Goal: Information Seeking & Learning: Check status

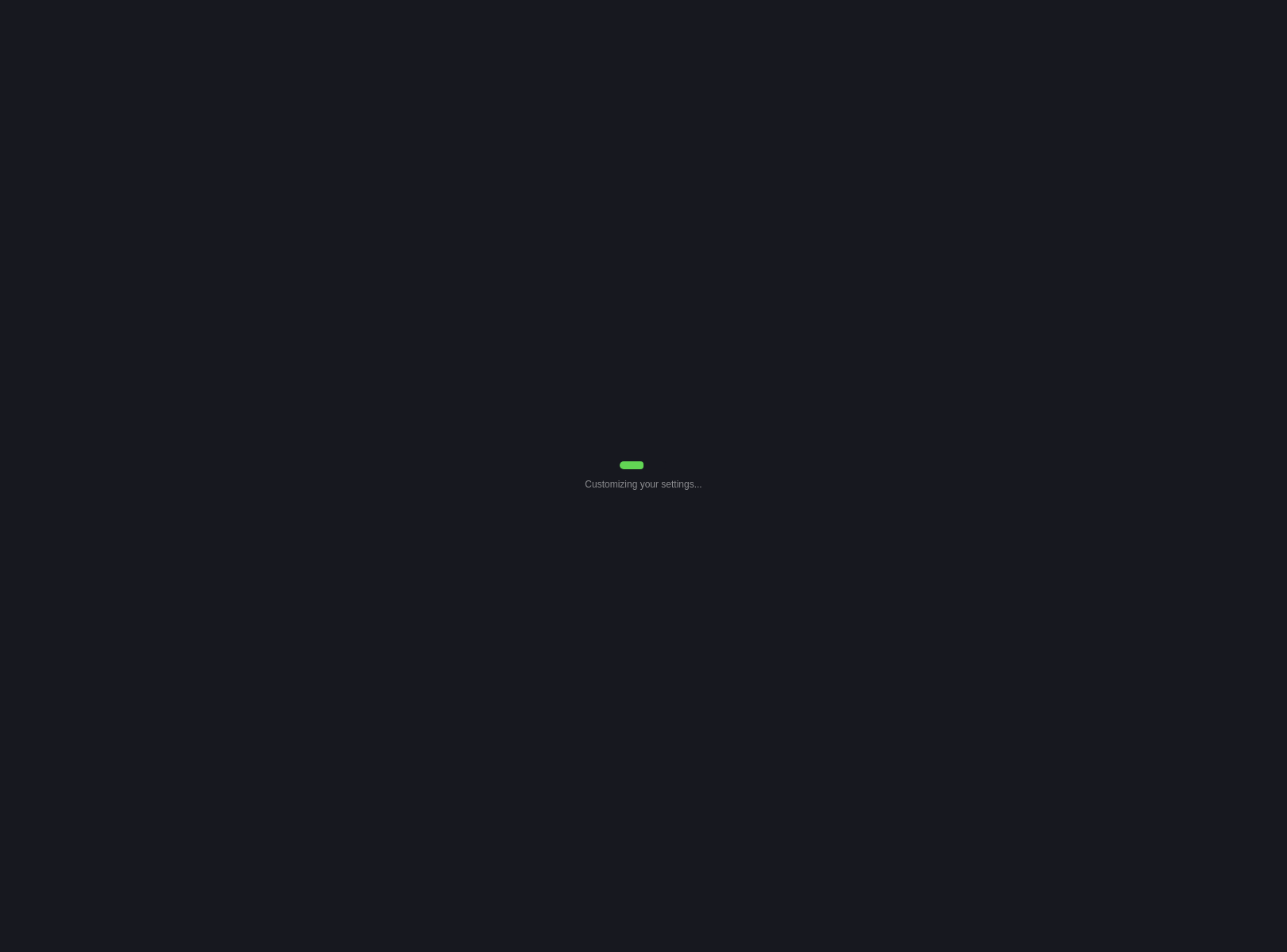
select select "Common Use"
select select "0"
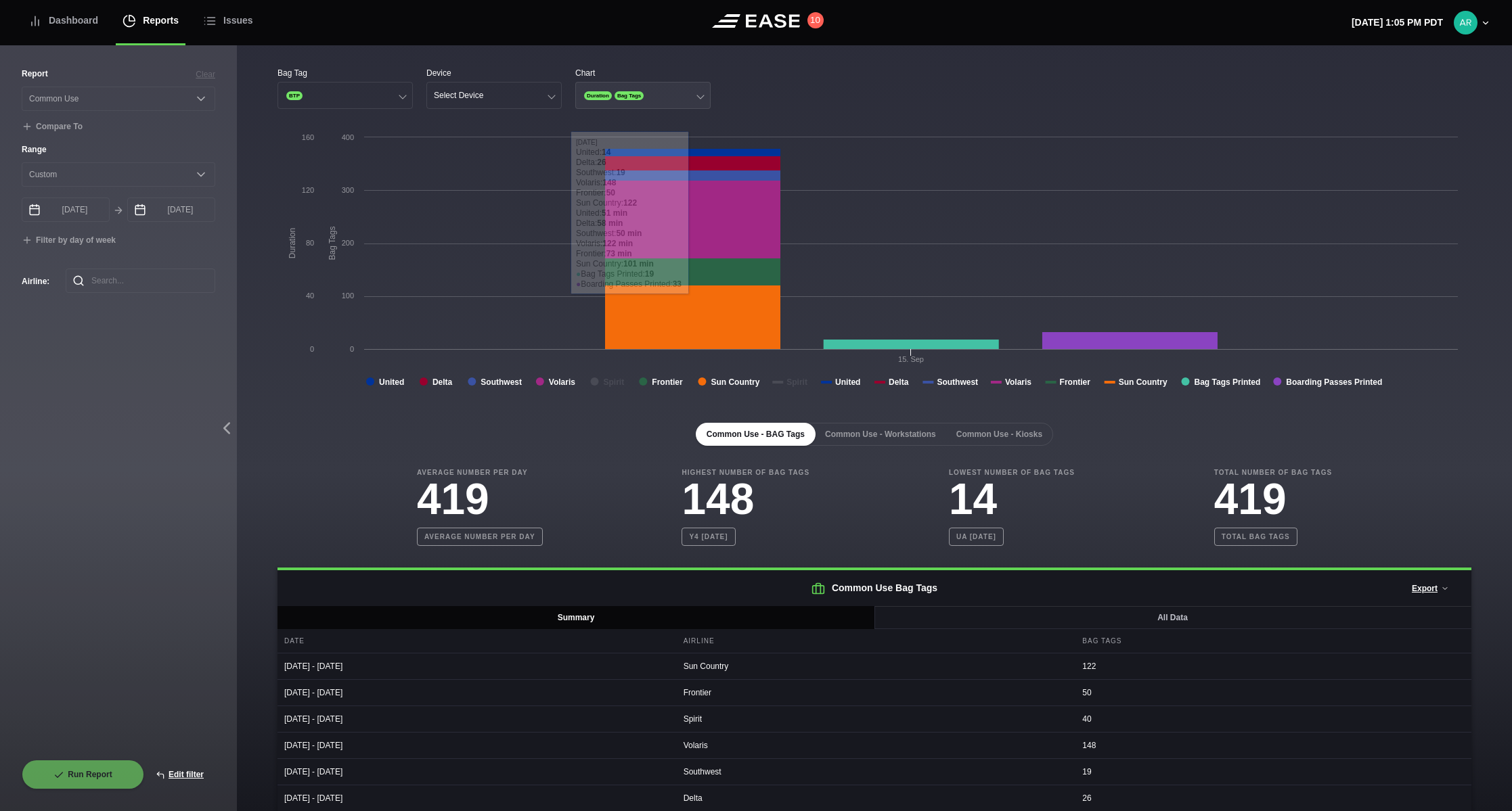
click at [600, 95] on span "Duration" at bounding box center [598, 95] width 28 height 9
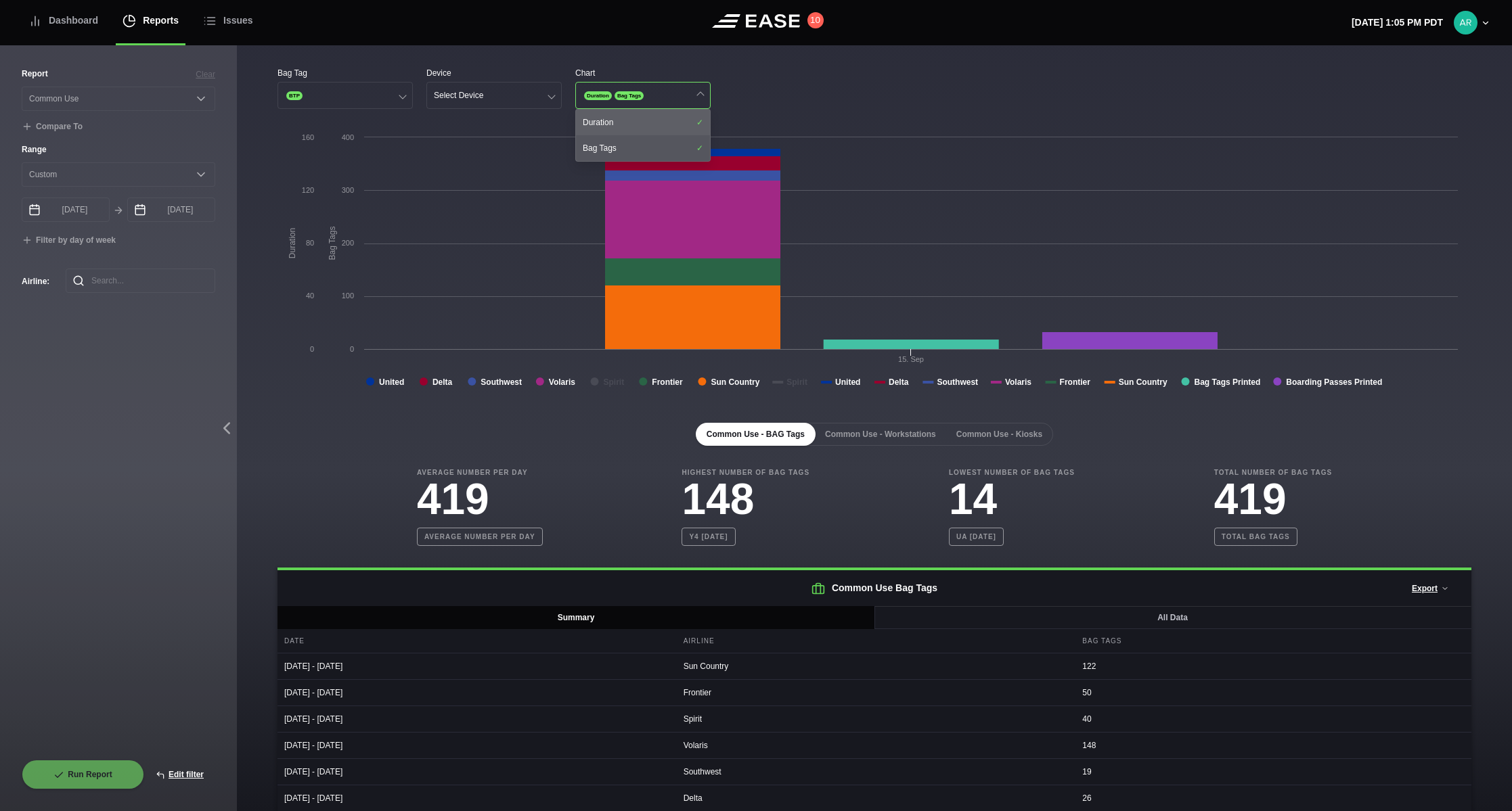
click at [601, 117] on div "Duration" at bounding box center [643, 122] width 134 height 26
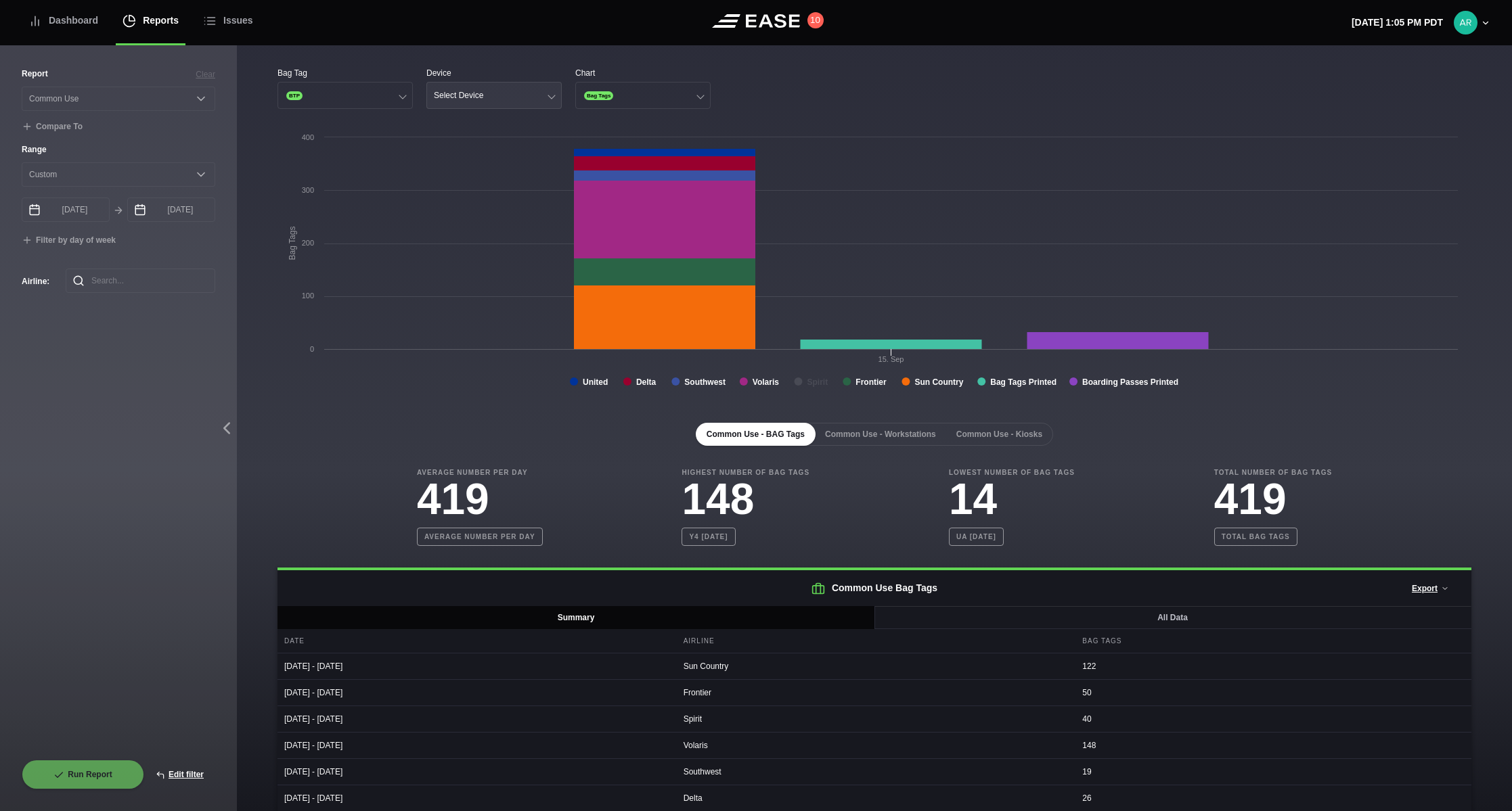
click at [494, 93] on button "Select Device" at bounding box center [494, 95] width 135 height 27
click at [468, 149] on div "Gate" at bounding box center [494, 148] width 134 height 26
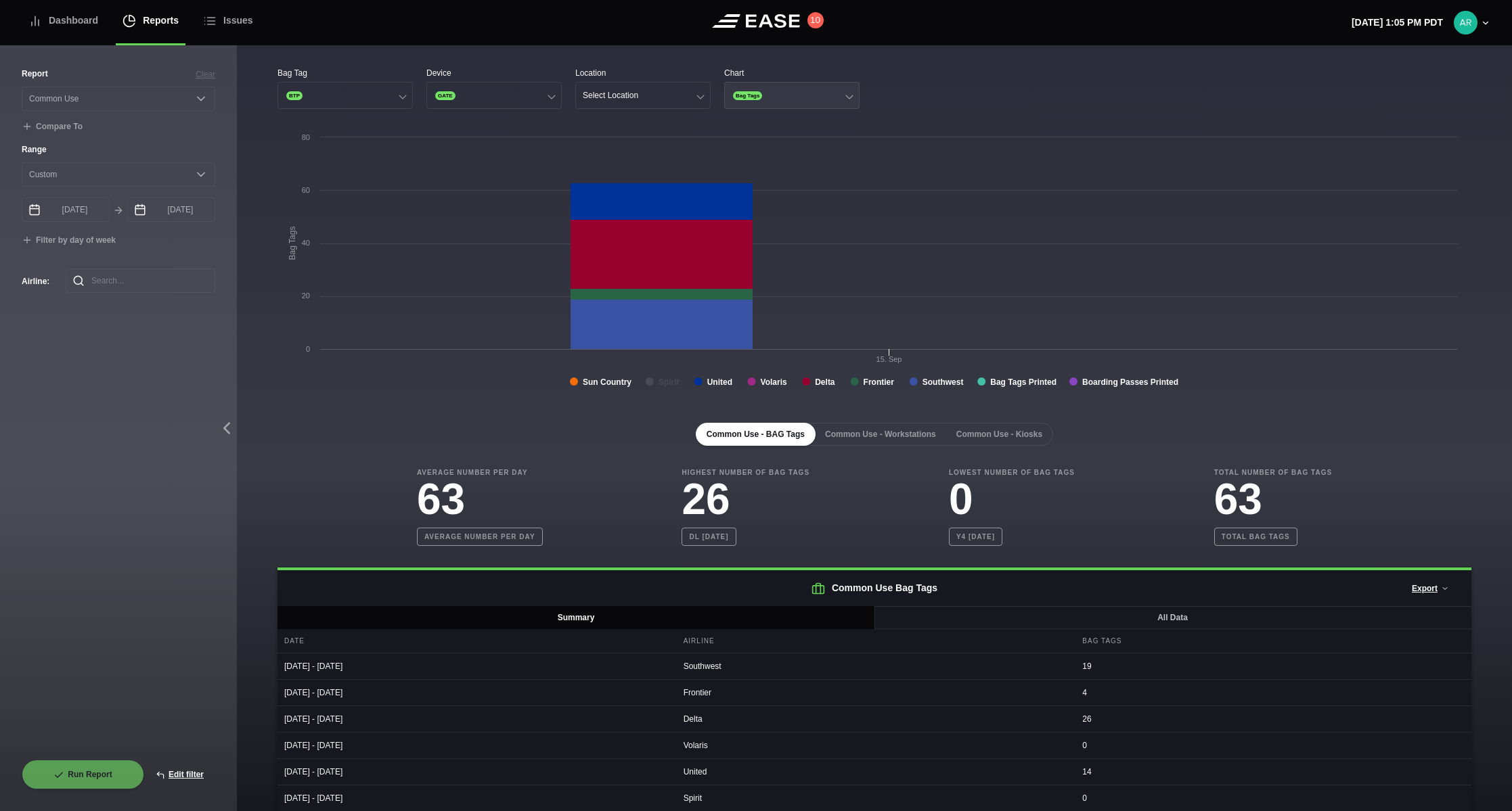
click at [780, 90] on button "Bag Tags" at bounding box center [791, 95] width 135 height 27
click at [649, 93] on button "Select Location" at bounding box center [643, 95] width 135 height 27
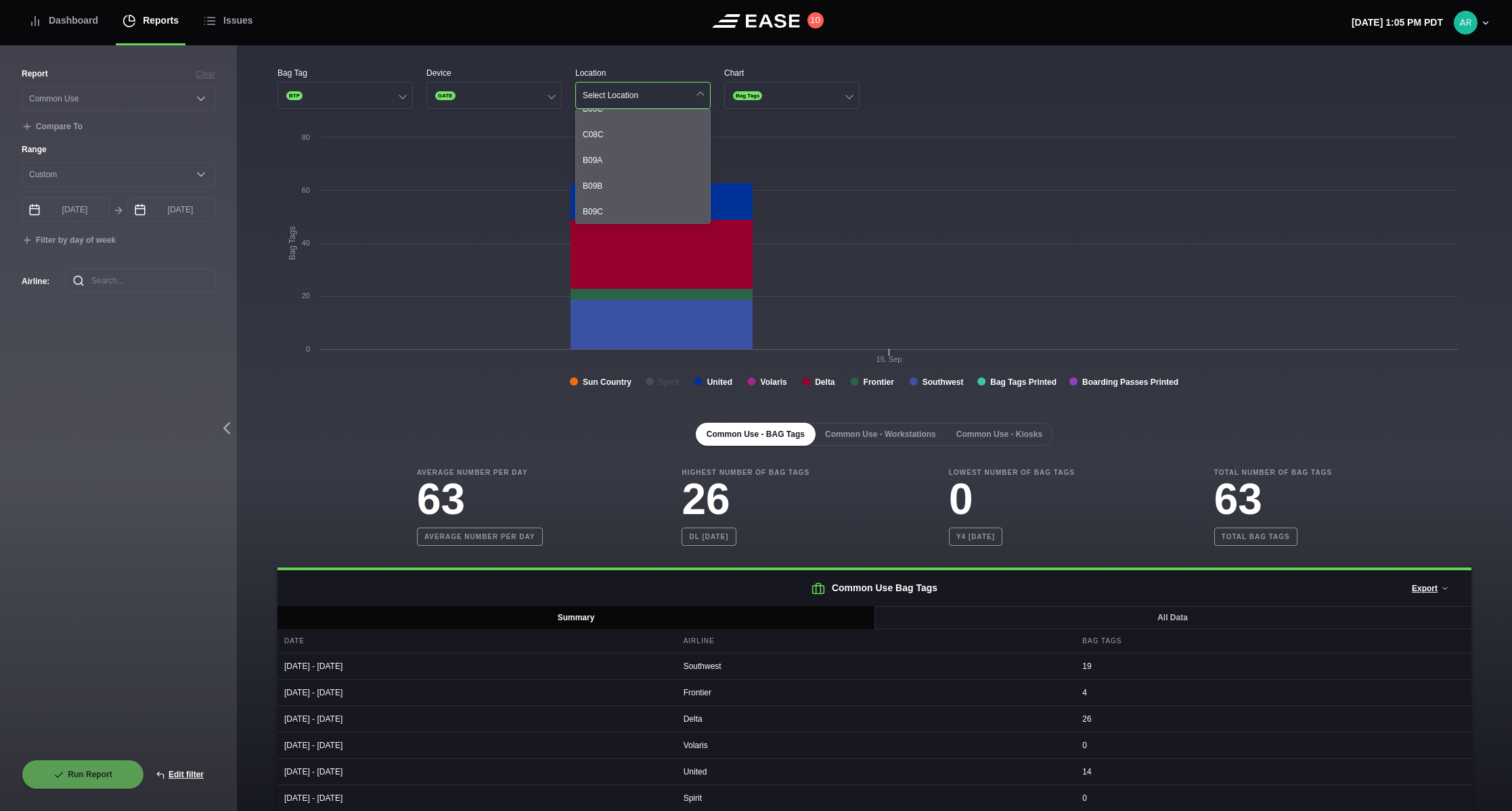
scroll to position [677, 0]
click at [599, 139] on div "B09A" at bounding box center [643, 140] width 134 height 26
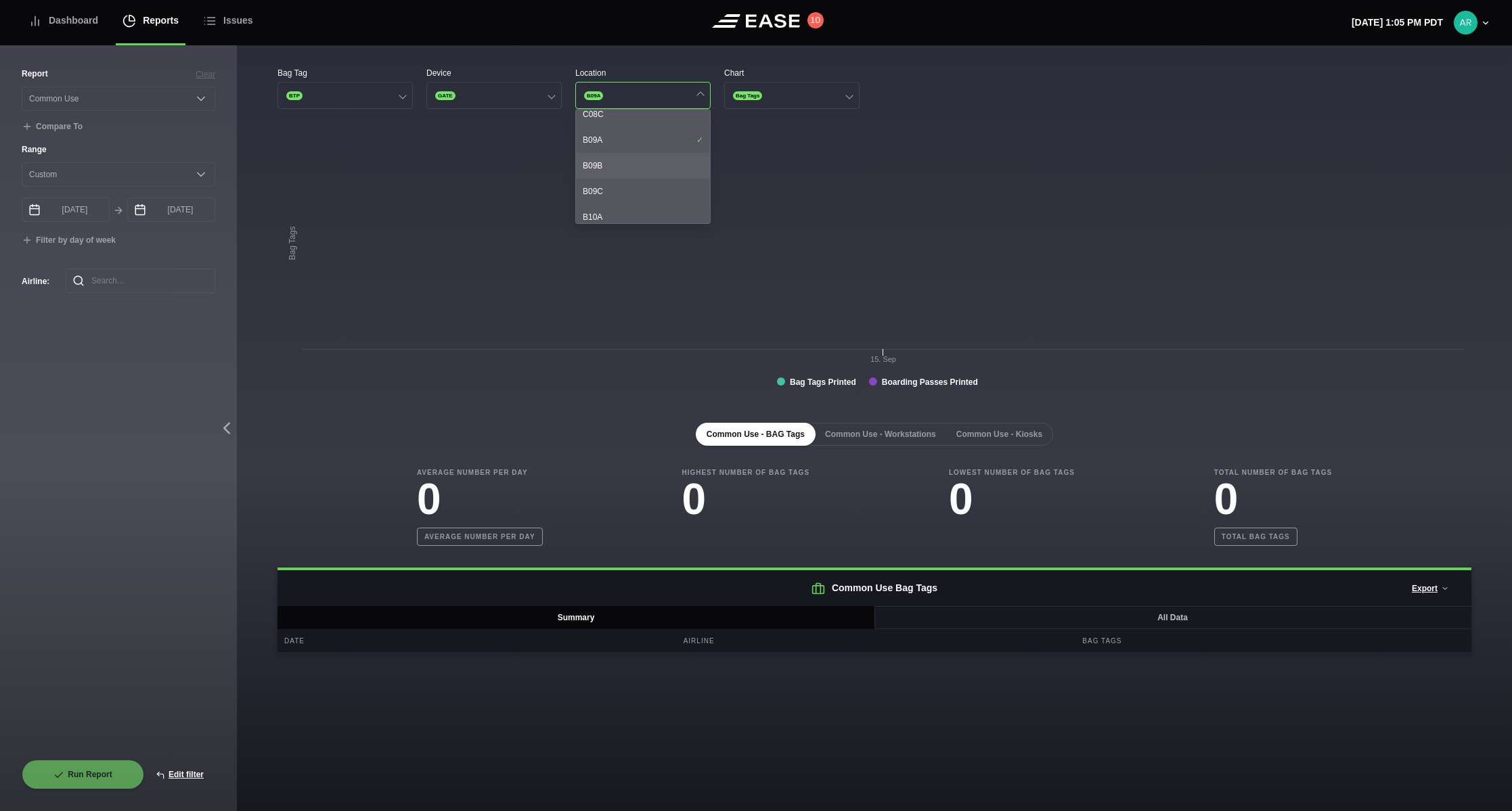
click at [599, 161] on div "B09B" at bounding box center [643, 165] width 134 height 26
click at [600, 191] on div "B09C" at bounding box center [643, 192] width 134 height 26
click at [600, 395] on rect at bounding box center [874, 265] width 1194 height 271
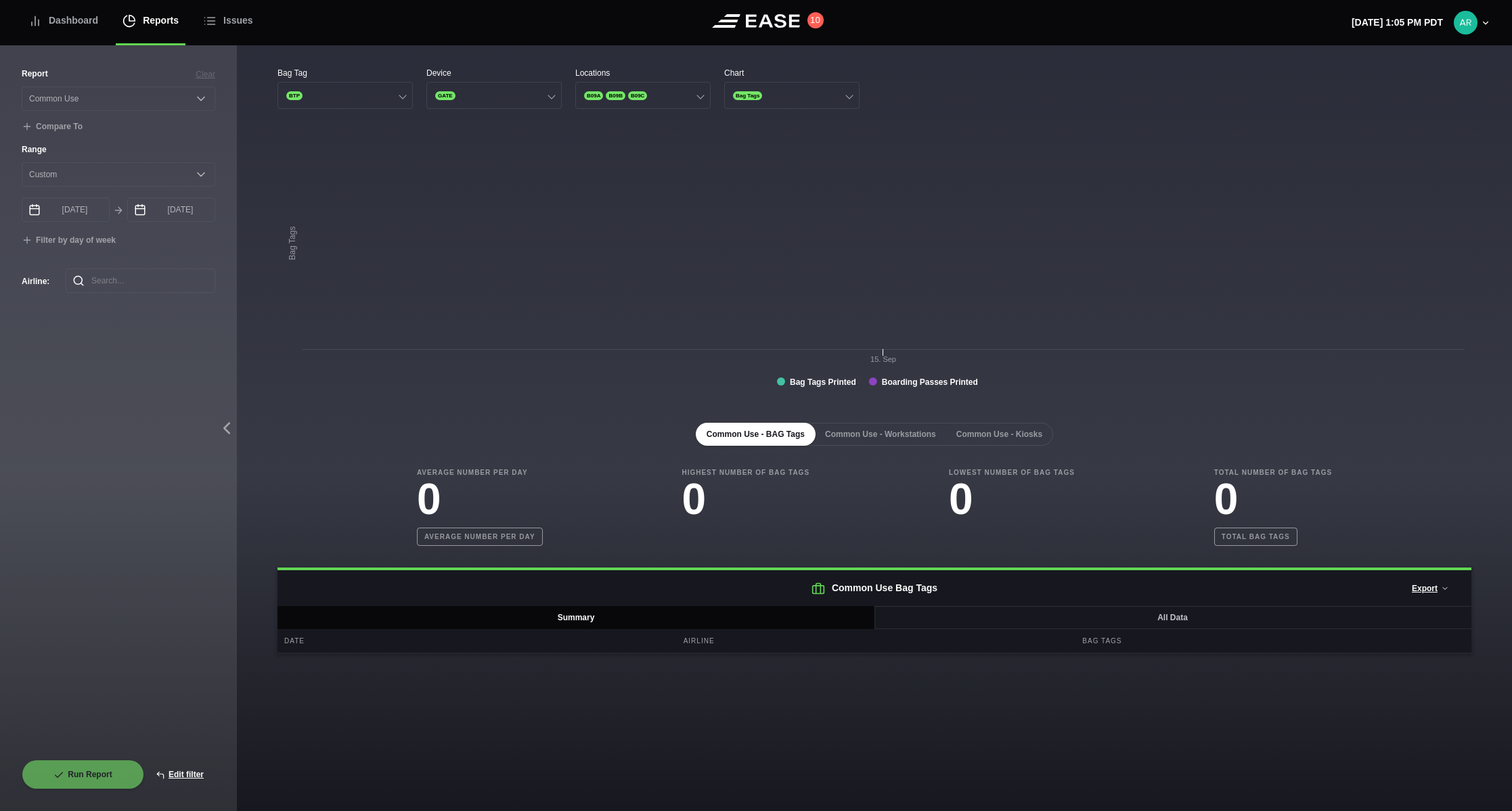
click at [879, 381] on rect at bounding box center [874, 265] width 1194 height 271
click at [897, 380] on tspan "Boarding Passes Printed" at bounding box center [929, 383] width 96 height 10
click at [546, 404] on div "Common Use - BAG Tags Common Use - Workstations Common Use - Kiosks Average Num…" at bounding box center [874, 527] width 1194 height 252
click at [148, 483] on div "Report Clear Select a report... Arrivals Common Use Daily Throughput Departures…" at bounding box center [118, 414] width 193 height 692
click at [700, 95] on div at bounding box center [699, 94] width 7 height 7
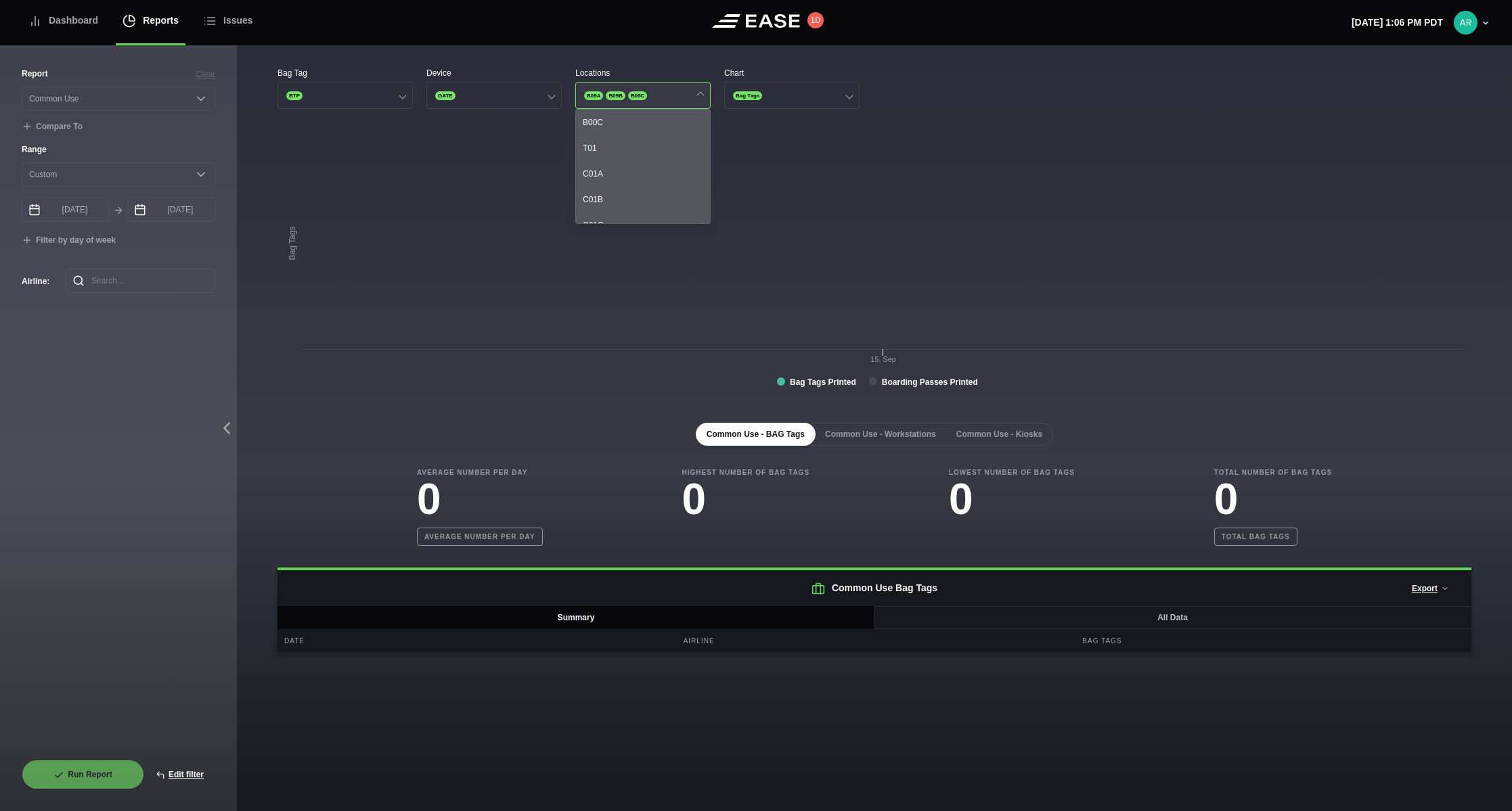
click at [635, 97] on span "B09C" at bounding box center [638, 95] width 19 height 9
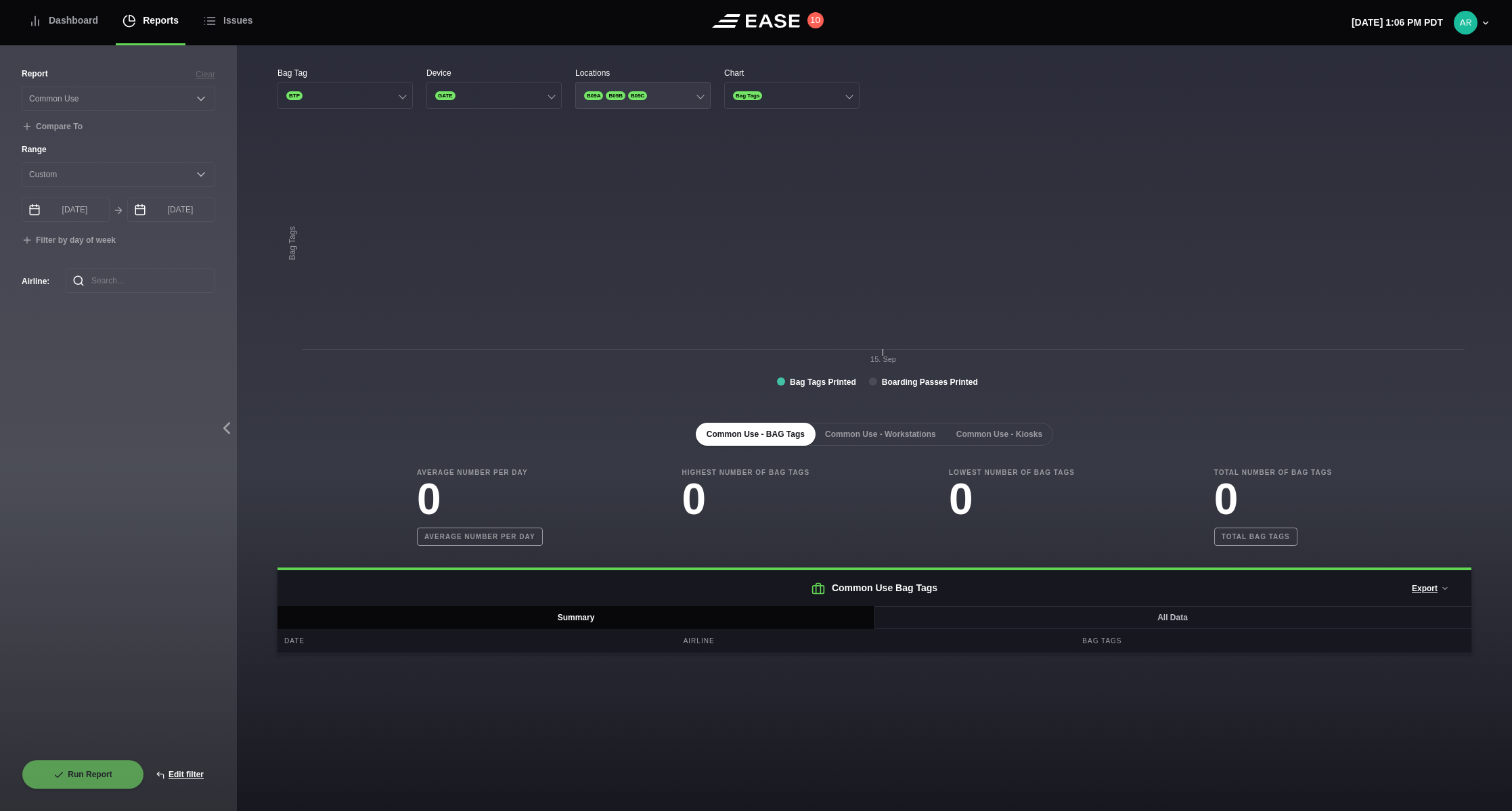
click at [615, 96] on span "B09B" at bounding box center [615, 95] width 19 height 9
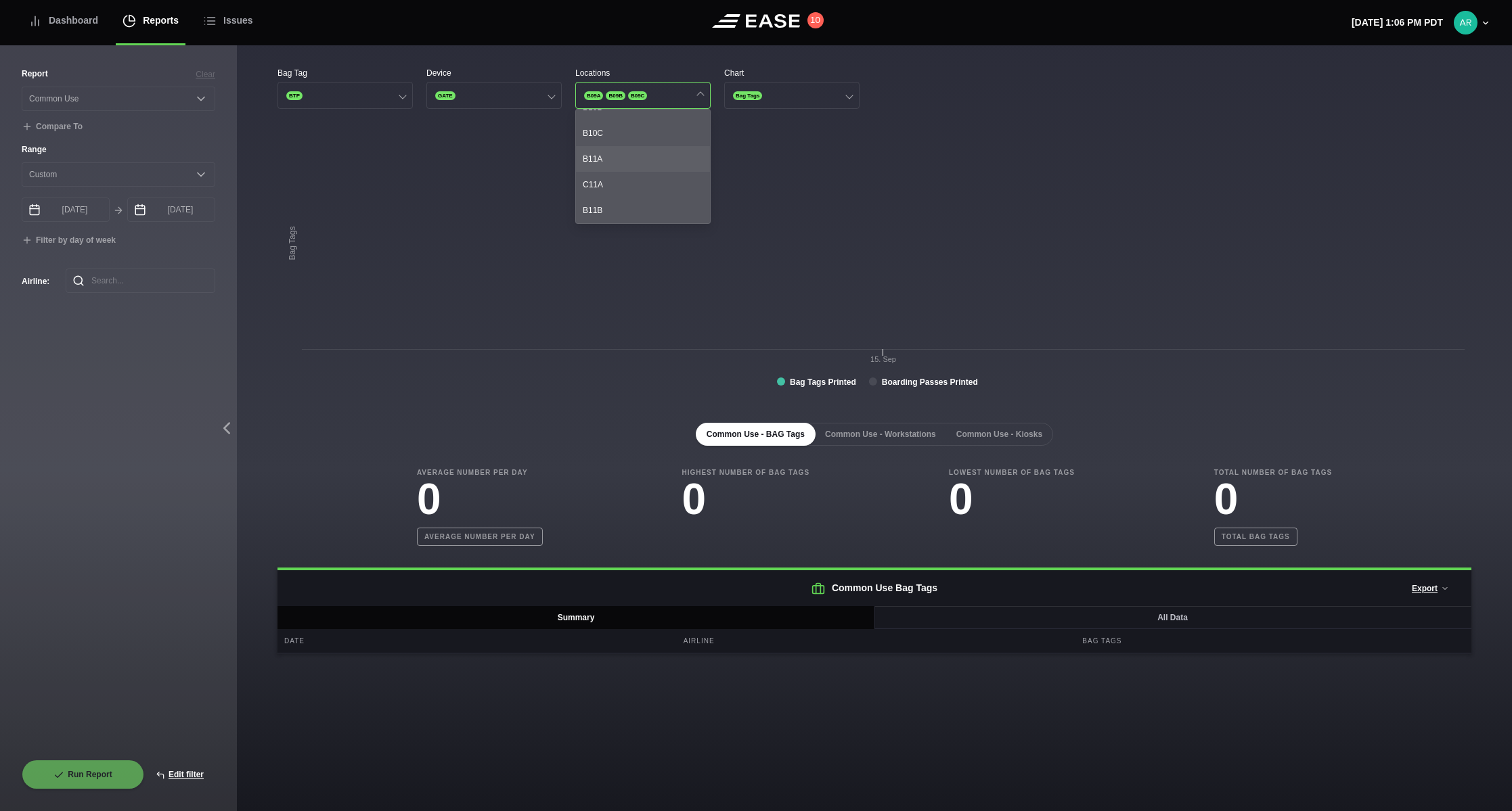
click at [597, 157] on div "B11A" at bounding box center [643, 159] width 134 height 26
click at [629, 180] on div "C11A" at bounding box center [643, 185] width 134 height 26
click at [603, 207] on div "B11B" at bounding box center [643, 210] width 134 height 26
click at [606, 161] on div "B11A" at bounding box center [643, 159] width 134 height 26
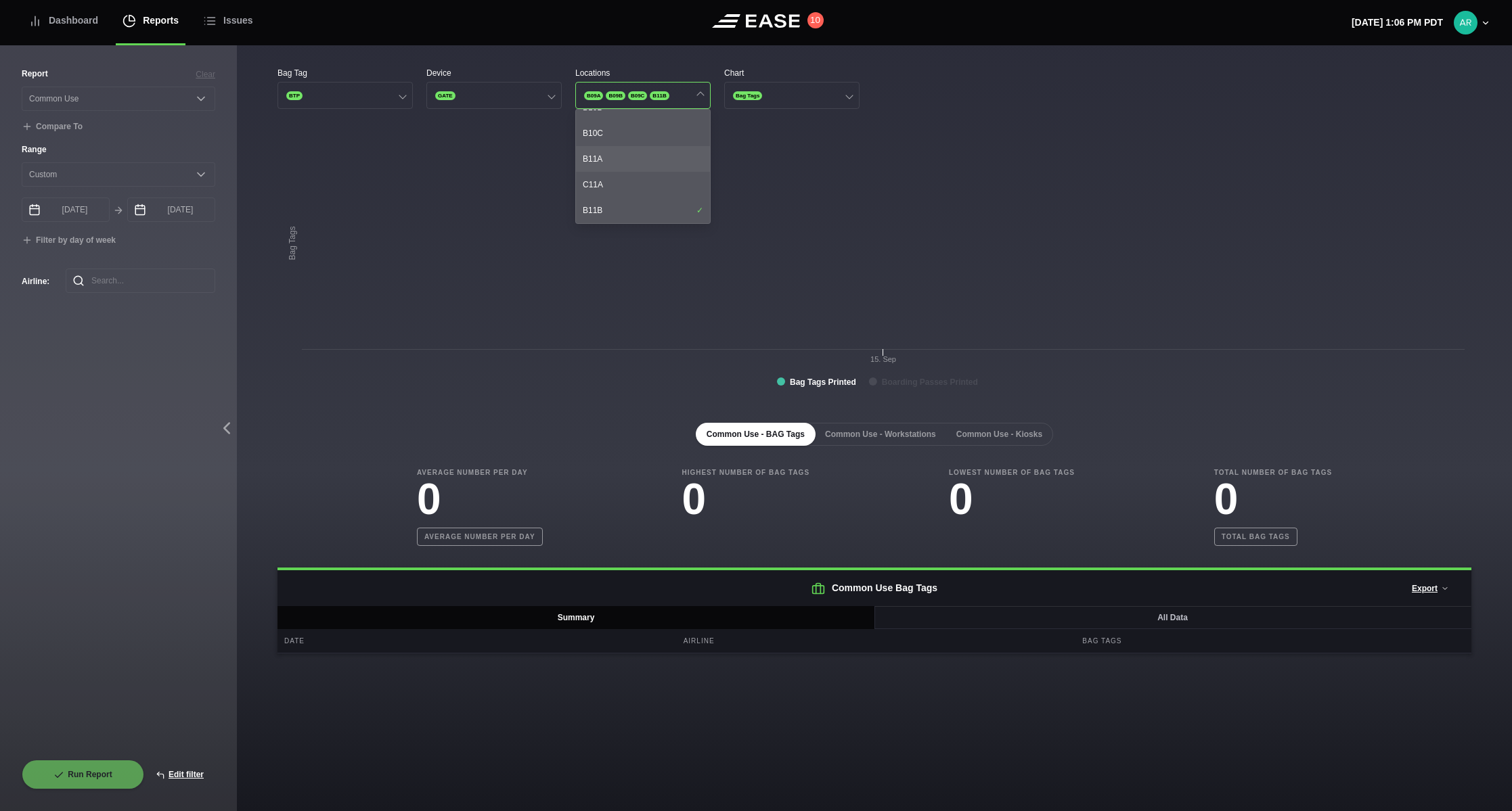
click at [606, 161] on div "B11A" at bounding box center [643, 159] width 134 height 26
click at [608, 167] on div "C11B" at bounding box center [643, 169] width 134 height 26
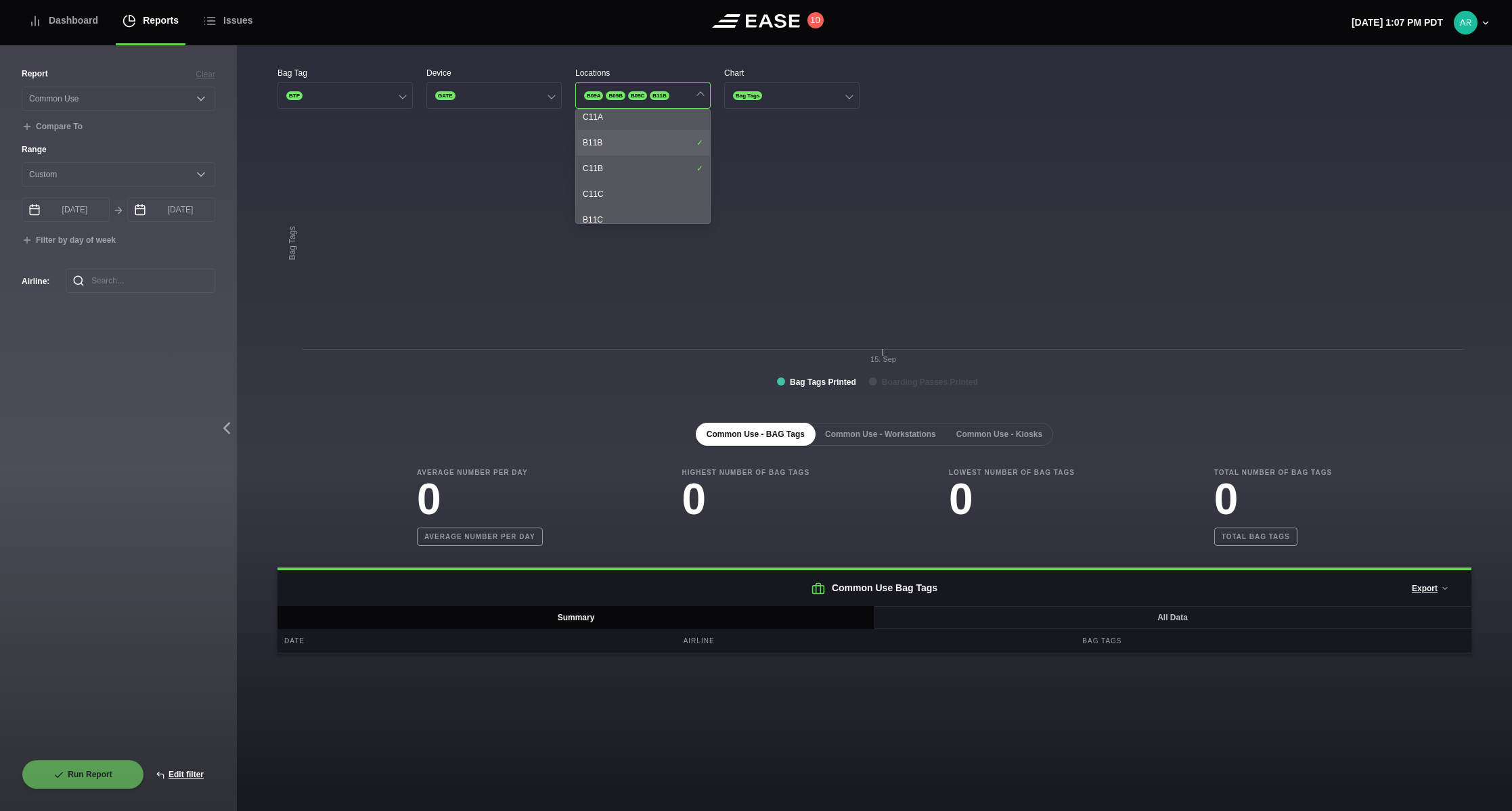
click at [607, 146] on div "B11B" at bounding box center [643, 143] width 134 height 26
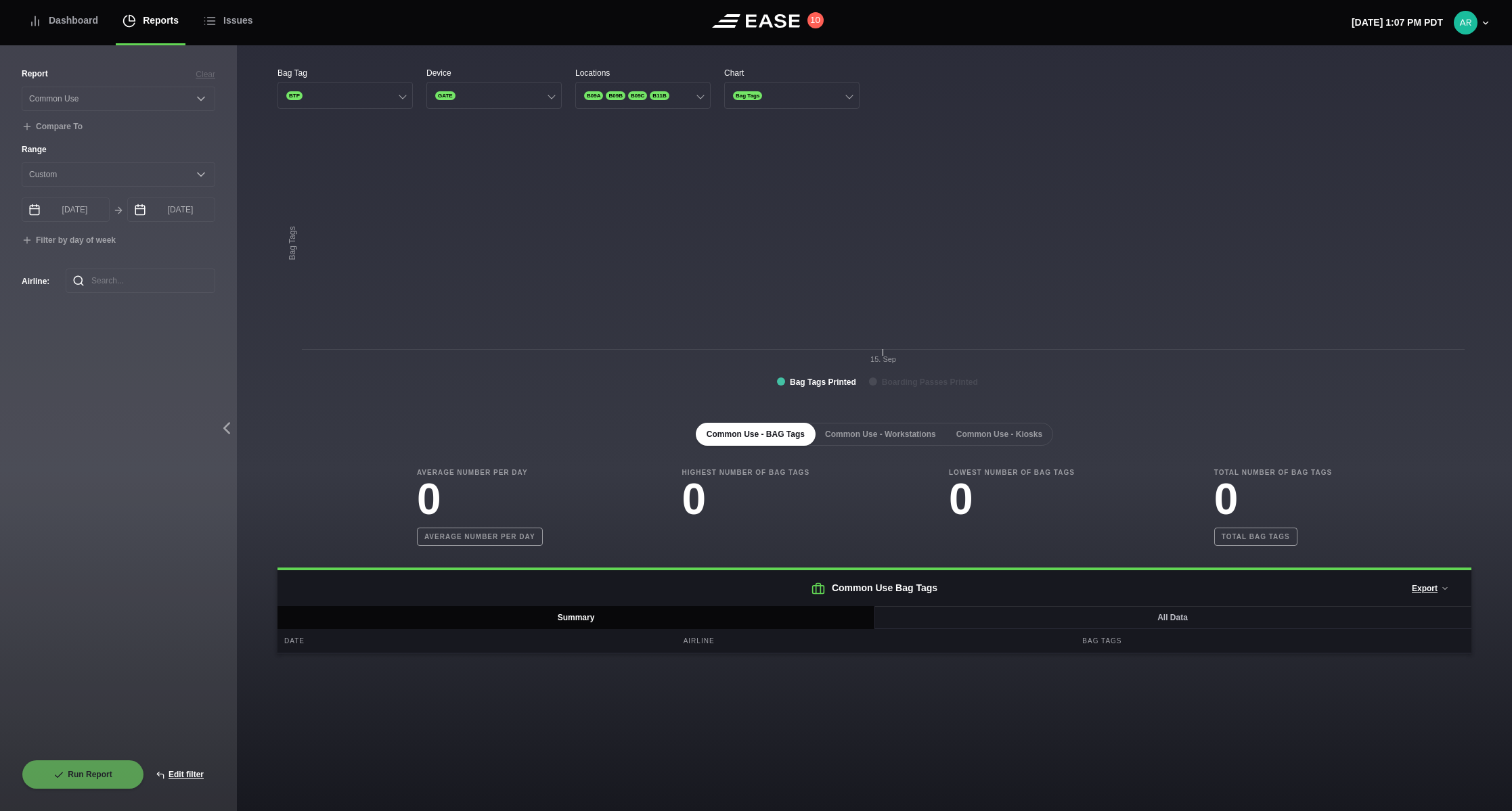
click at [791, 201] on rect at bounding box center [874, 265] width 1194 height 271
click at [701, 218] on rect at bounding box center [874, 265] width 1194 height 271
click at [187, 772] on button "Edit filter" at bounding box center [179, 774] width 71 height 30
select select "Common Use"
select select "0"
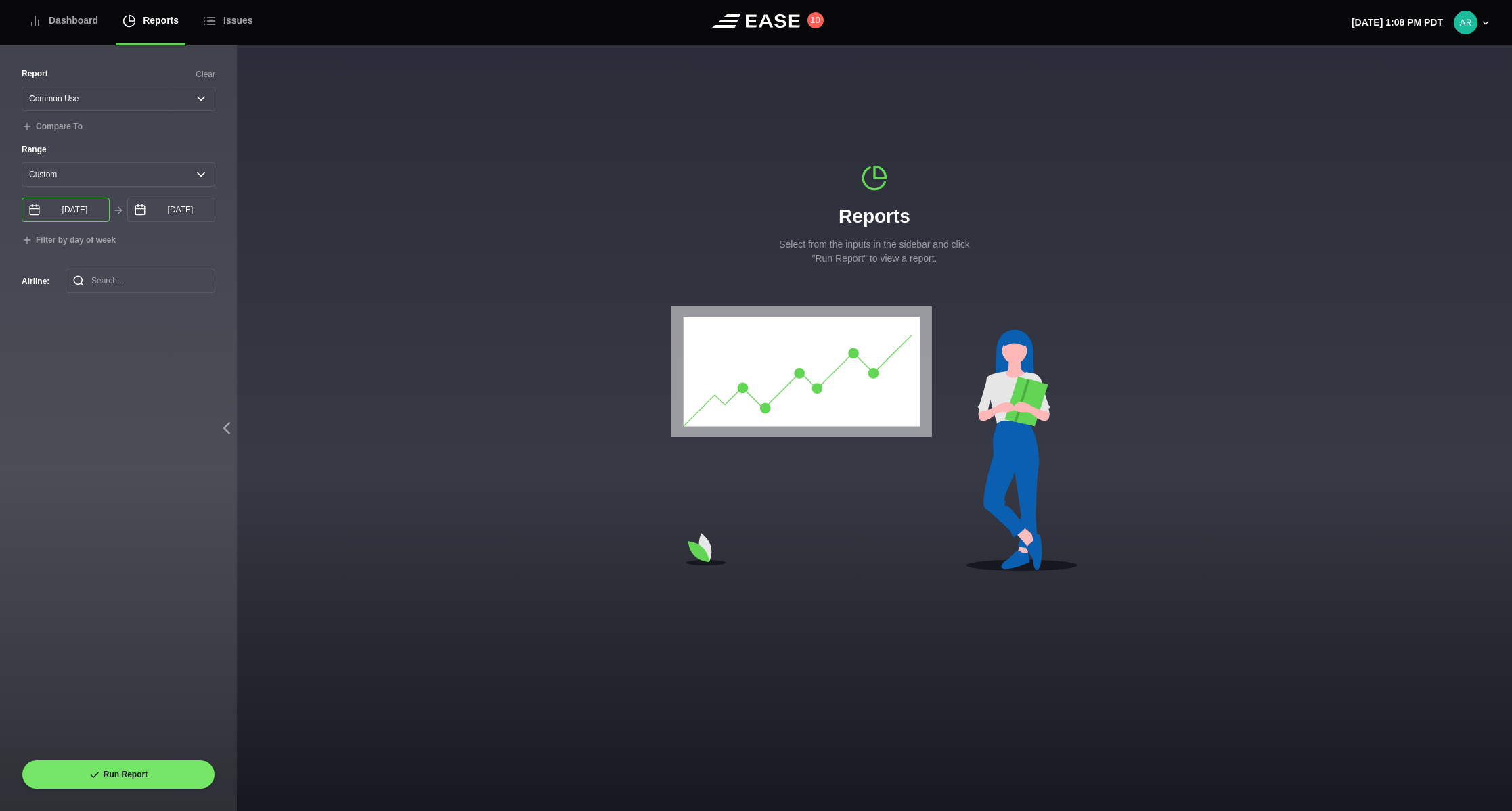
click at [84, 212] on input "[DATE]" at bounding box center [66, 209] width 88 height 24
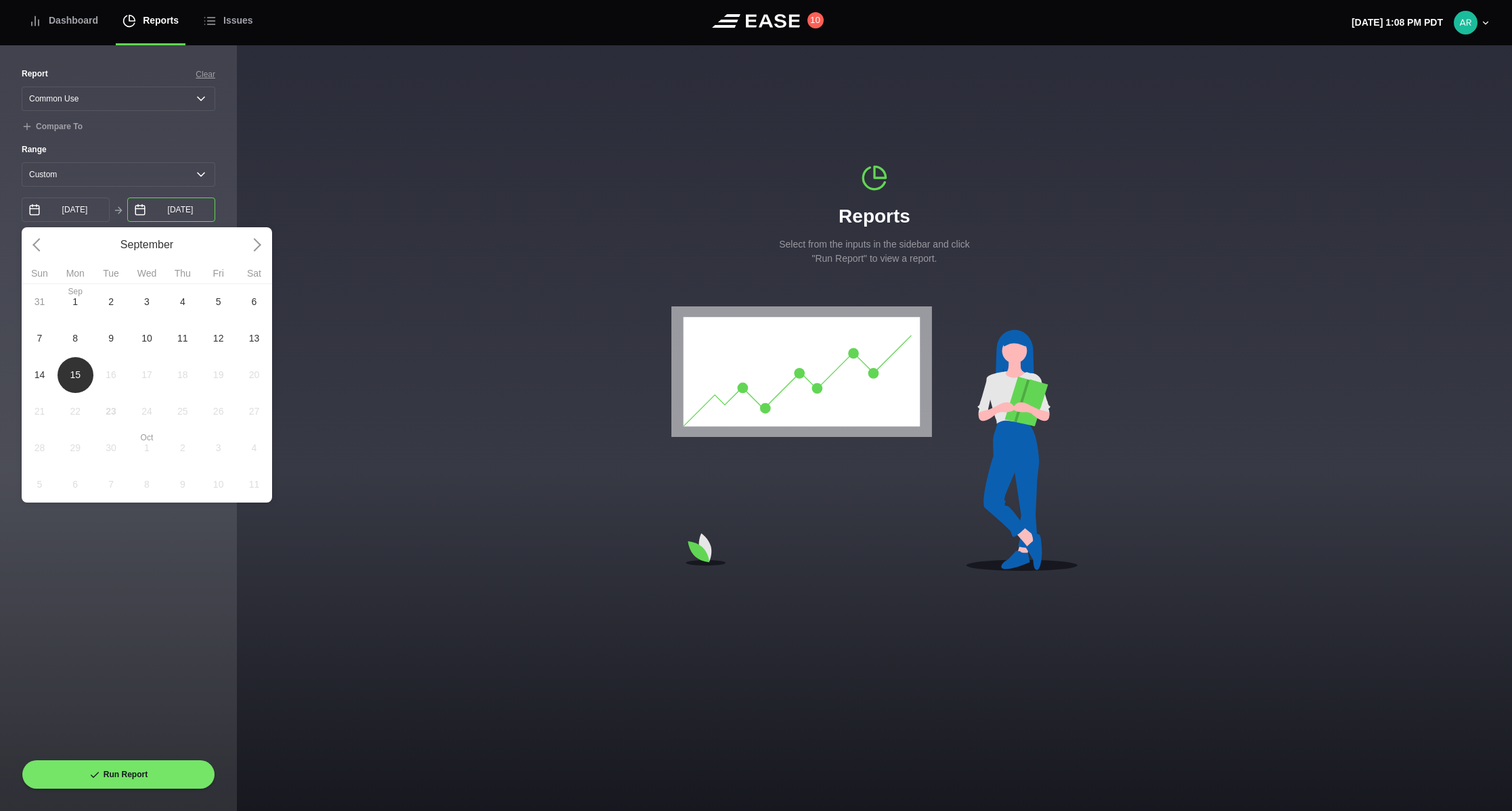
click at [177, 211] on input "[DATE]" at bounding box center [171, 209] width 88 height 24
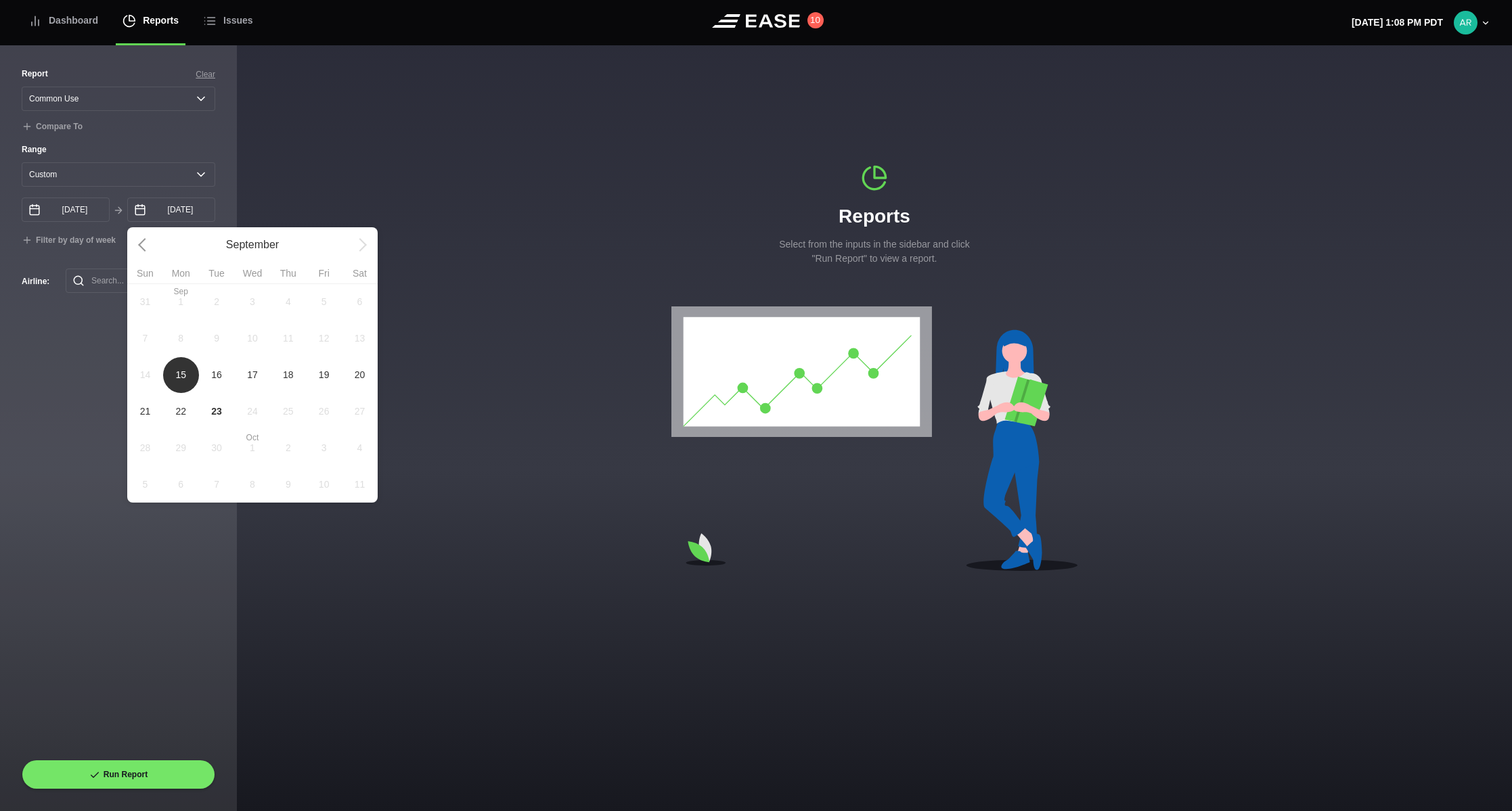
click at [214, 378] on span "16" at bounding box center [217, 376] width 11 height 14
type input "[DATE]"
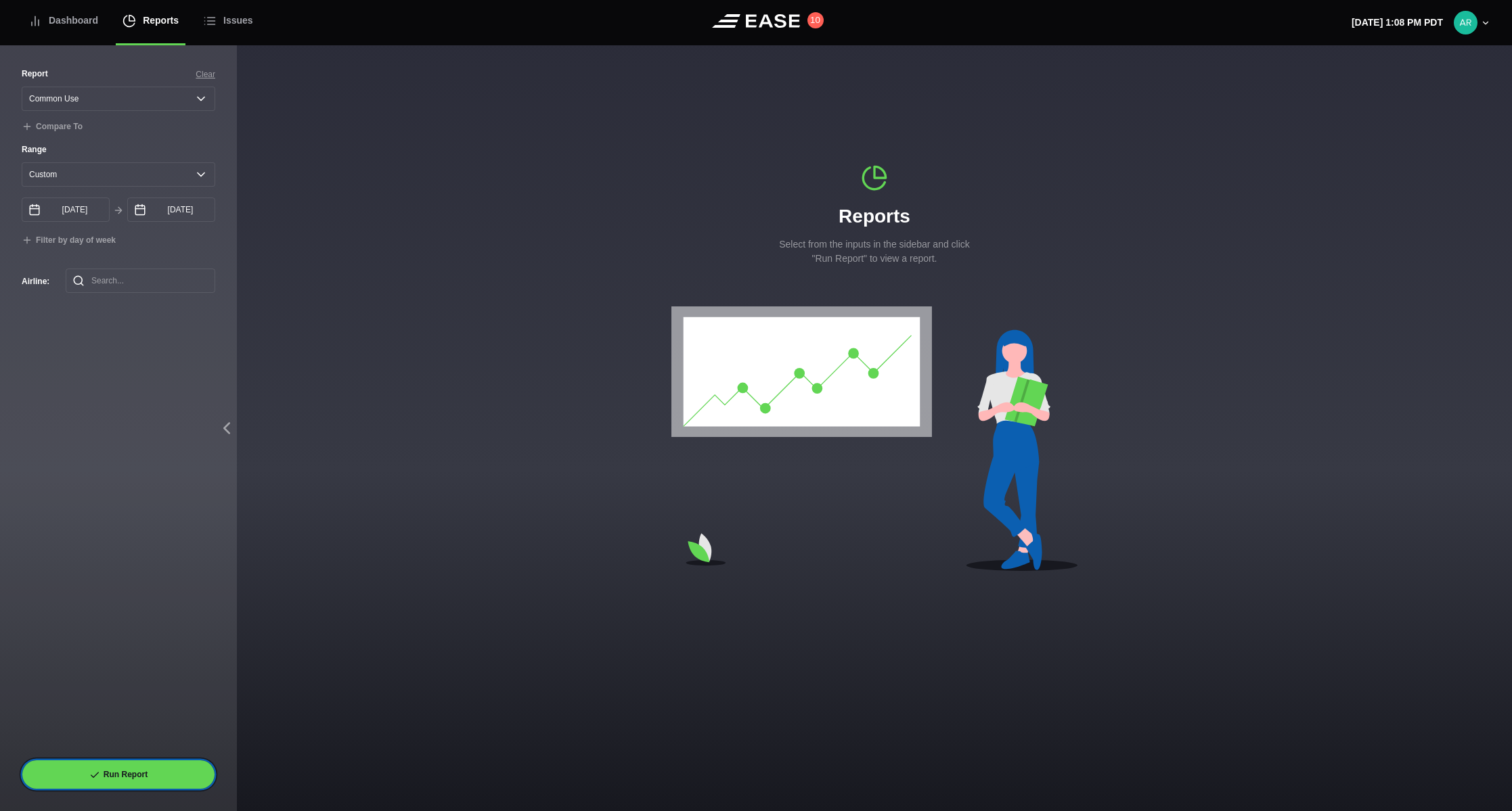
click at [148, 767] on button "Run Report" at bounding box center [118, 774] width 193 height 30
select select "Common Use"
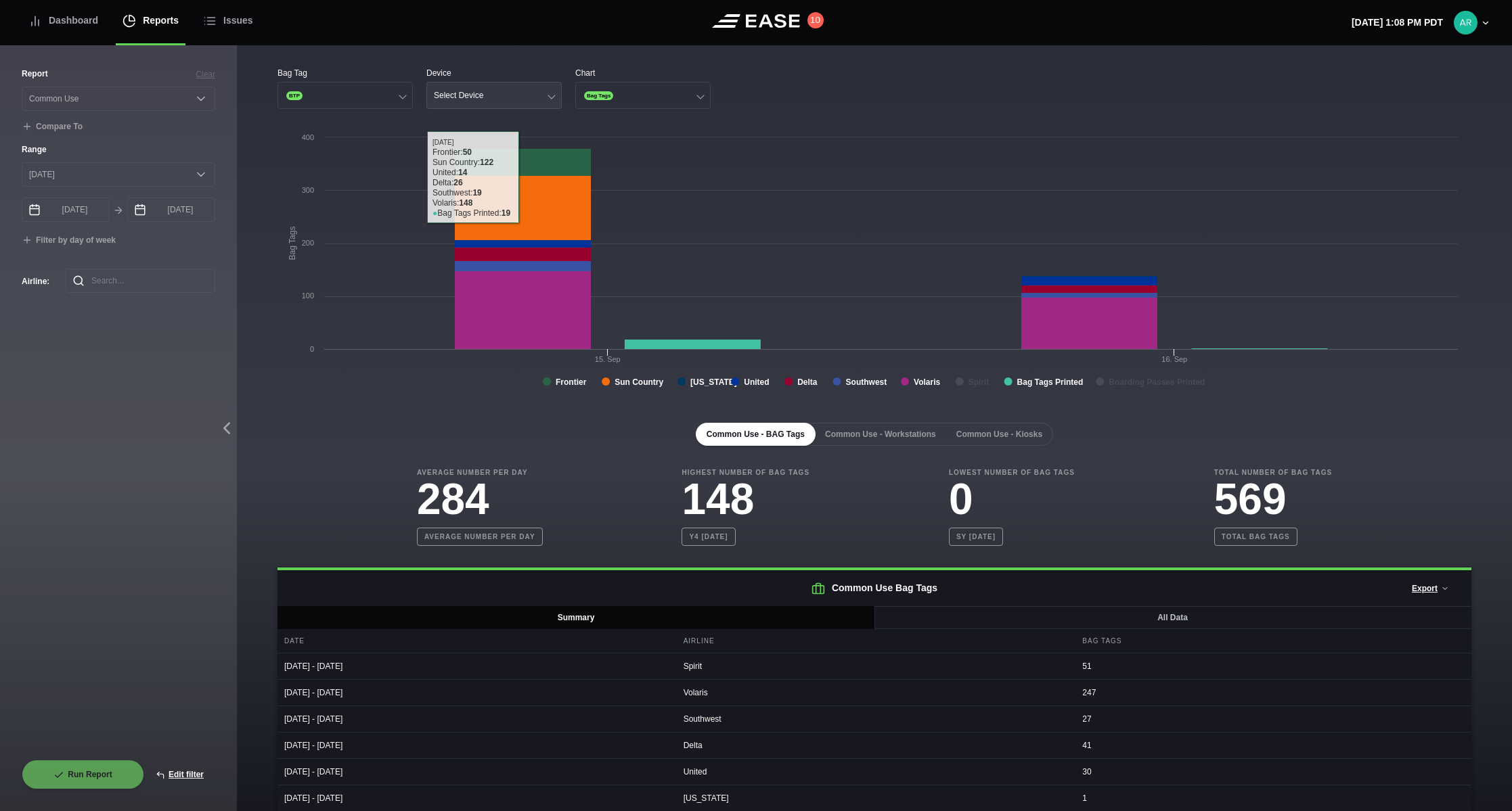
click at [466, 94] on div "Select Device" at bounding box center [459, 95] width 50 height 10
click at [462, 141] on div "Gate" at bounding box center [494, 148] width 134 height 26
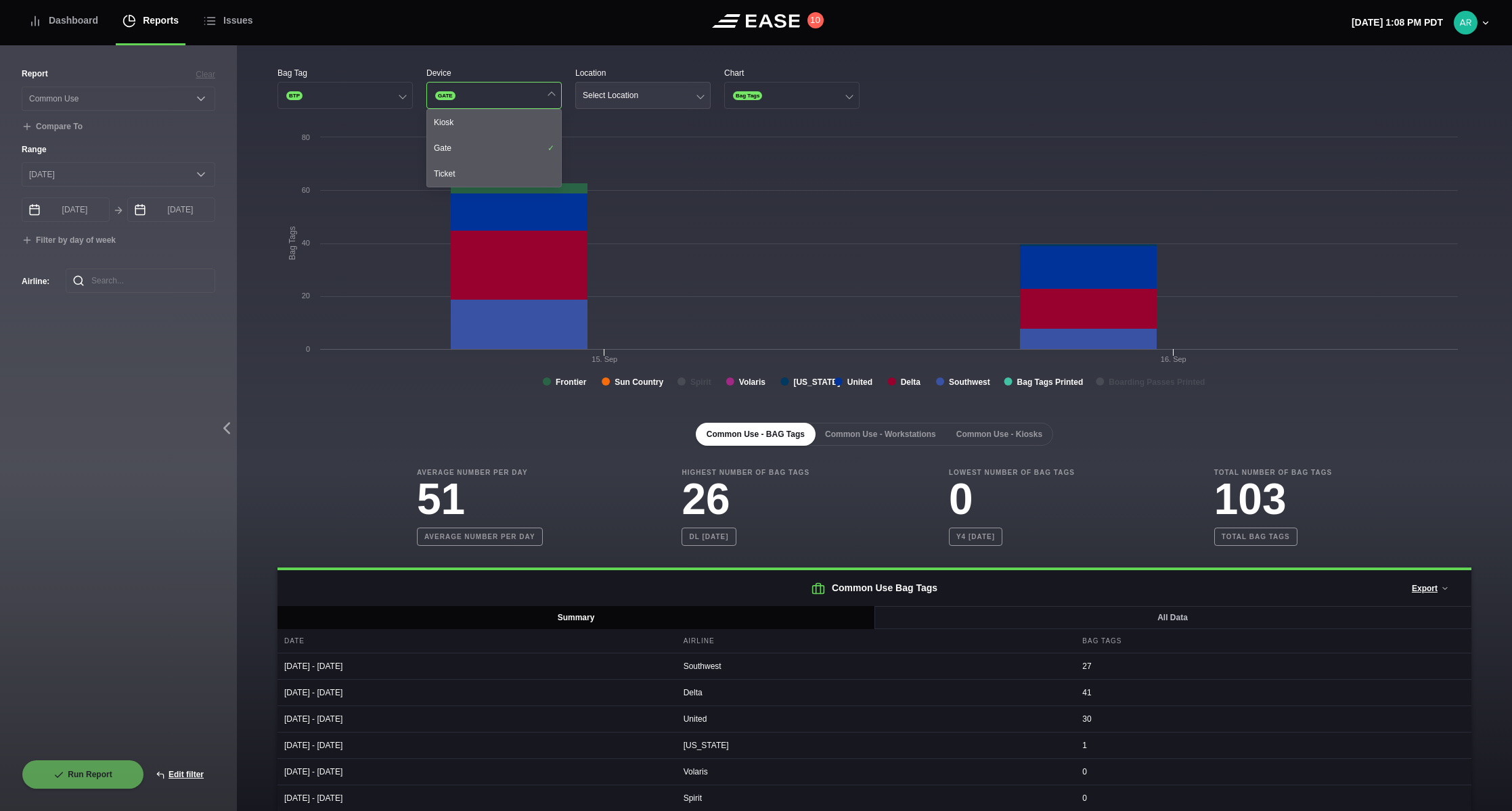
click at [639, 93] on button "Select Location" at bounding box center [643, 95] width 135 height 27
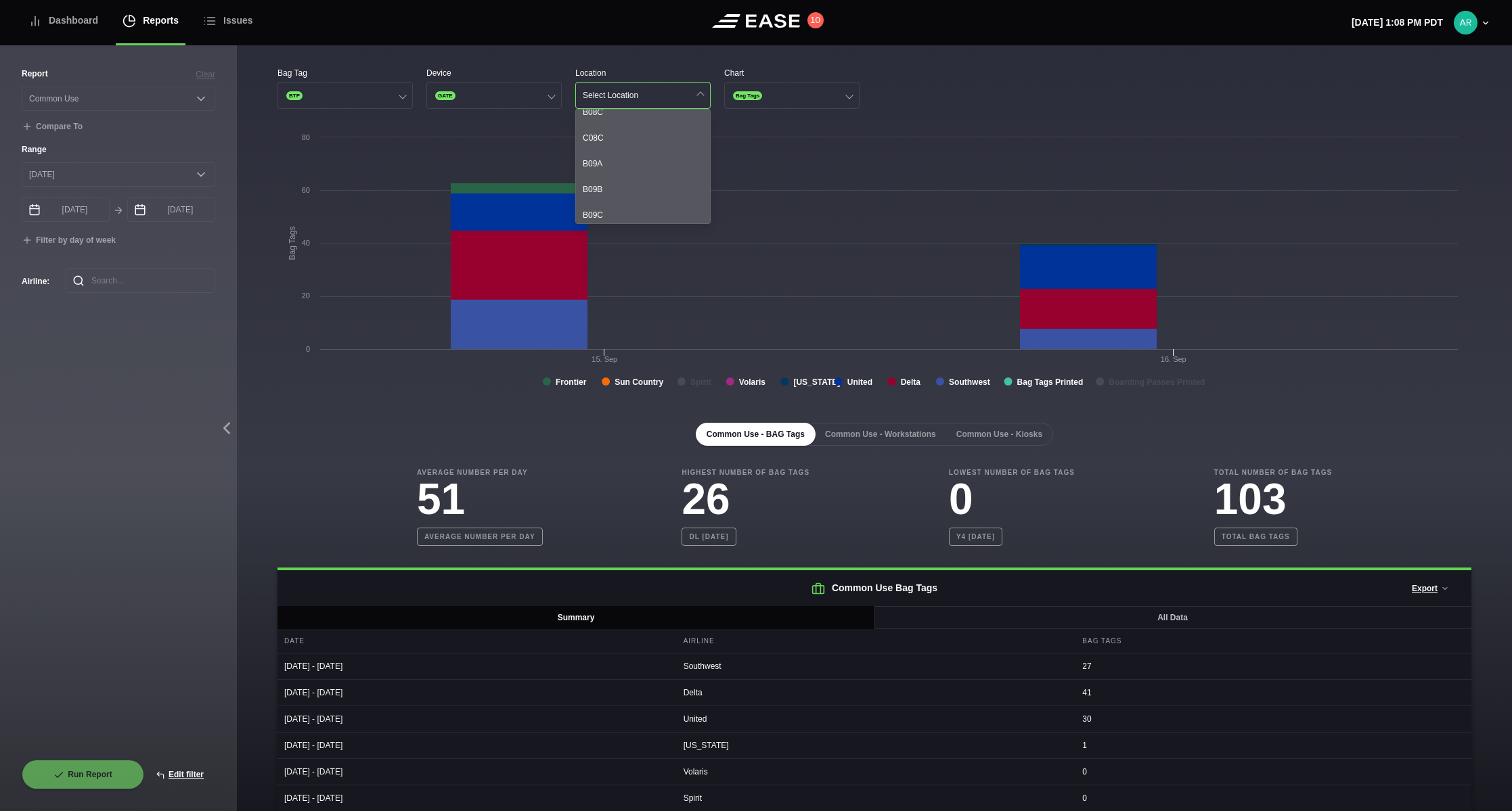
scroll to position [677, 0]
click at [627, 143] on div "B09A" at bounding box center [643, 140] width 134 height 26
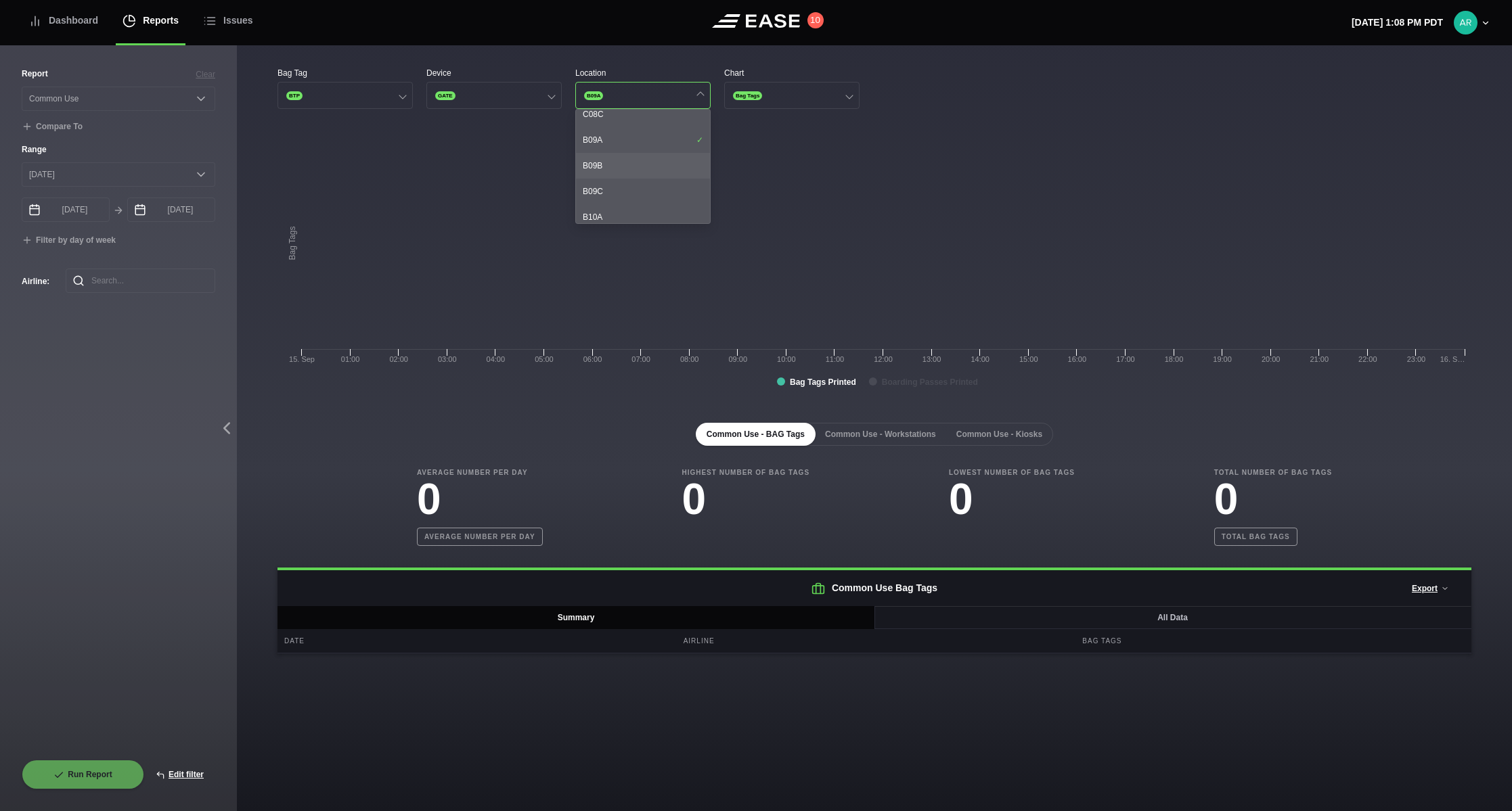
click at [623, 161] on div "B09B" at bounding box center [643, 165] width 134 height 26
click at [623, 189] on div "B09C" at bounding box center [643, 192] width 134 height 26
click at [855, 201] on rect at bounding box center [874, 265] width 1194 height 271
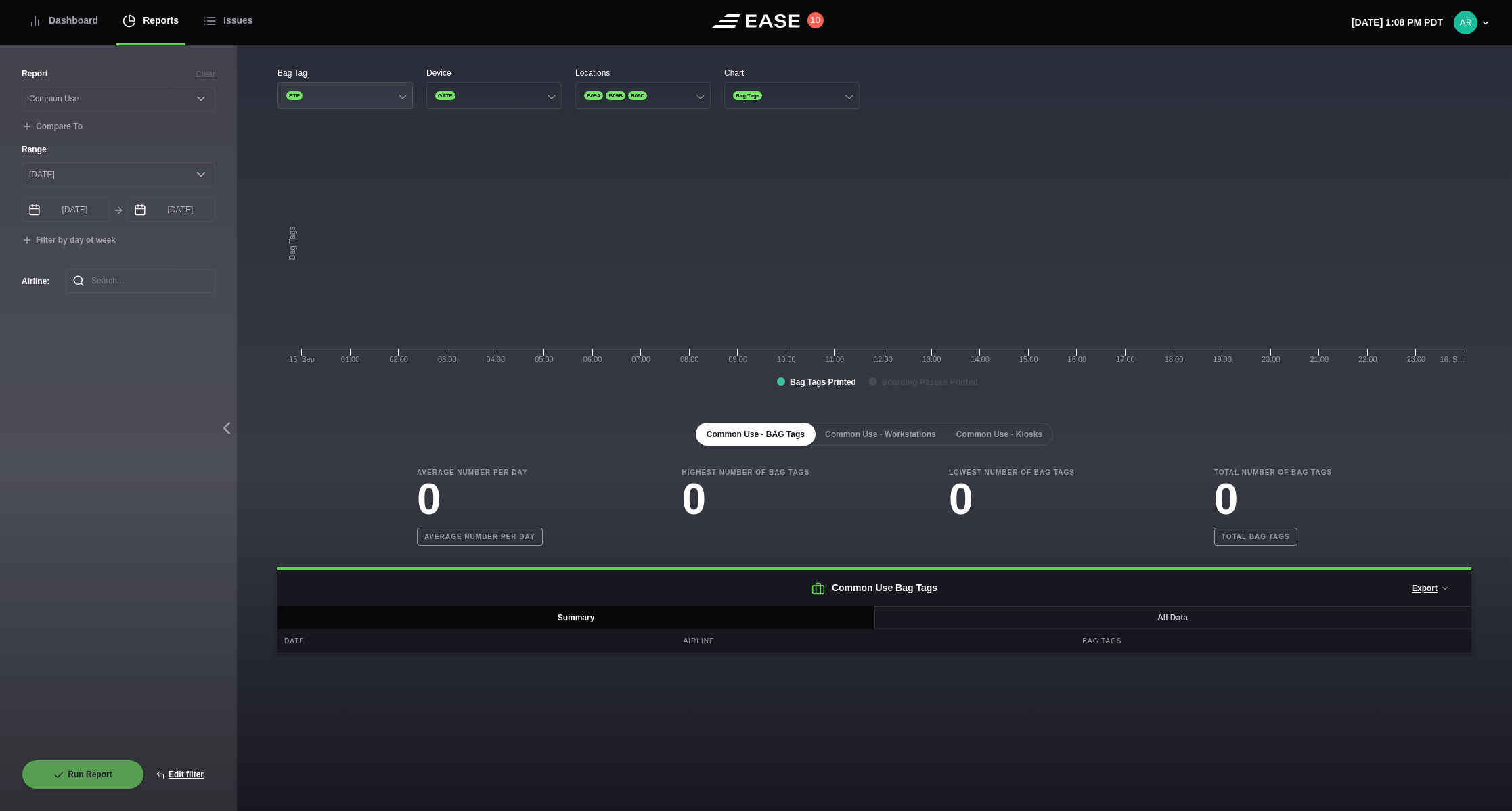
click at [363, 96] on button "BTP" at bounding box center [344, 95] width 135 height 27
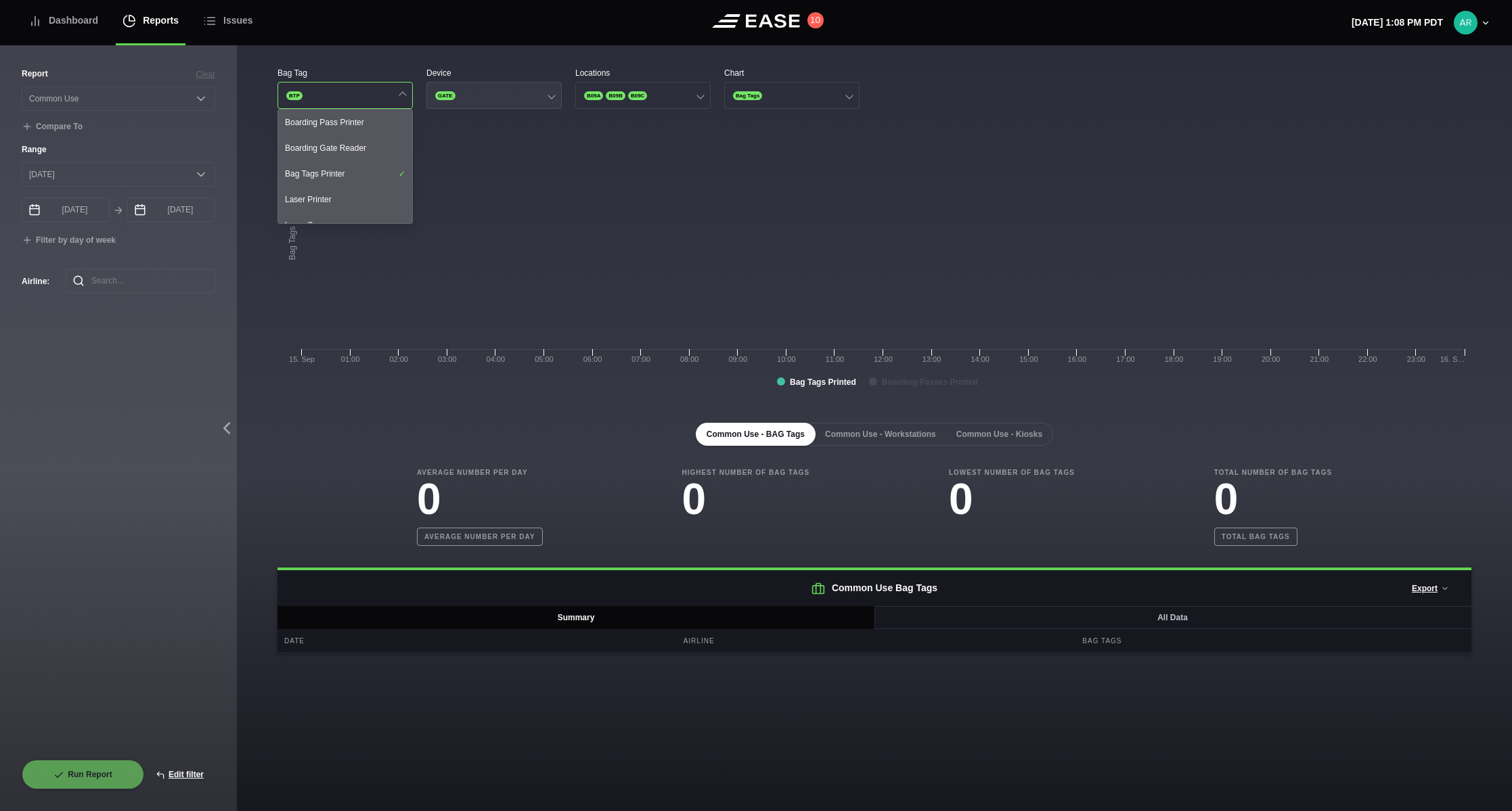
click at [504, 91] on button "GATE" at bounding box center [494, 95] width 135 height 27
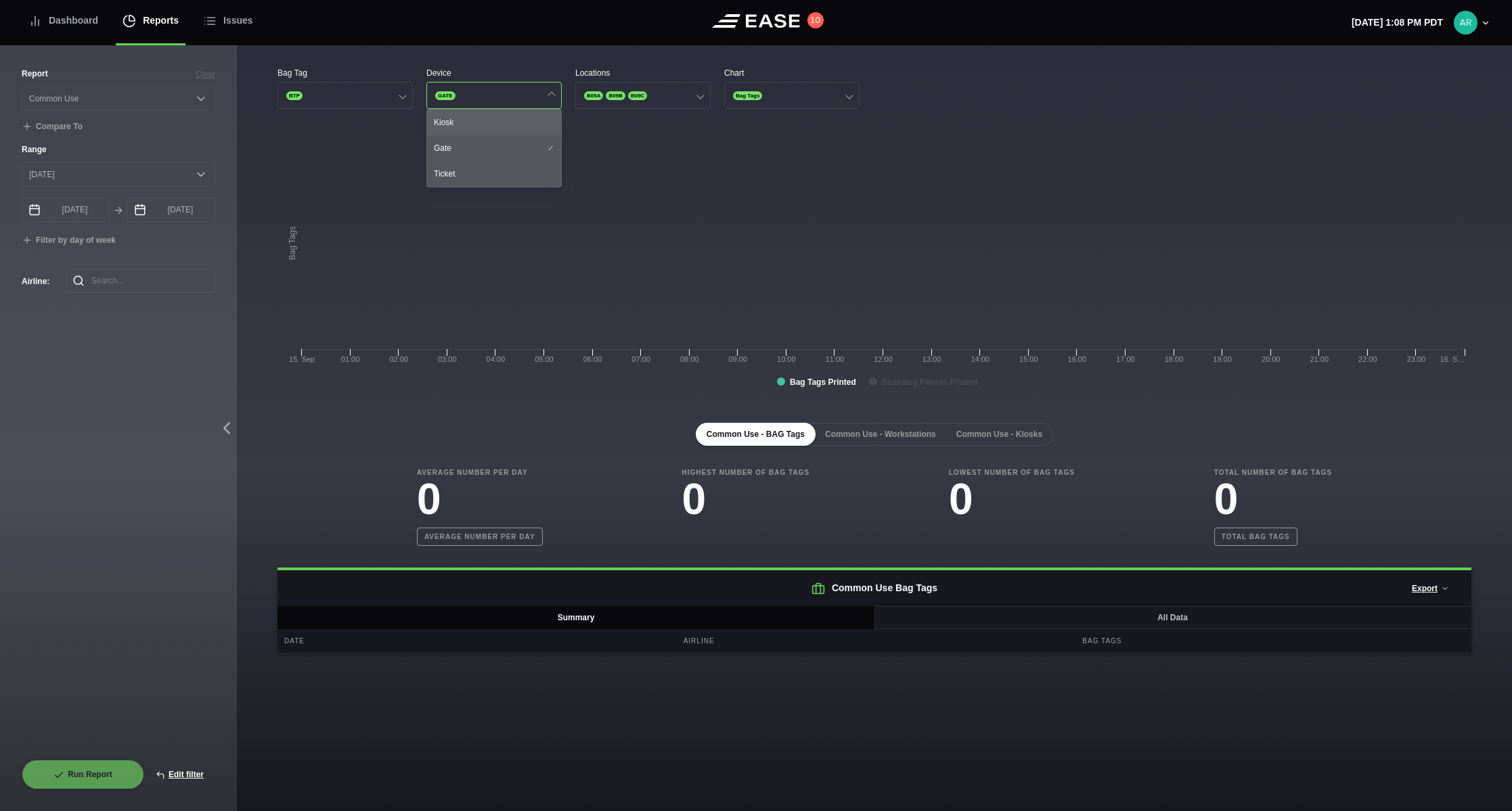
click at [511, 118] on div "Kiosk" at bounding box center [494, 122] width 134 height 26
click at [512, 95] on button "GATE KIOSK" at bounding box center [494, 95] width 135 height 27
click at [512, 98] on button "GATE KIOSK" at bounding box center [494, 95] width 135 height 27
click at [493, 170] on div "Ticket" at bounding box center [494, 174] width 134 height 26
click at [518, 95] on button "GATE KIOSK TICKET" at bounding box center [494, 95] width 135 height 27
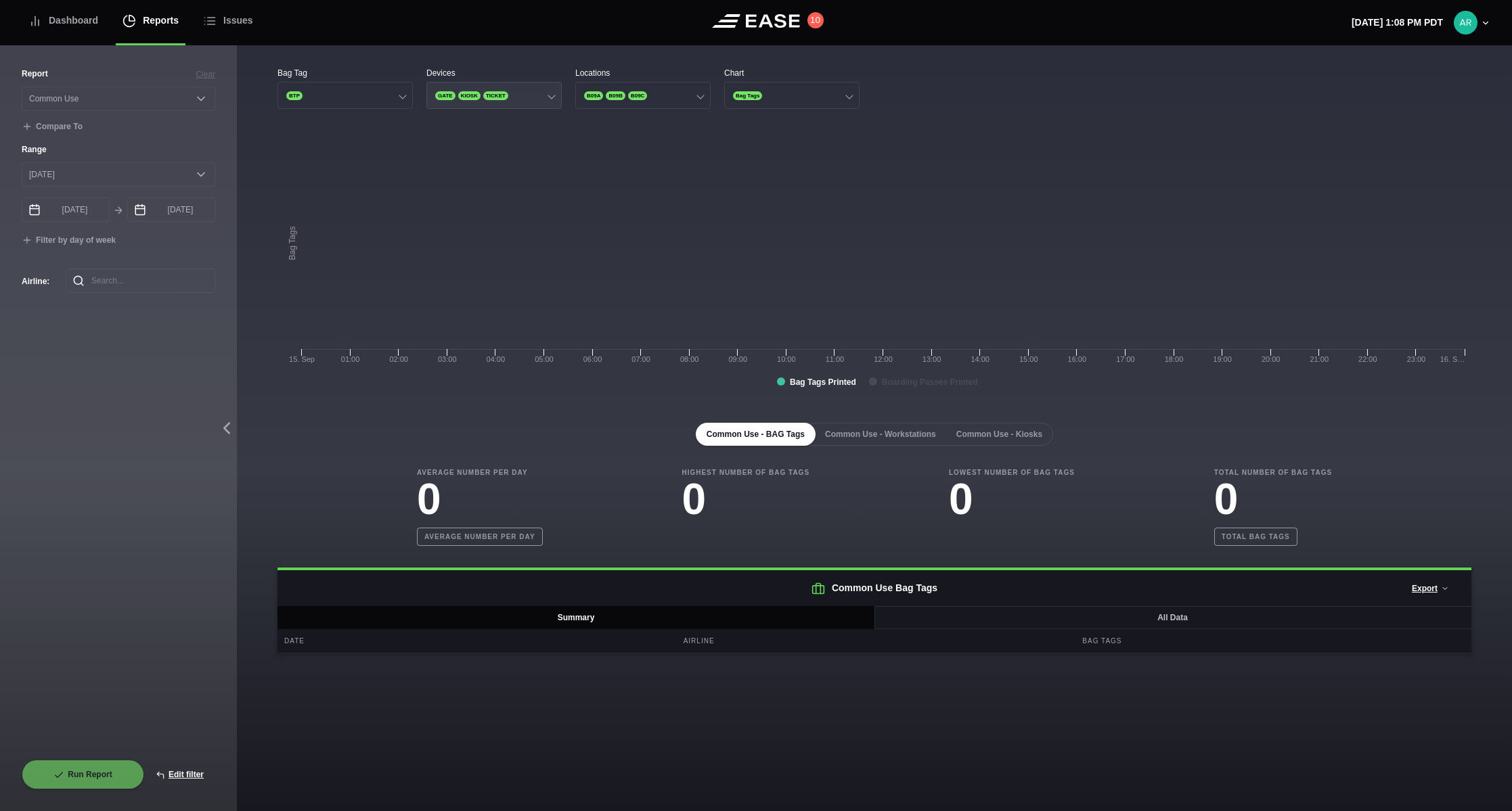
click at [501, 94] on span "TICKET" at bounding box center [495, 95] width 25 height 9
click at [464, 123] on div "Kiosk" at bounding box center [494, 122] width 134 height 26
click at [462, 175] on div "Ticket" at bounding box center [494, 174] width 134 height 26
click at [422, 208] on rect at bounding box center [874, 265] width 1194 height 271
click at [323, 487] on div "Average Number Per Day 0 Average number per day Highest Number of Bag Tags 0 Lo…" at bounding box center [874, 507] width 1194 height 78
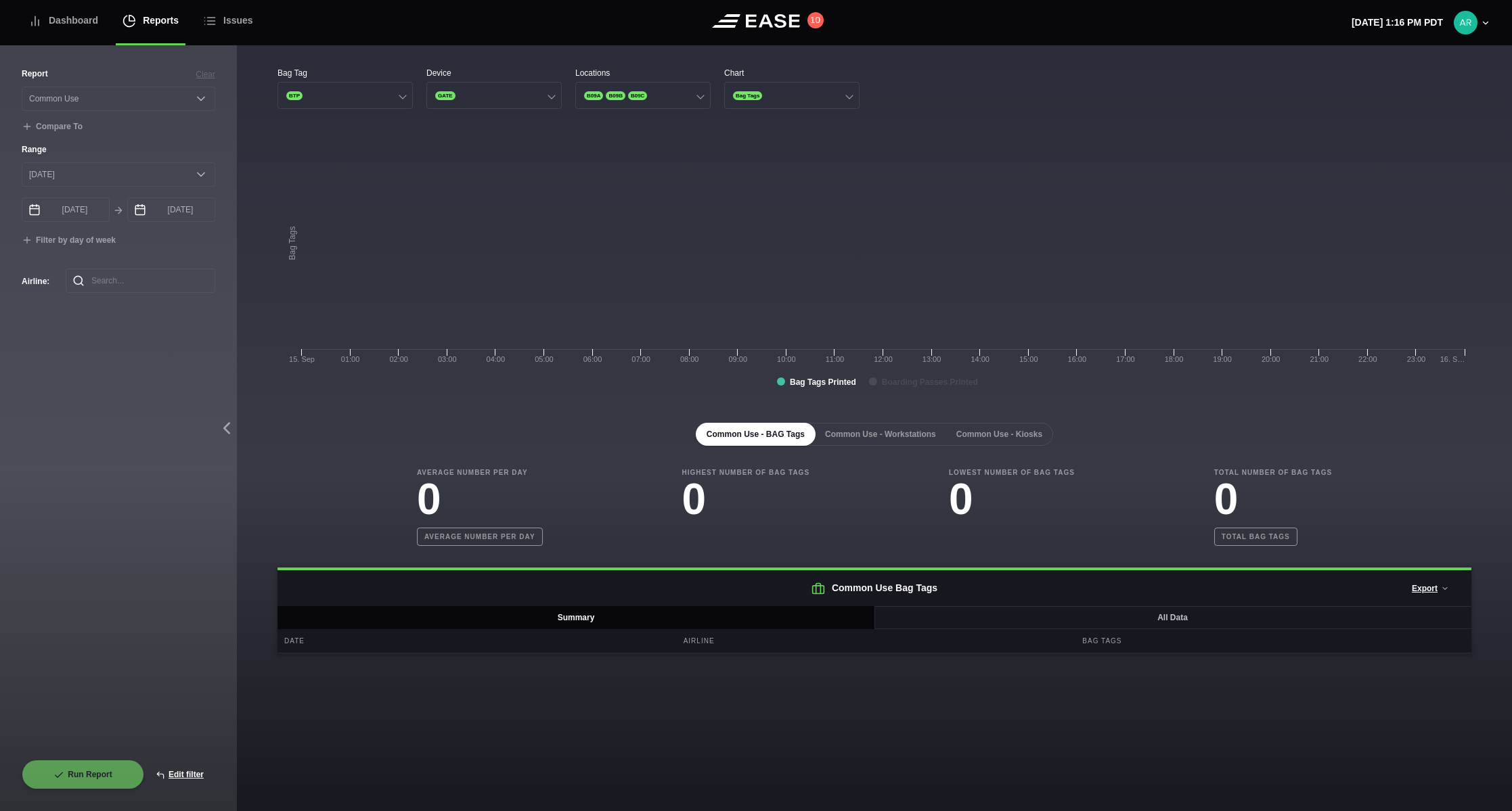
click at [834, 722] on main "Bag Tag BTP Device GATE Locations B09A B09B B09C Chart Bag Tags Created with Hi…" at bounding box center [873, 428] width 1275 height 766
click at [669, 701] on main "Bag Tag BTP Device GATE Locations B09A B09B B09C Chart Bag Tags Created with Hi…" at bounding box center [873, 428] width 1275 height 766
click at [134, 476] on div "Report Clear Select a report... Arrivals Common Use Daily Throughput Departures…" at bounding box center [118, 414] width 193 height 692
click at [791, 95] on button "Bag Tags" at bounding box center [791, 95] width 135 height 27
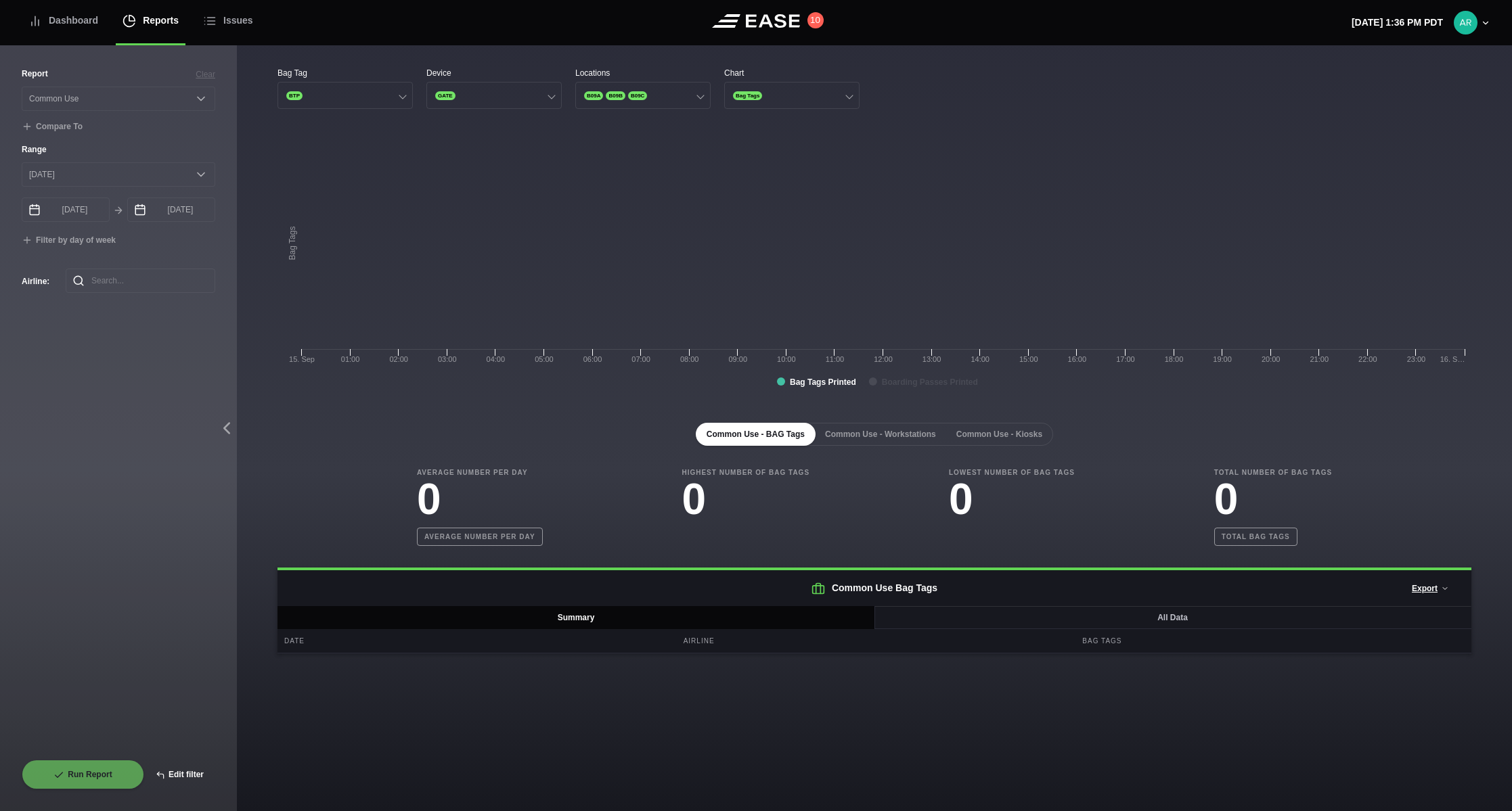
click at [182, 773] on button "Edit filter" at bounding box center [179, 774] width 71 height 30
select select "Common Use"
select select "0"
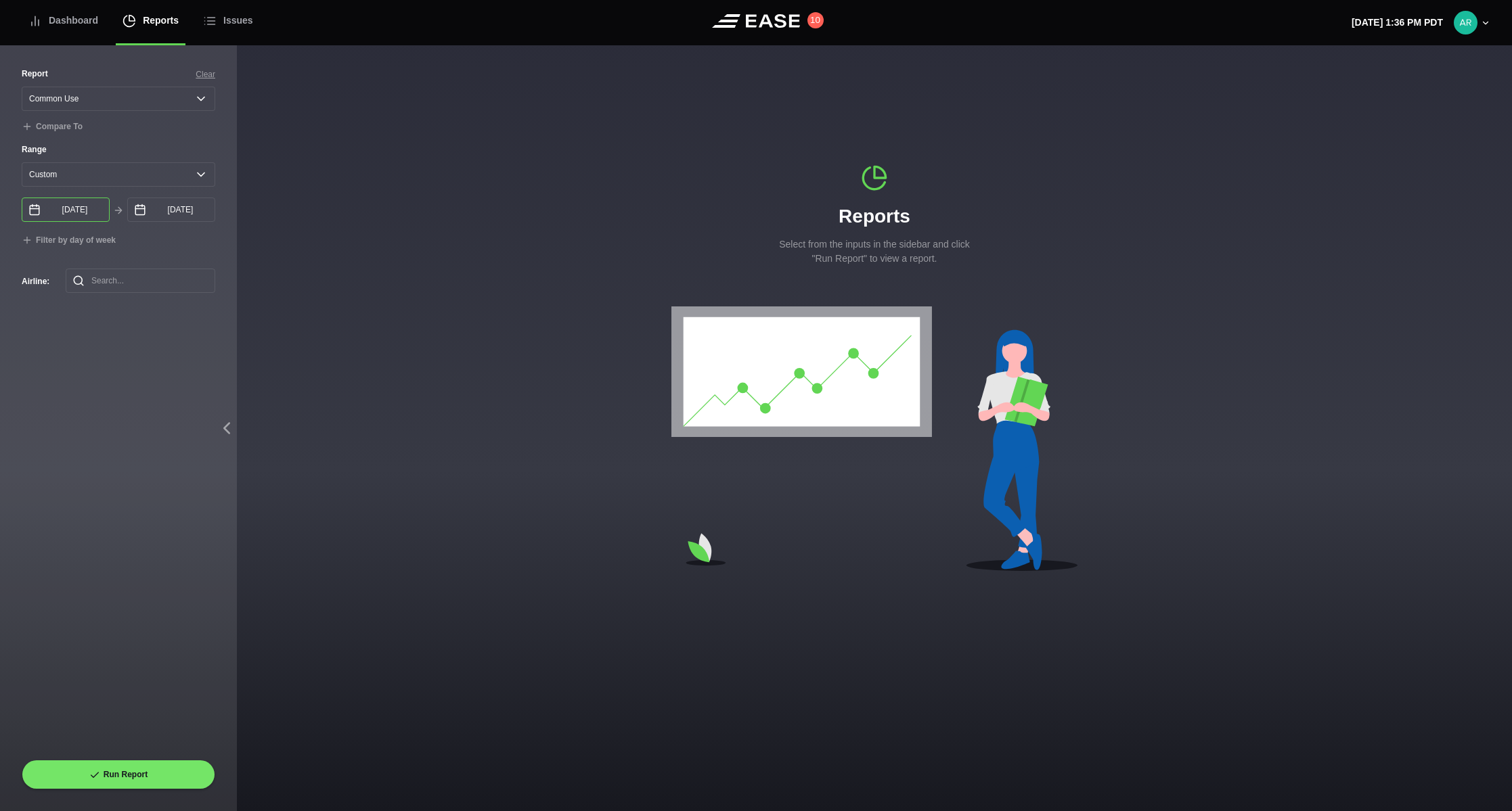
click at [89, 217] on input "[DATE]" at bounding box center [66, 209] width 88 height 24
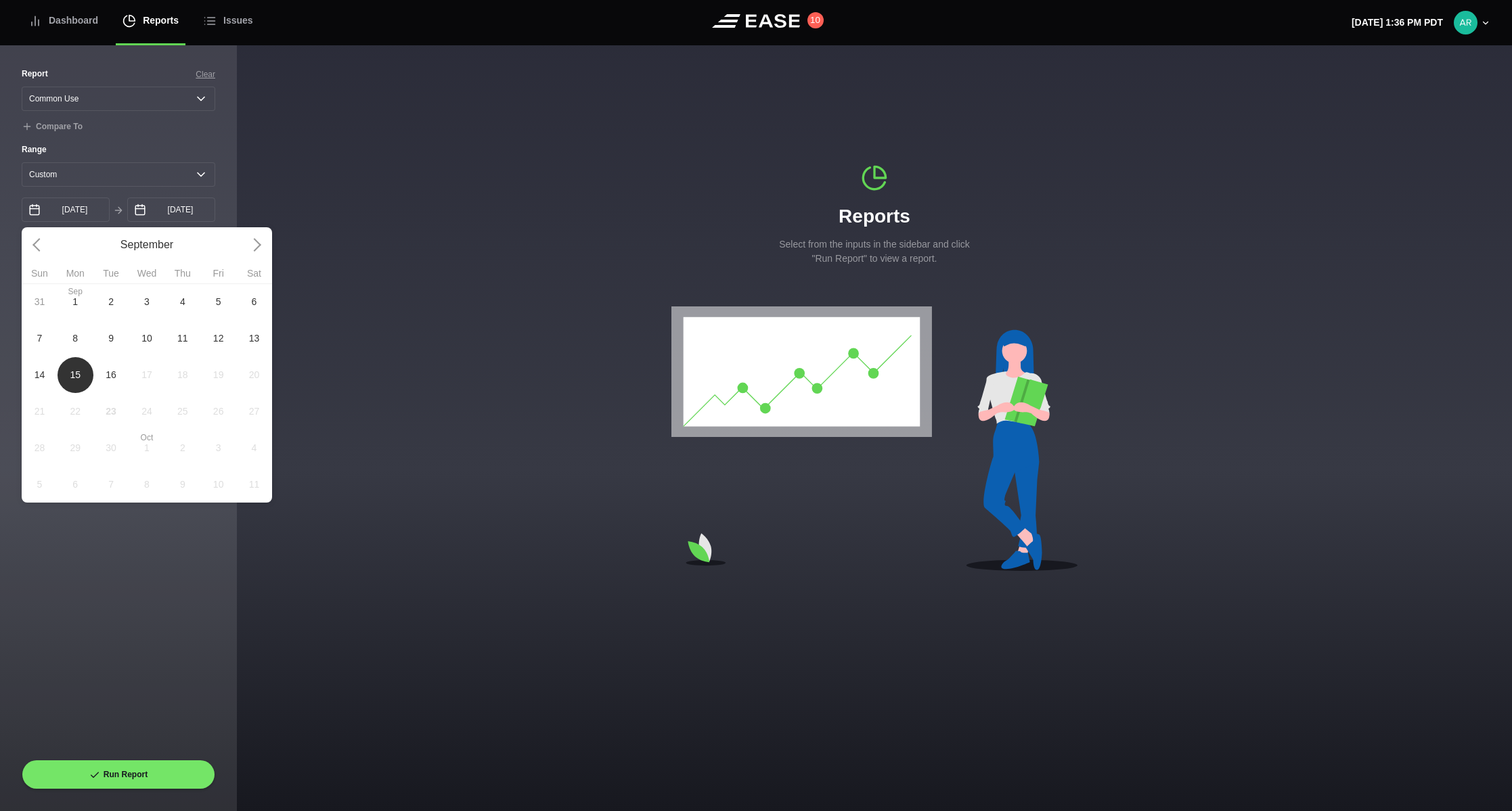
click at [42, 381] on span "14" at bounding box center [40, 376] width 11 height 14
type input "[DATE]"
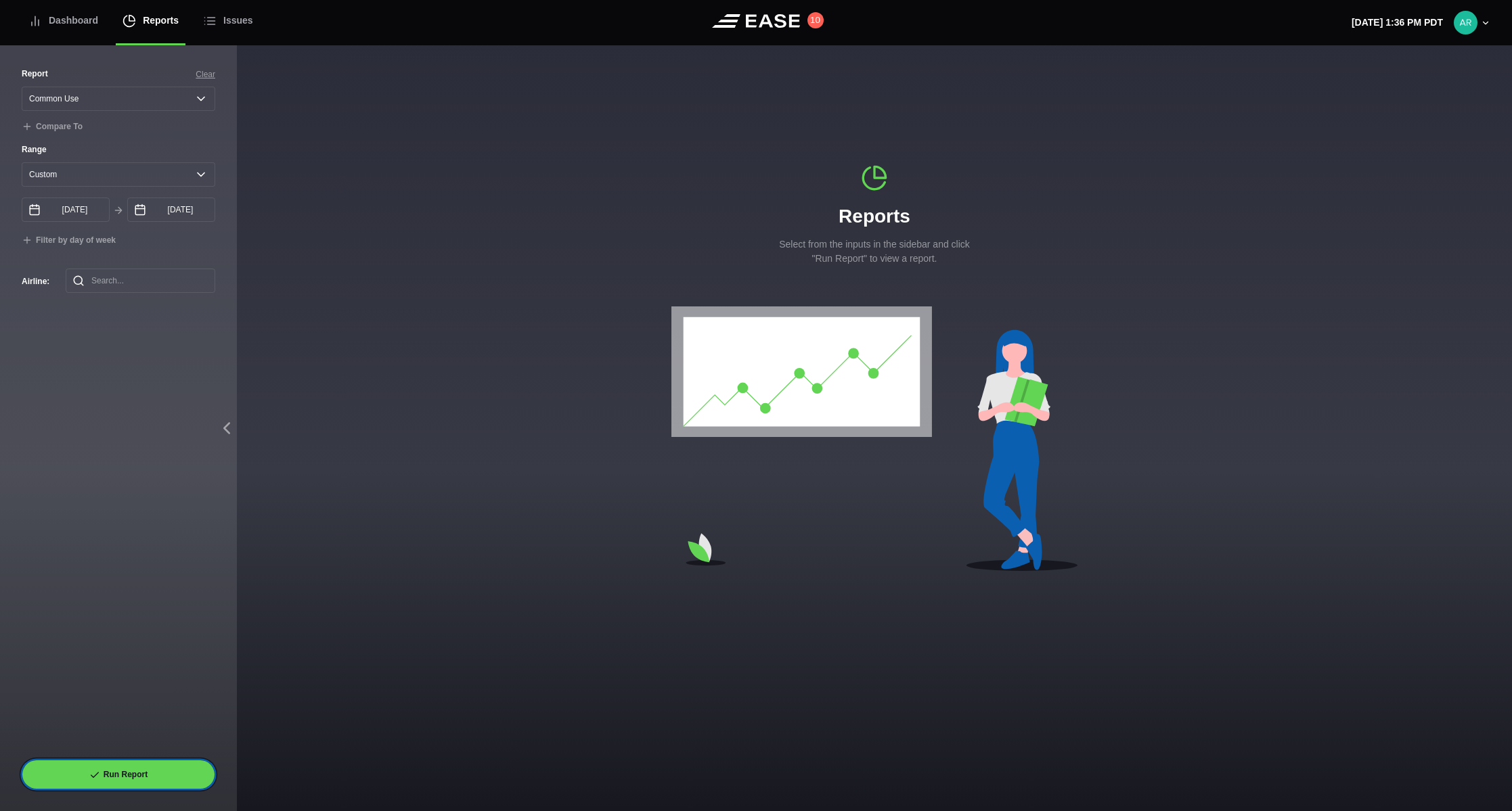
click at [135, 775] on button "Run Report" at bounding box center [118, 774] width 193 height 30
select select "Common Use"
select select "0"
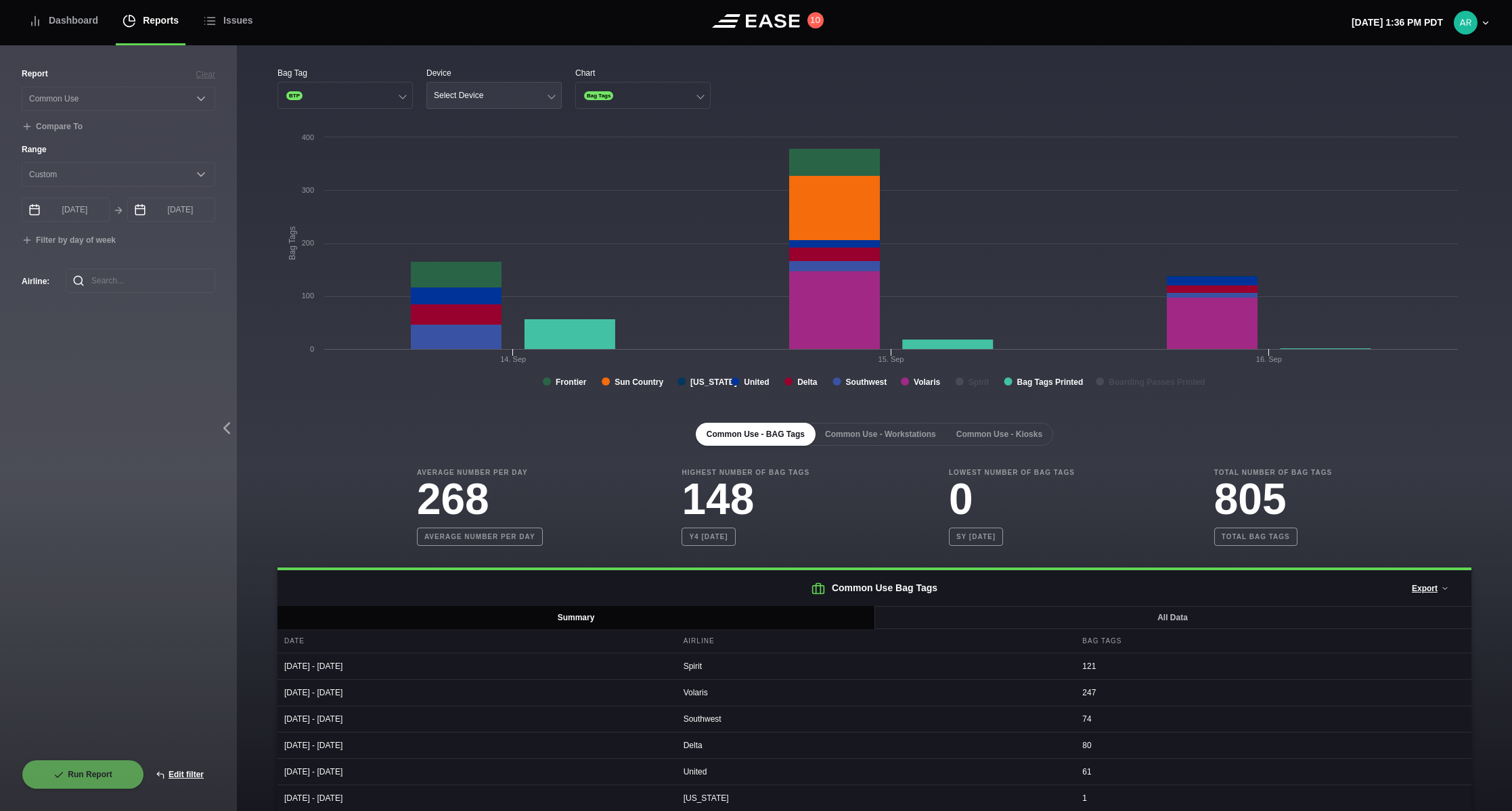
click at [472, 91] on div "Select Device" at bounding box center [459, 95] width 50 height 10
click at [457, 146] on div "Gate" at bounding box center [494, 148] width 134 height 26
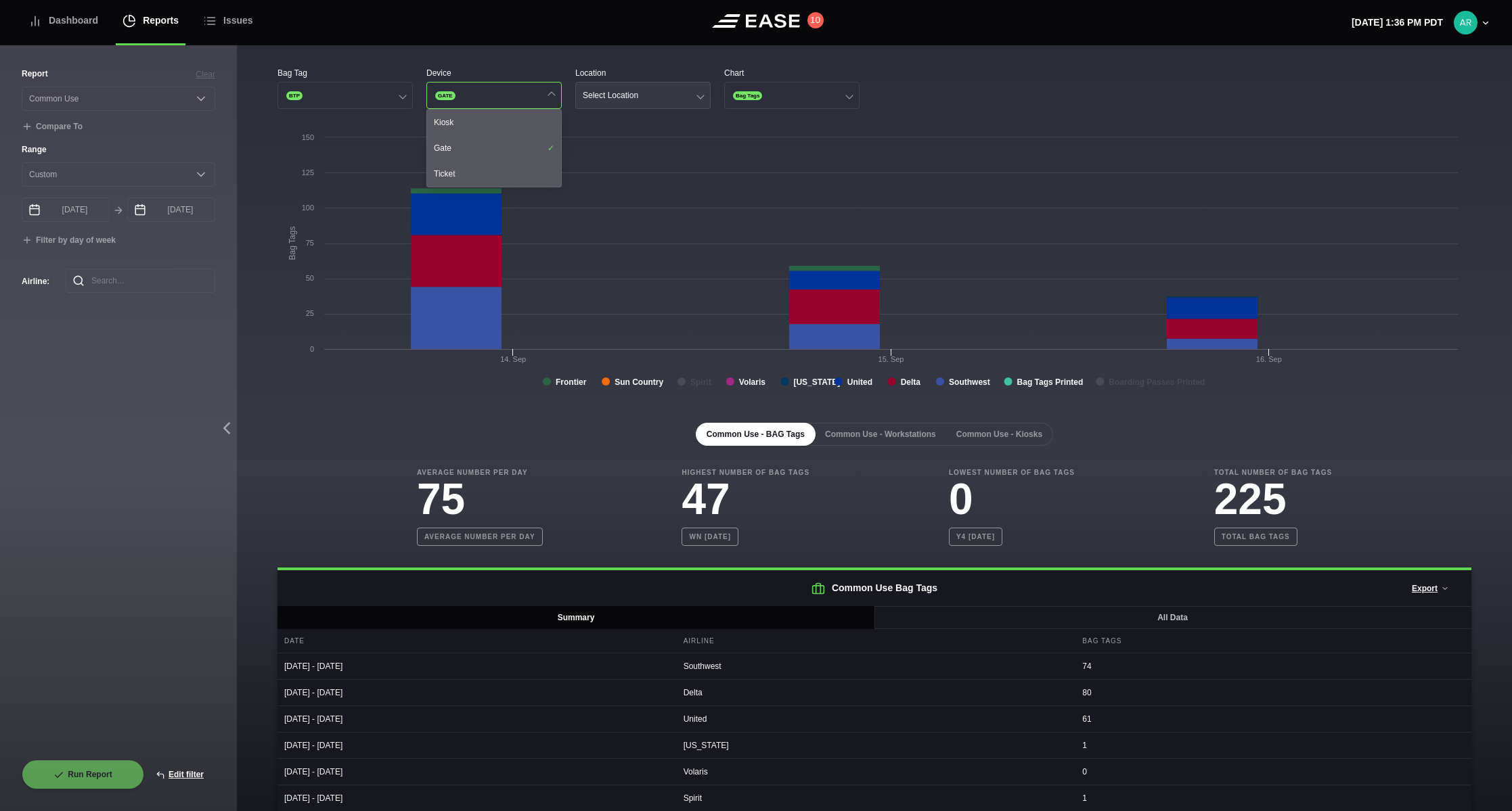
click at [610, 93] on div "Select Location" at bounding box center [610, 95] width 55 height 10
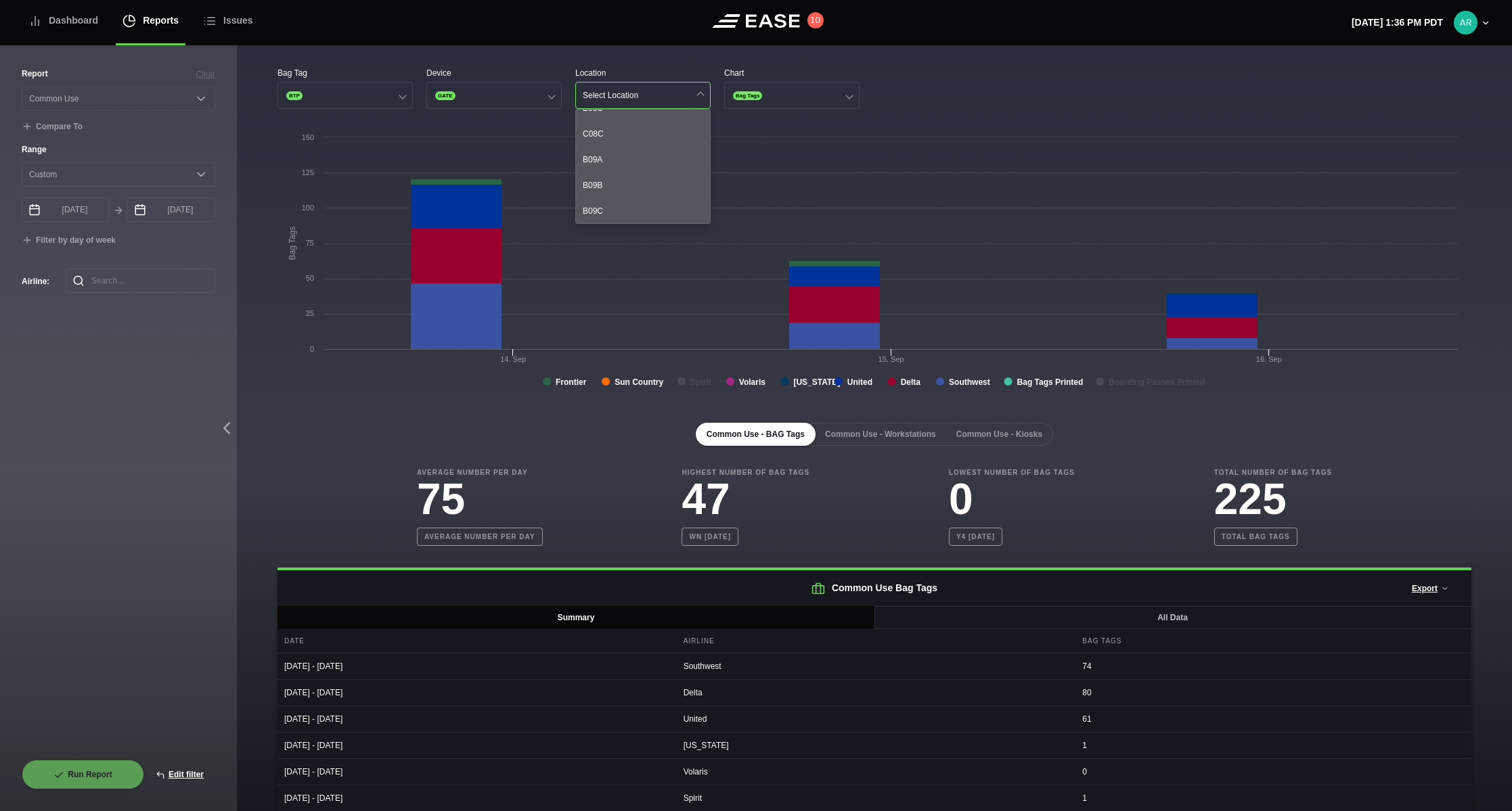
scroll to position [677, 0]
click at [626, 139] on div "B09A" at bounding box center [643, 140] width 134 height 26
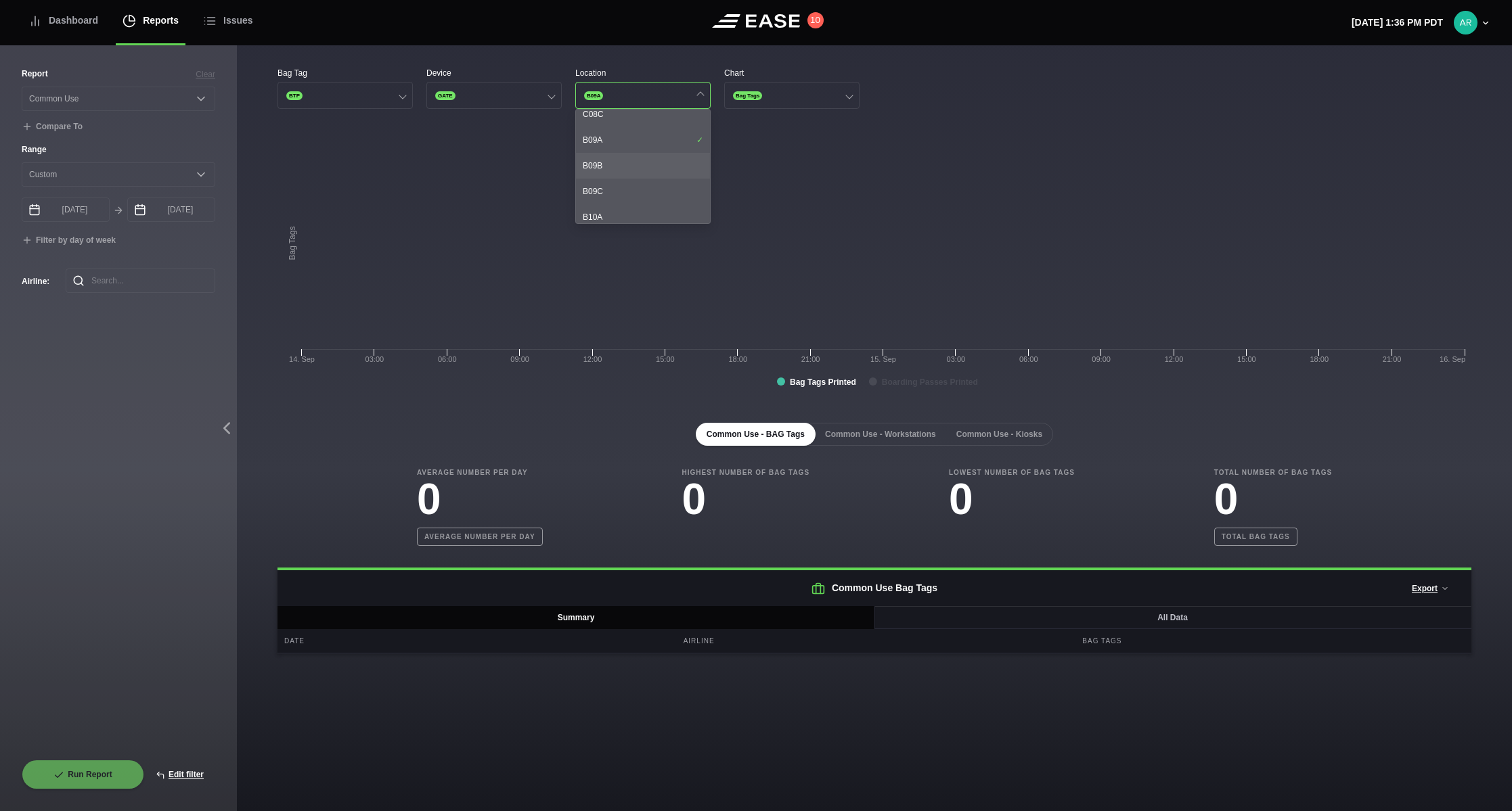
click at [626, 157] on div "B09B" at bounding box center [643, 165] width 134 height 26
click at [627, 193] on div "B09C" at bounding box center [643, 192] width 134 height 26
click at [789, 93] on button "Bag Tags" at bounding box center [791, 95] width 135 height 27
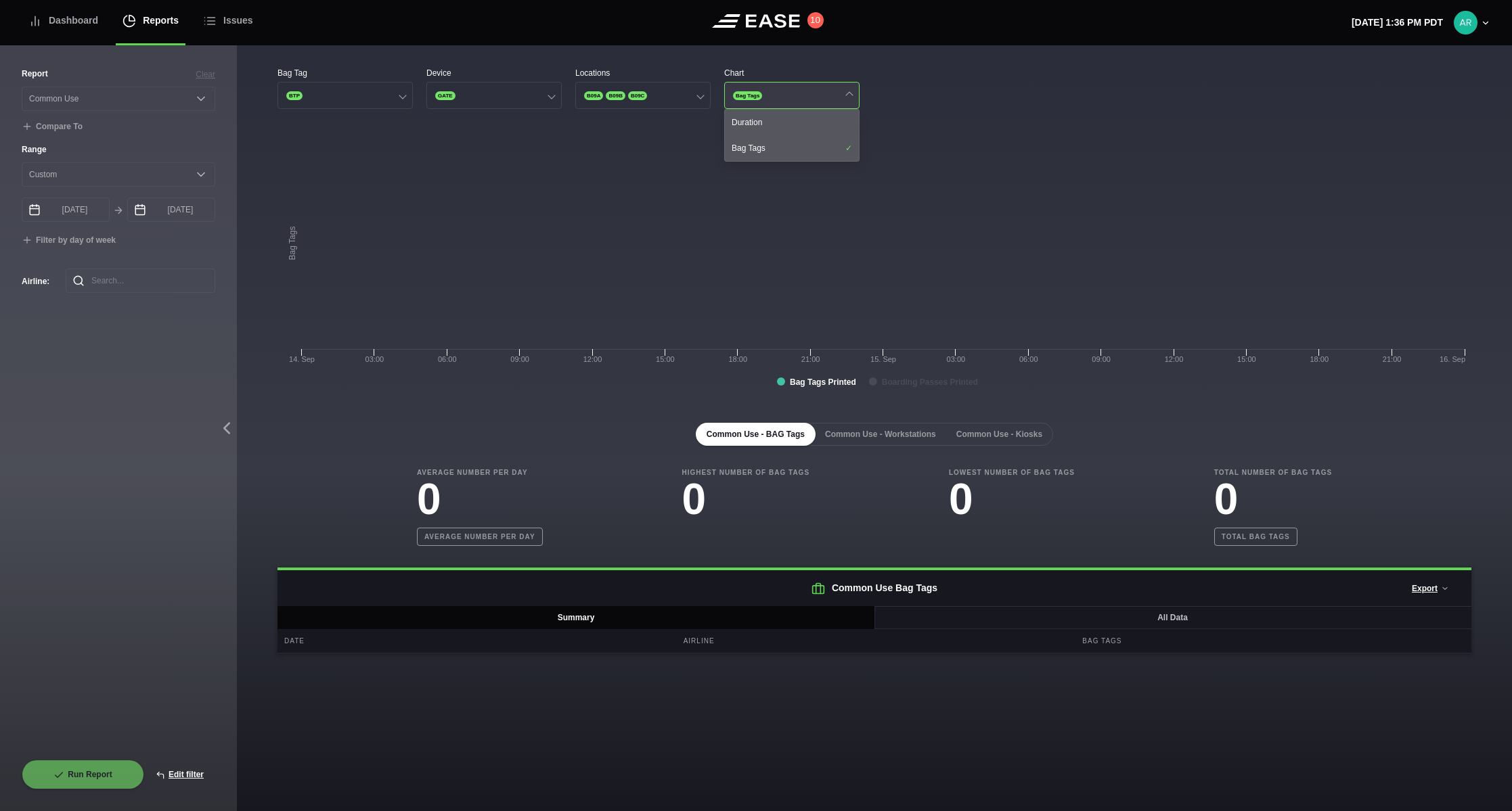
click at [789, 93] on button "Bag Tags" at bounding box center [791, 95] width 135 height 27
click at [896, 383] on tspan "Boarding Passes Printed" at bounding box center [929, 383] width 96 height 10
click at [874, 437] on button "Common Use - Workstations" at bounding box center [881, 434] width 133 height 23
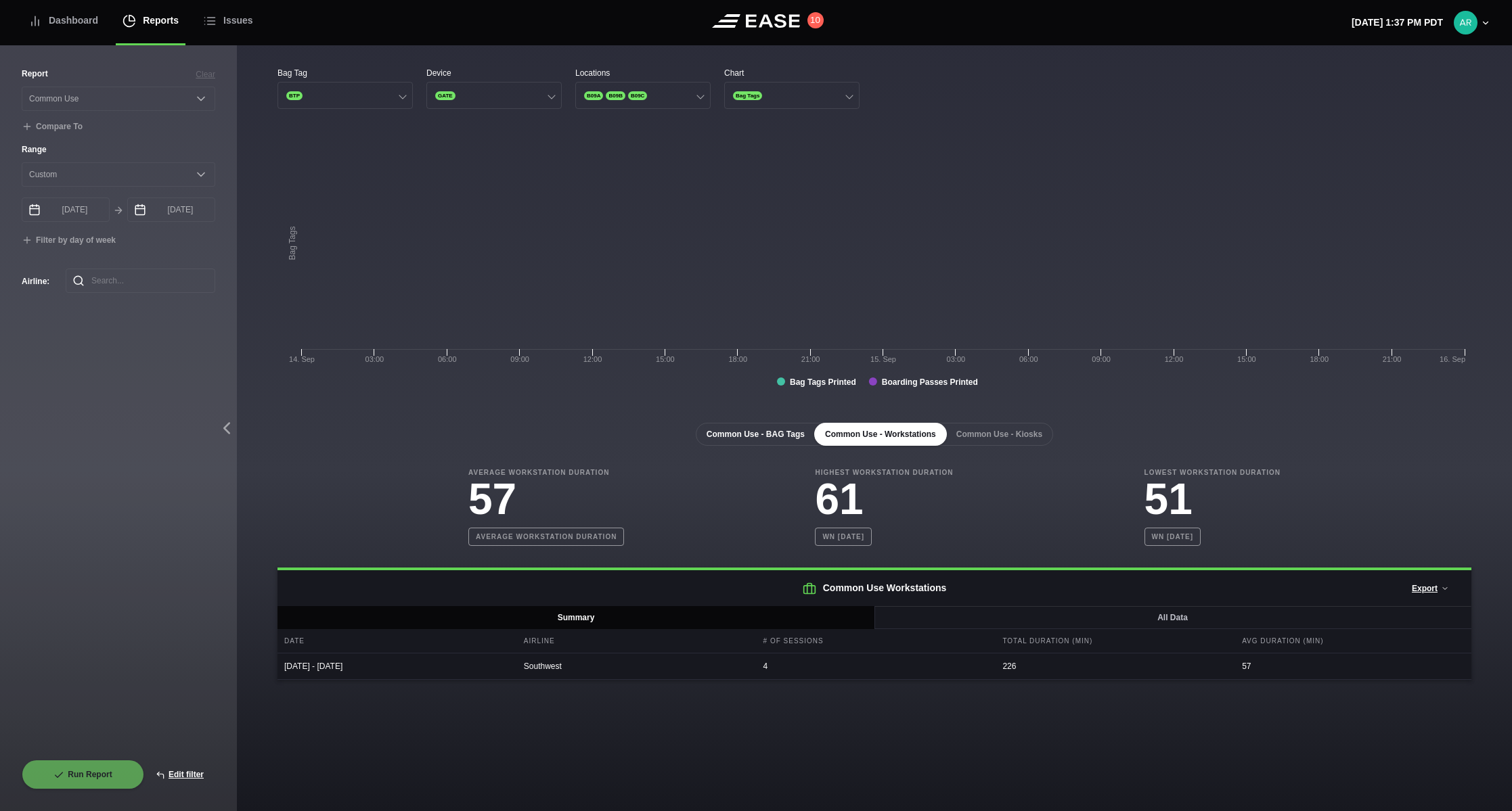
click at [773, 436] on button "Common Use - BAG Tags" at bounding box center [756, 434] width 120 height 23
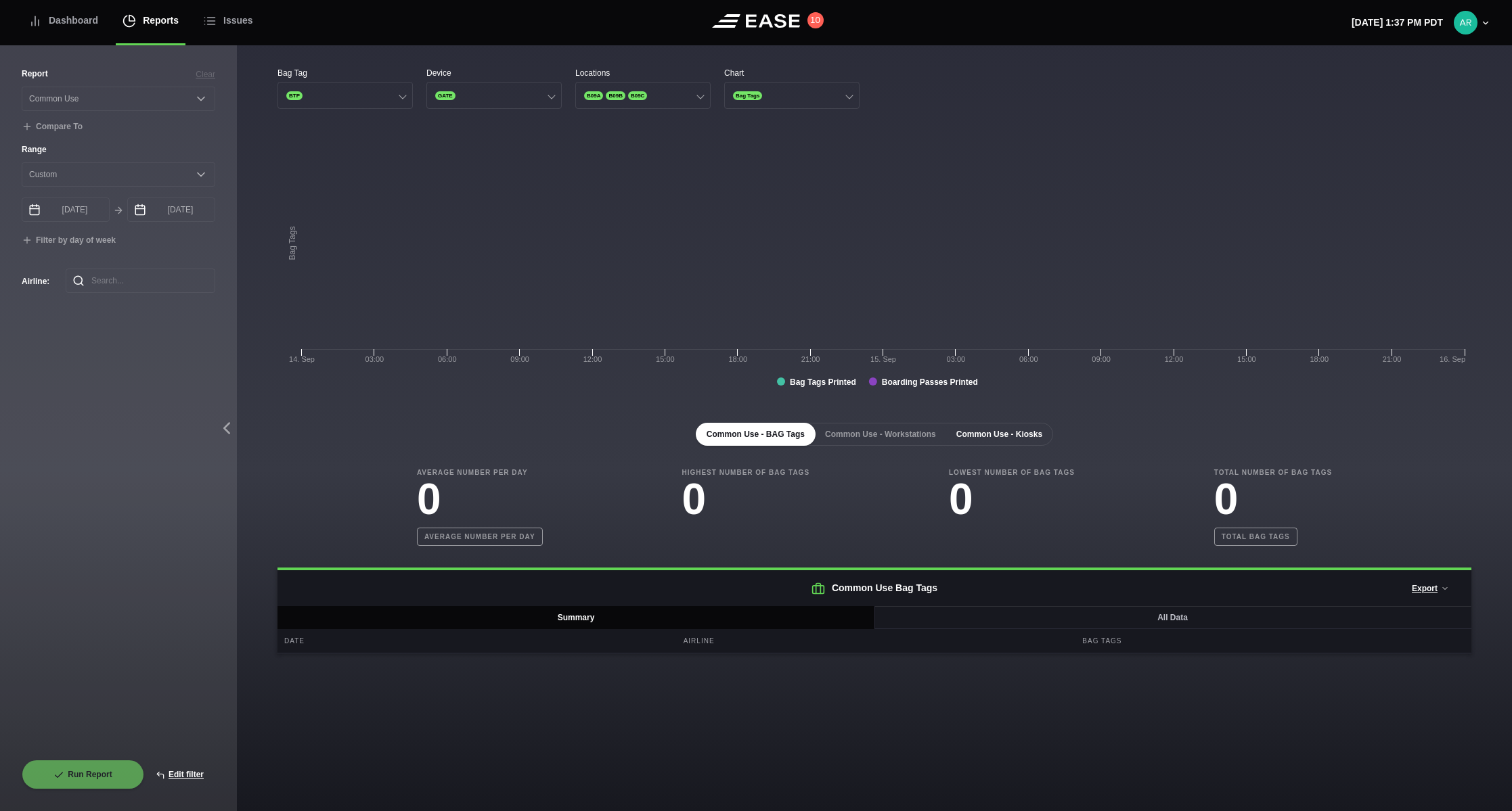
click at [968, 427] on button "Common Use - Kiosks" at bounding box center [999, 434] width 108 height 23
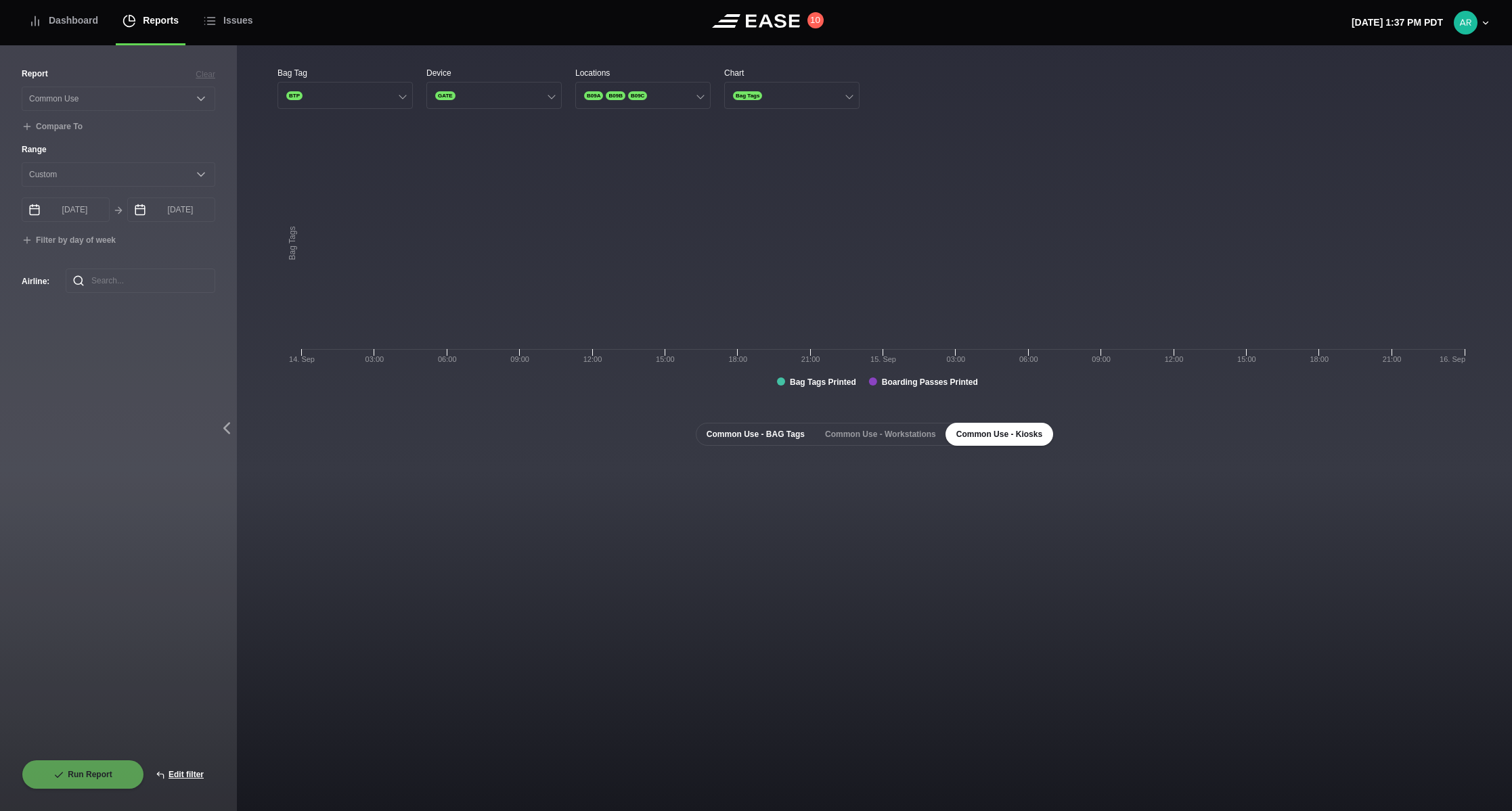
click at [766, 432] on button "Common Use - BAG Tags" at bounding box center [756, 434] width 120 height 23
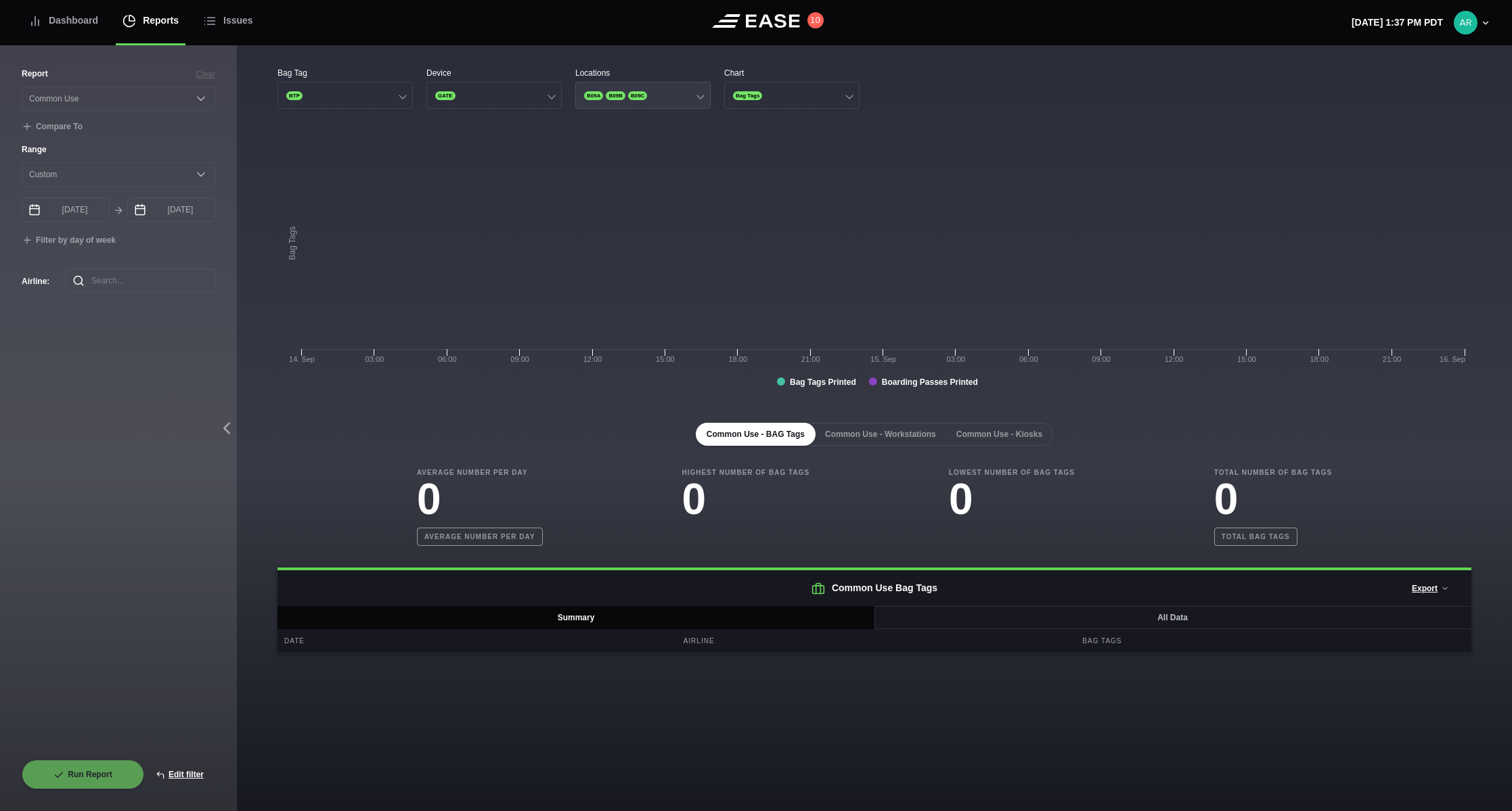
click at [698, 95] on div at bounding box center [699, 94] width 7 height 7
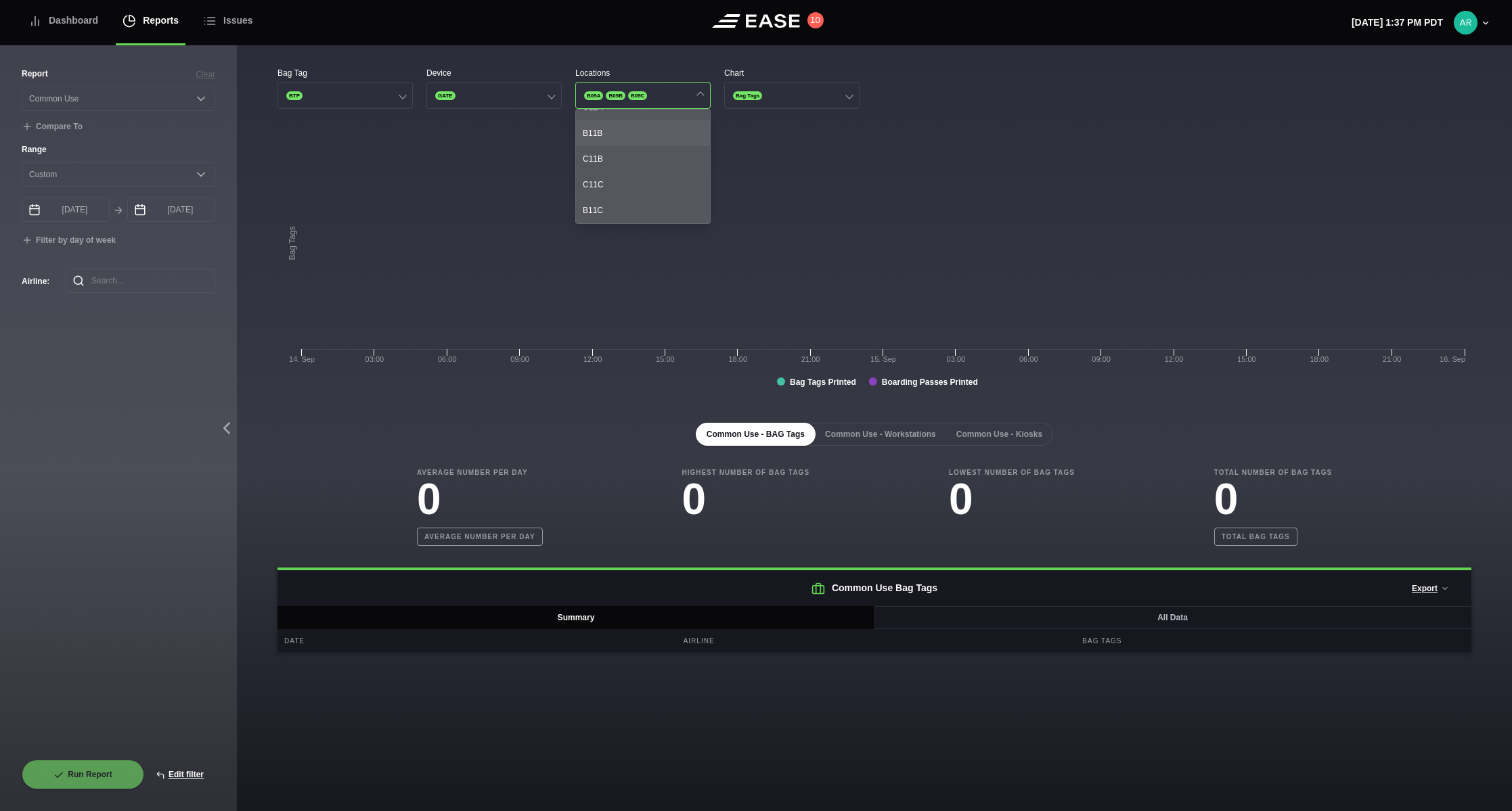
click at [638, 128] on div "B11B" at bounding box center [643, 133] width 134 height 26
click at [642, 131] on div "B11B" at bounding box center [643, 133] width 134 height 26
click at [634, 134] on div "B11B" at bounding box center [643, 133] width 134 height 26
click at [631, 136] on div "B11B" at bounding box center [643, 133] width 134 height 26
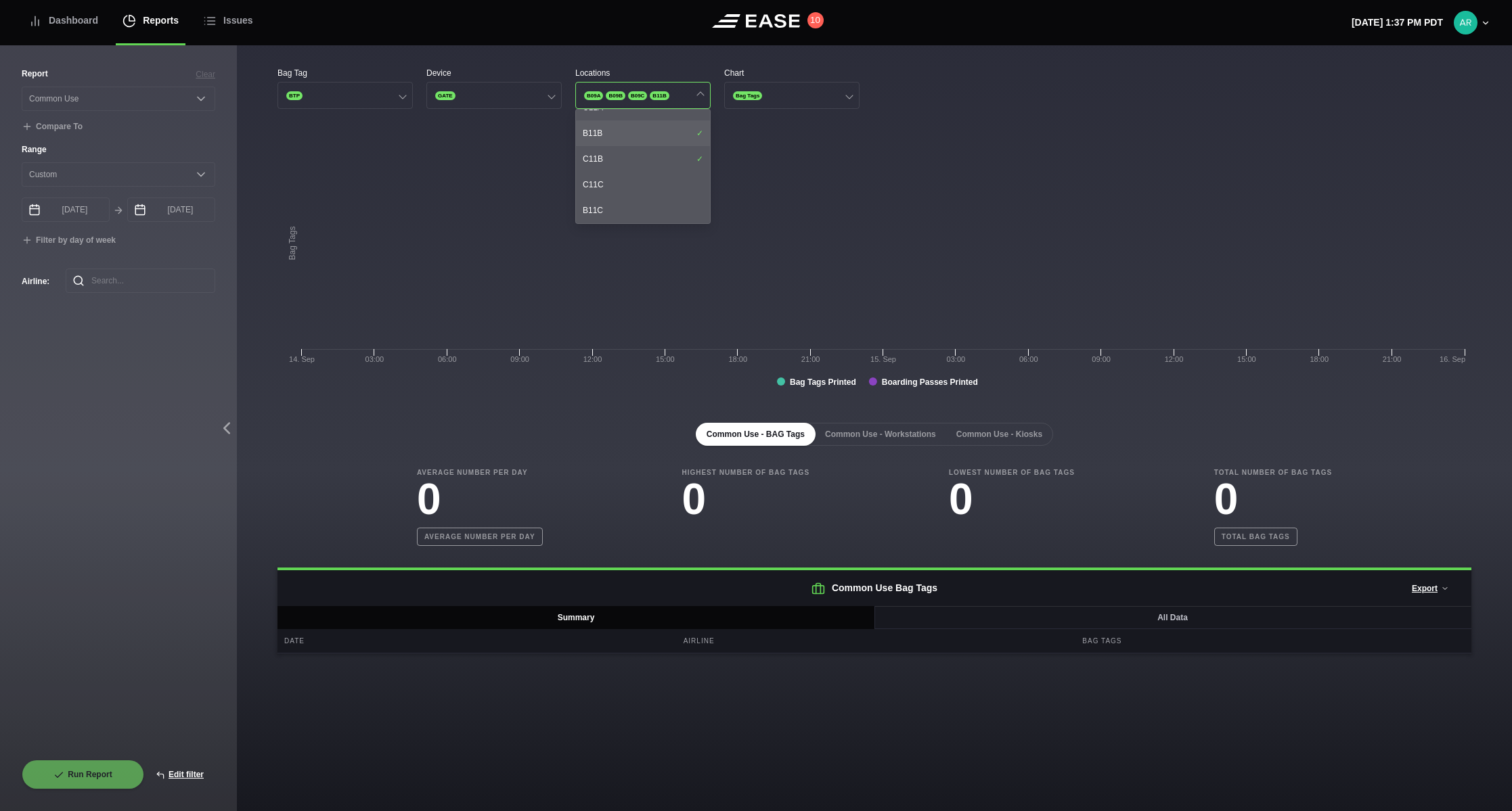
click at [635, 137] on div "B11B" at bounding box center [643, 133] width 134 height 26
click at [635, 181] on div "C11C" at bounding box center [643, 185] width 134 height 26
click at [628, 191] on div "C11C" at bounding box center [643, 185] width 134 height 26
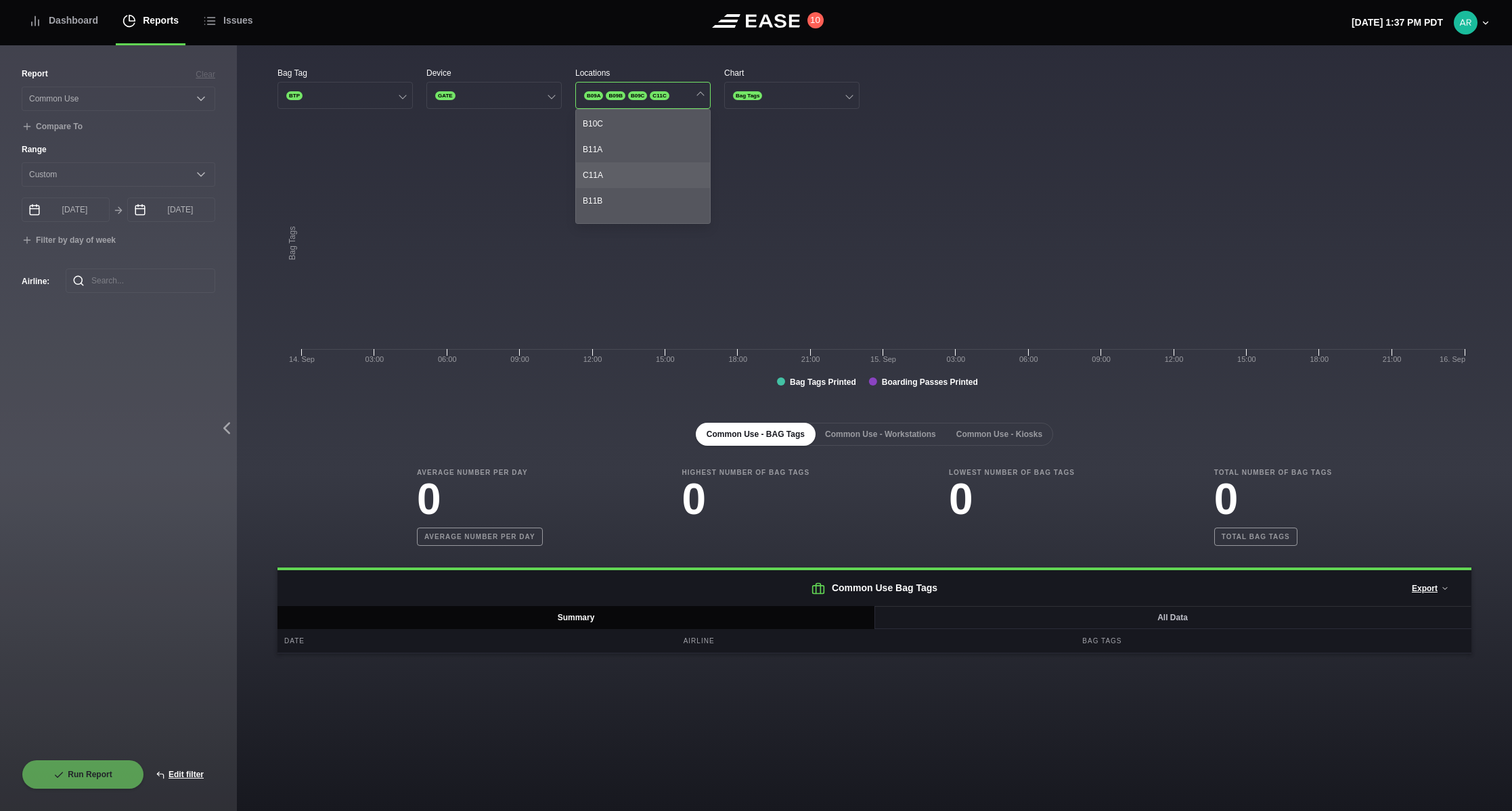
click at [635, 180] on div "C11A" at bounding box center [643, 175] width 134 height 26
click at [625, 150] on div "B11A" at bounding box center [643, 149] width 134 height 26
click at [625, 165] on div "C11A" at bounding box center [643, 175] width 134 height 26
click at [630, 149] on div "B11A" at bounding box center [643, 149] width 134 height 26
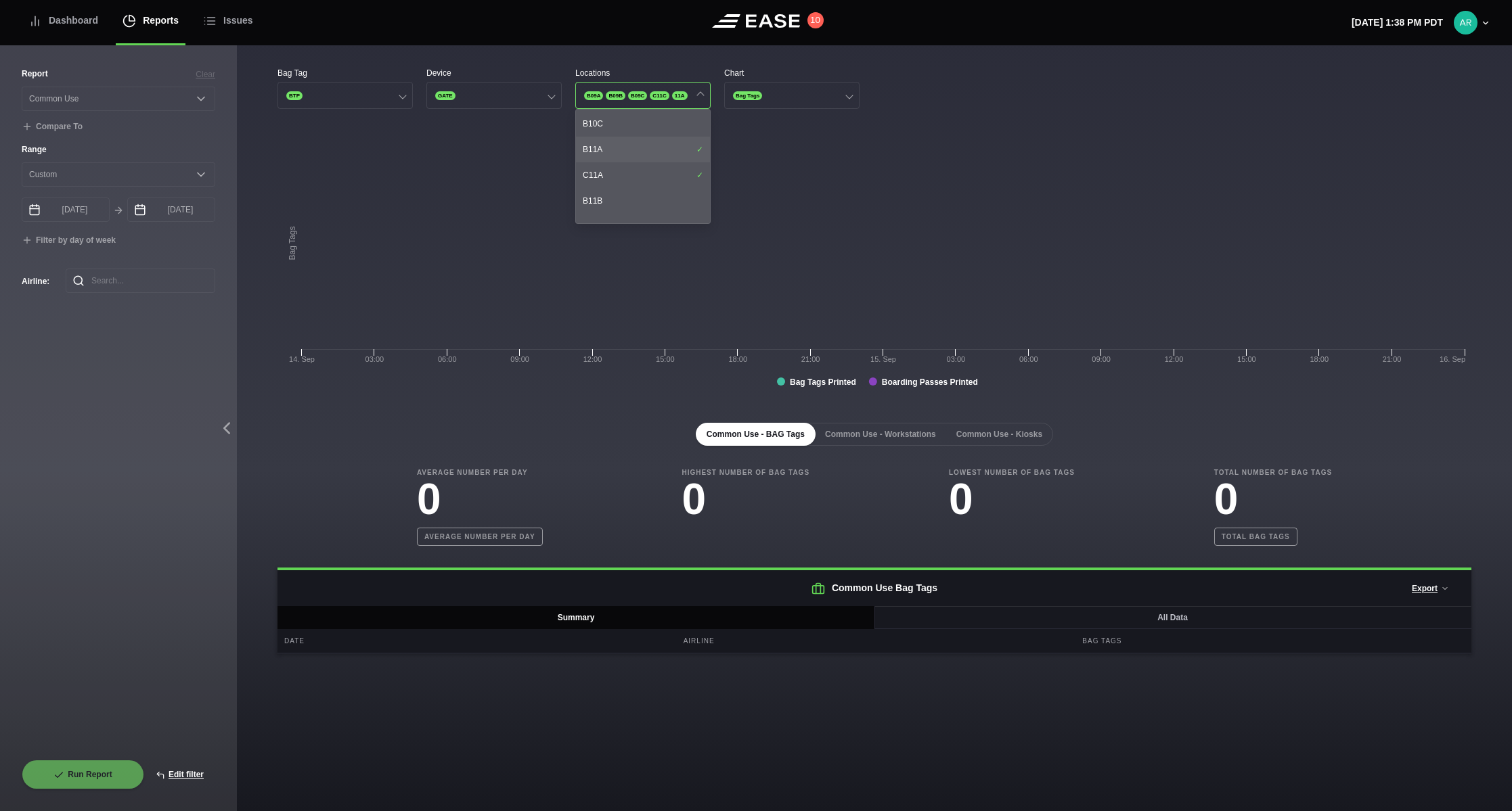
click at [644, 144] on div "B11A" at bounding box center [643, 149] width 134 height 26
click at [646, 181] on div "C11C" at bounding box center [643, 185] width 134 height 26
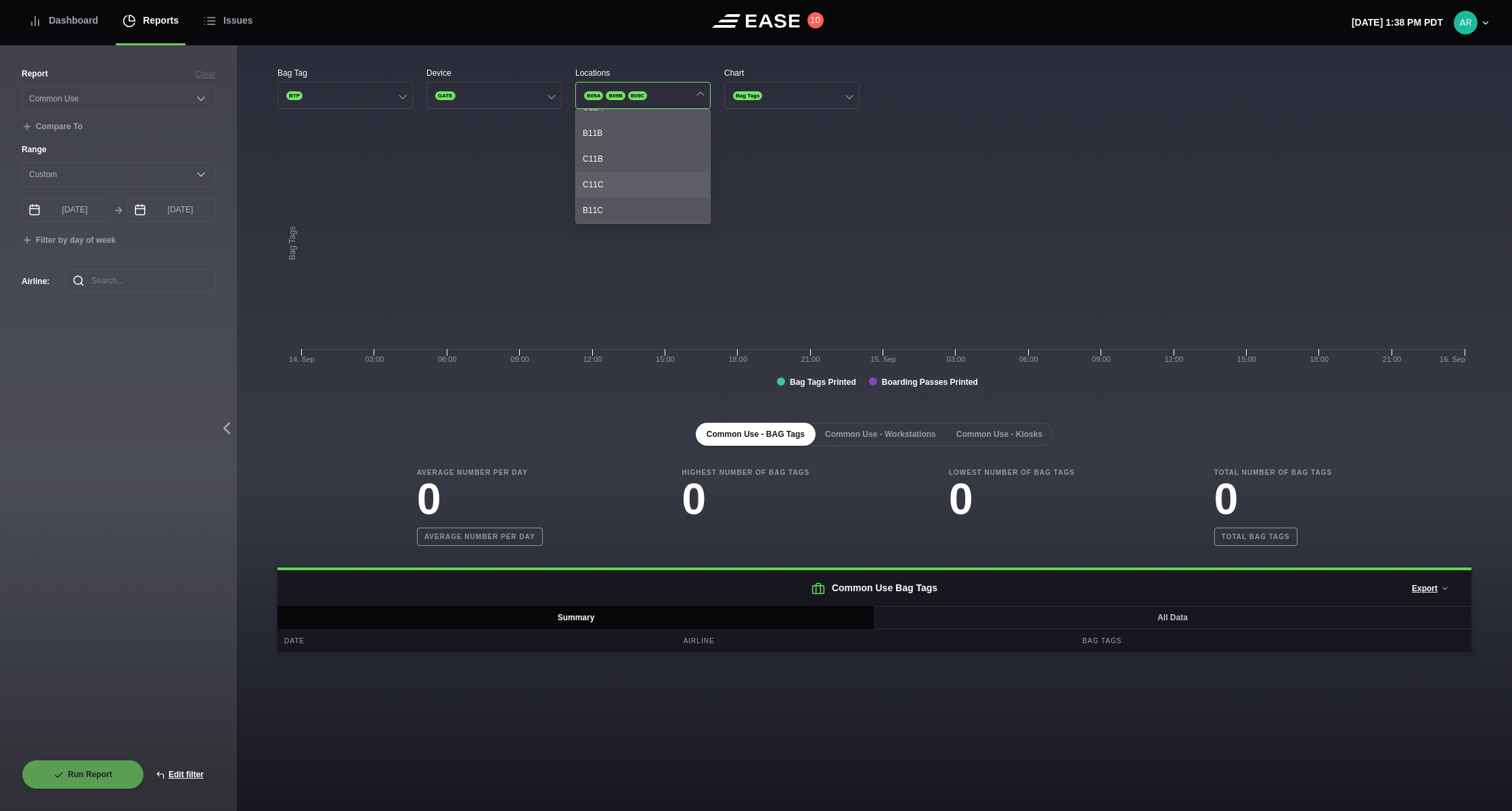
click at [646, 181] on div "C11C" at bounding box center [643, 185] width 134 height 26
click at [646, 203] on div "B11C" at bounding box center [643, 210] width 134 height 26
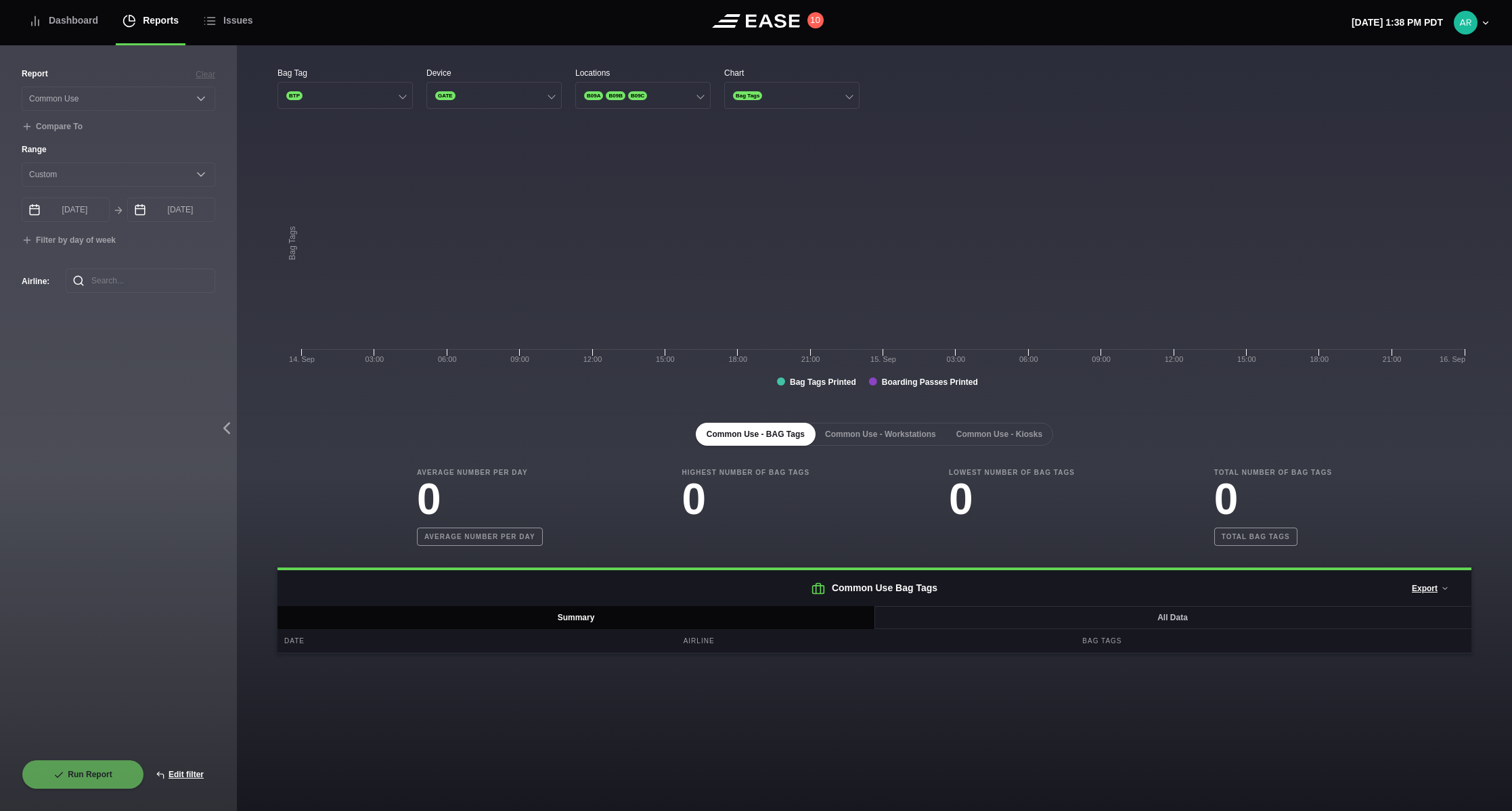
click at [609, 268] on rect at bounding box center [874, 265] width 1194 height 271
click at [177, 779] on button "Edit filter" at bounding box center [179, 774] width 71 height 30
select select "Common Use"
select select "0"
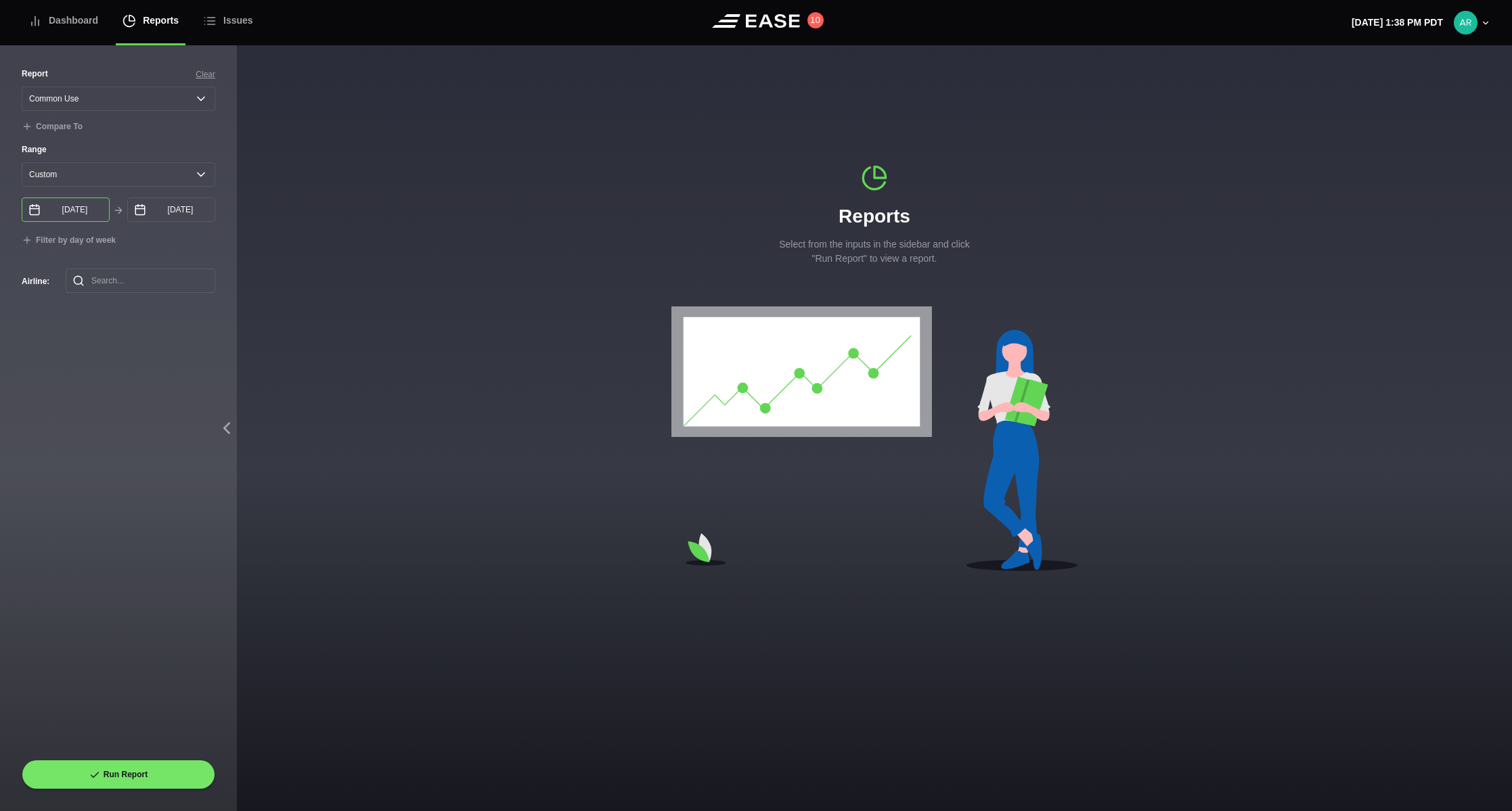
click at [82, 221] on input "[DATE]" at bounding box center [66, 209] width 88 height 24
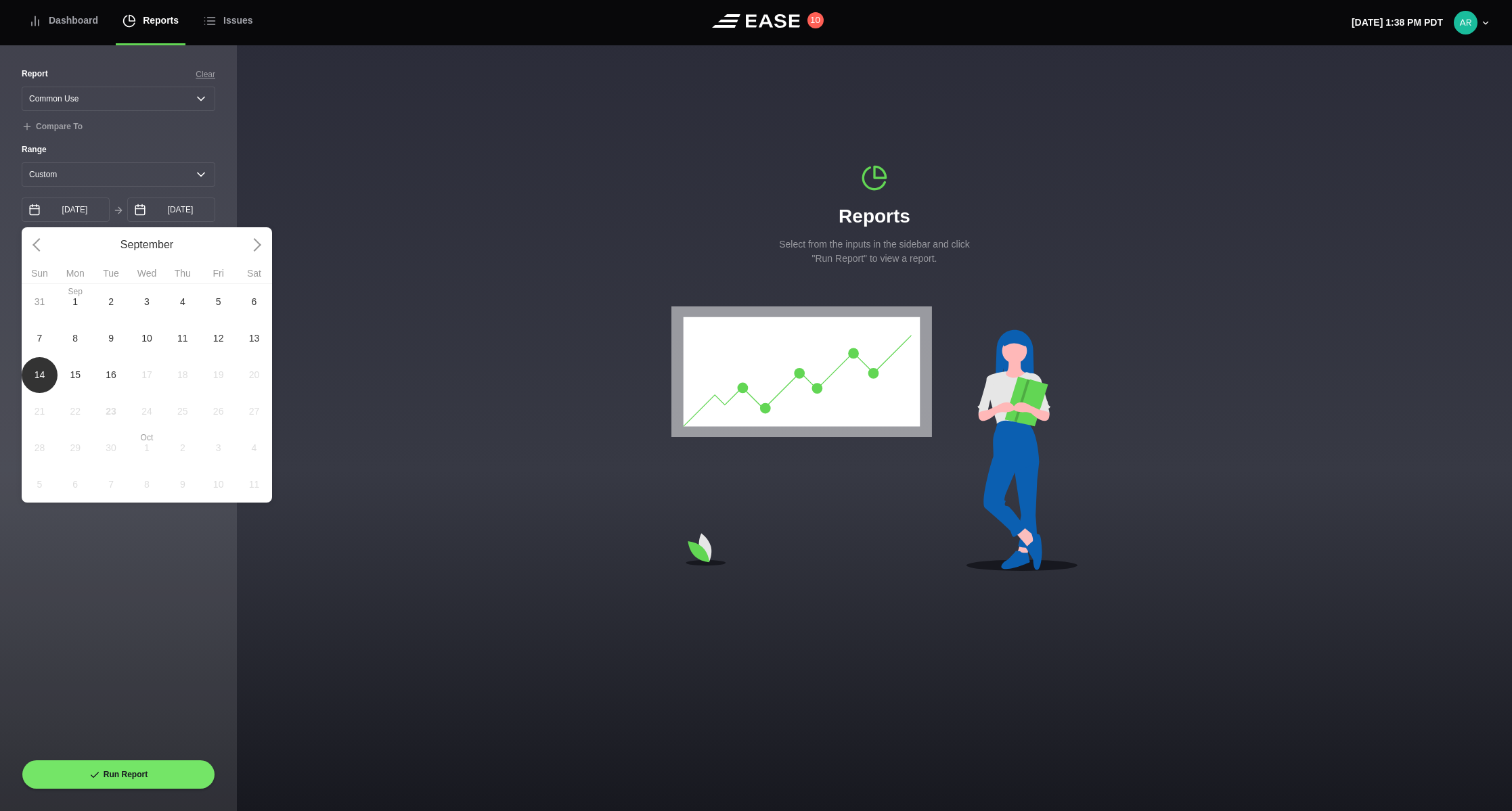
click at [70, 312] on span "[DATE]" at bounding box center [75, 302] width 36 height 37
type input "[DATE]"
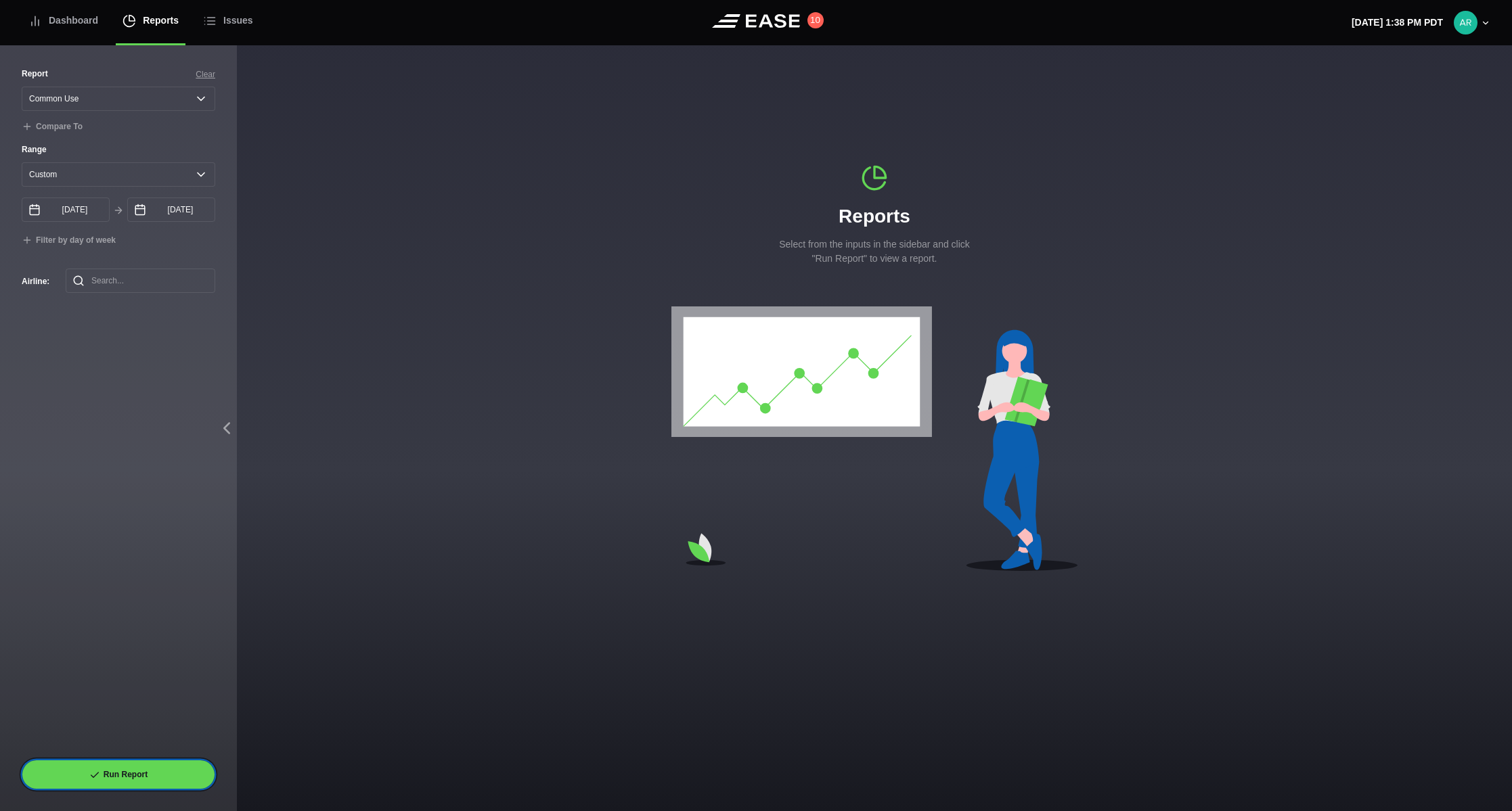
click at [135, 776] on button "Run Report" at bounding box center [118, 774] width 193 height 30
select select "Common Use"
select select "0"
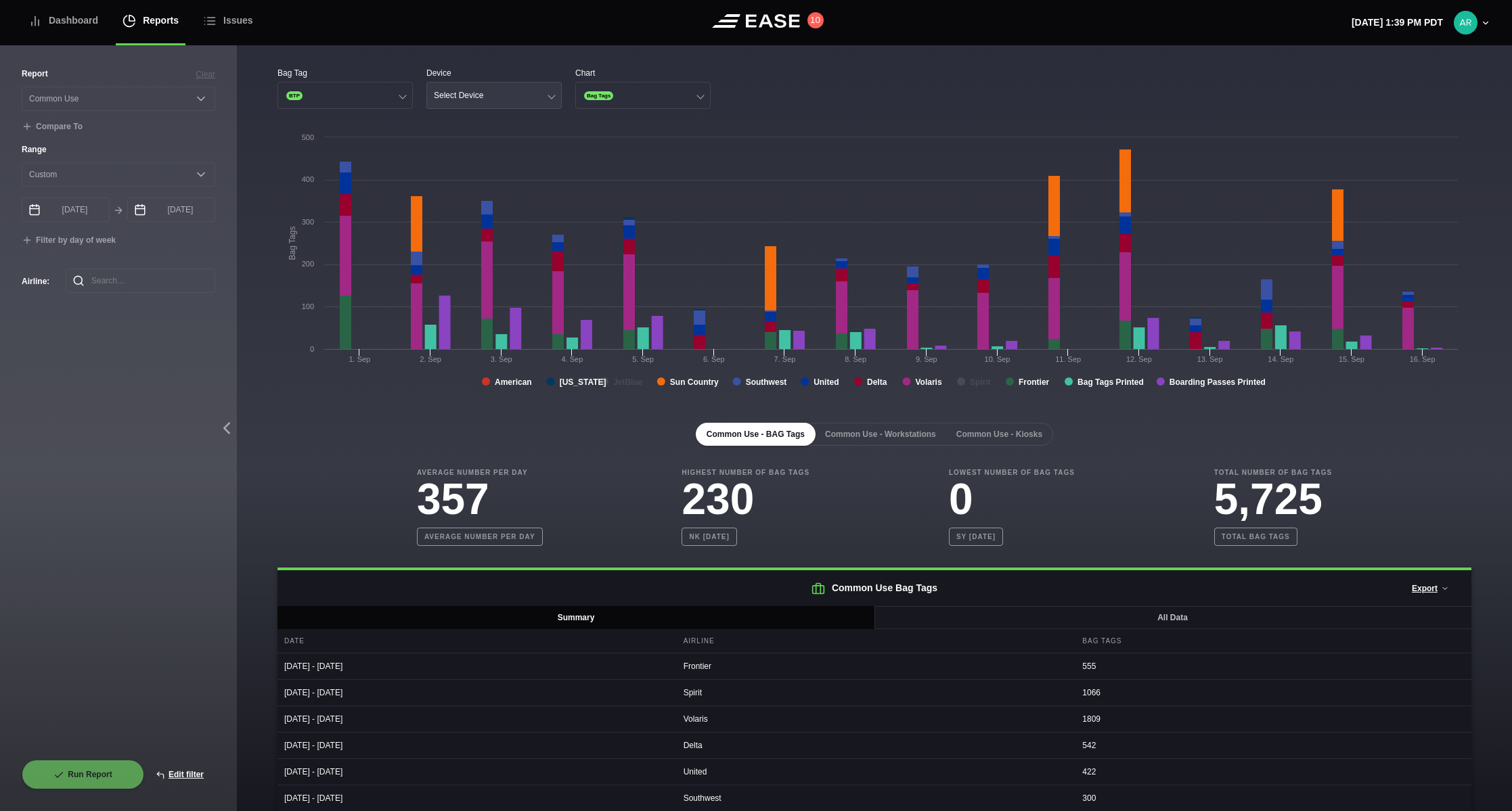
click at [473, 93] on div "Select Device" at bounding box center [459, 95] width 50 height 10
click at [462, 148] on div "Gate" at bounding box center [494, 148] width 134 height 26
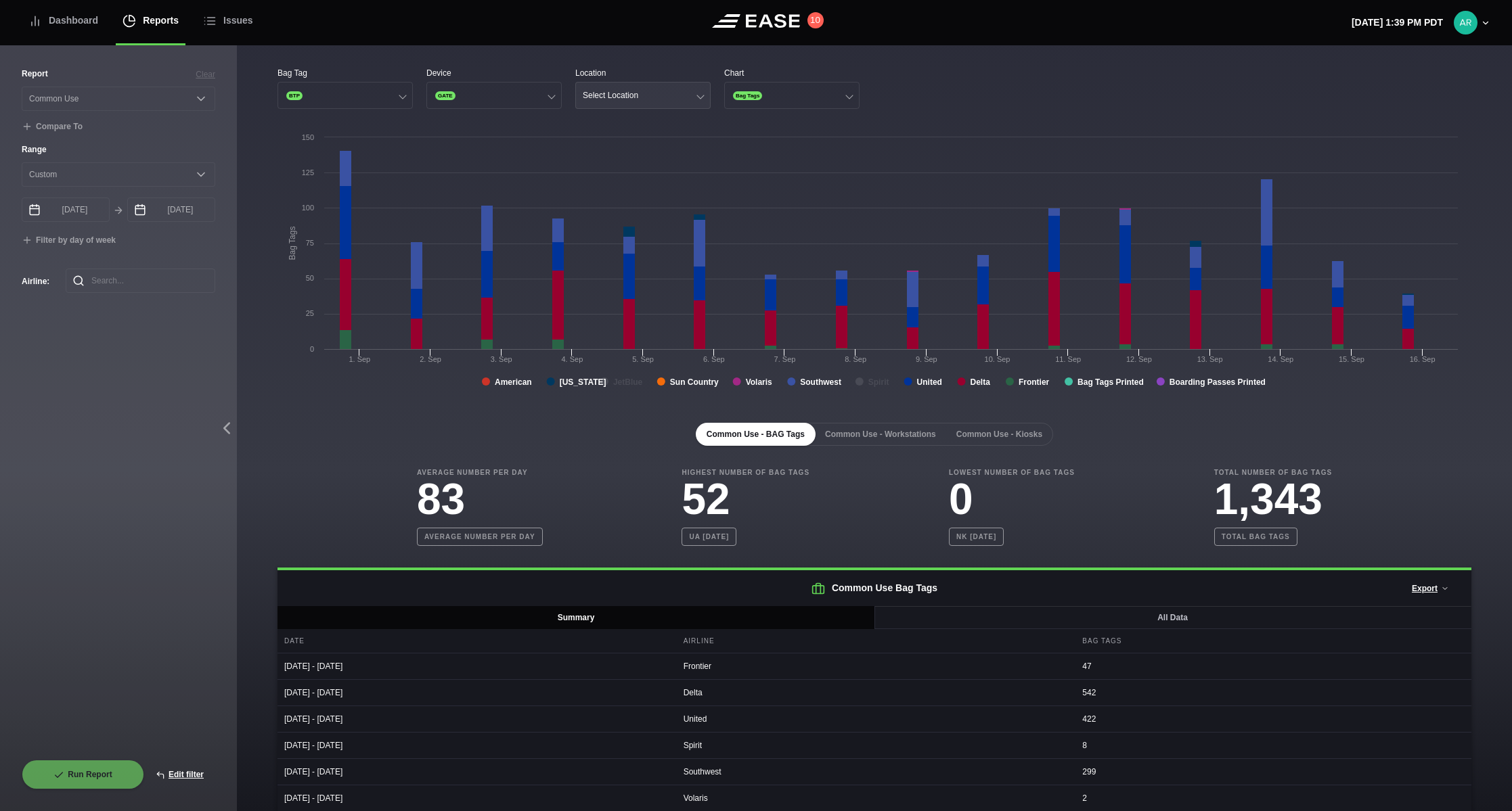
click at [628, 94] on div "Select Location" at bounding box center [610, 95] width 55 height 10
click at [639, 139] on div "B09A" at bounding box center [643, 140] width 134 height 26
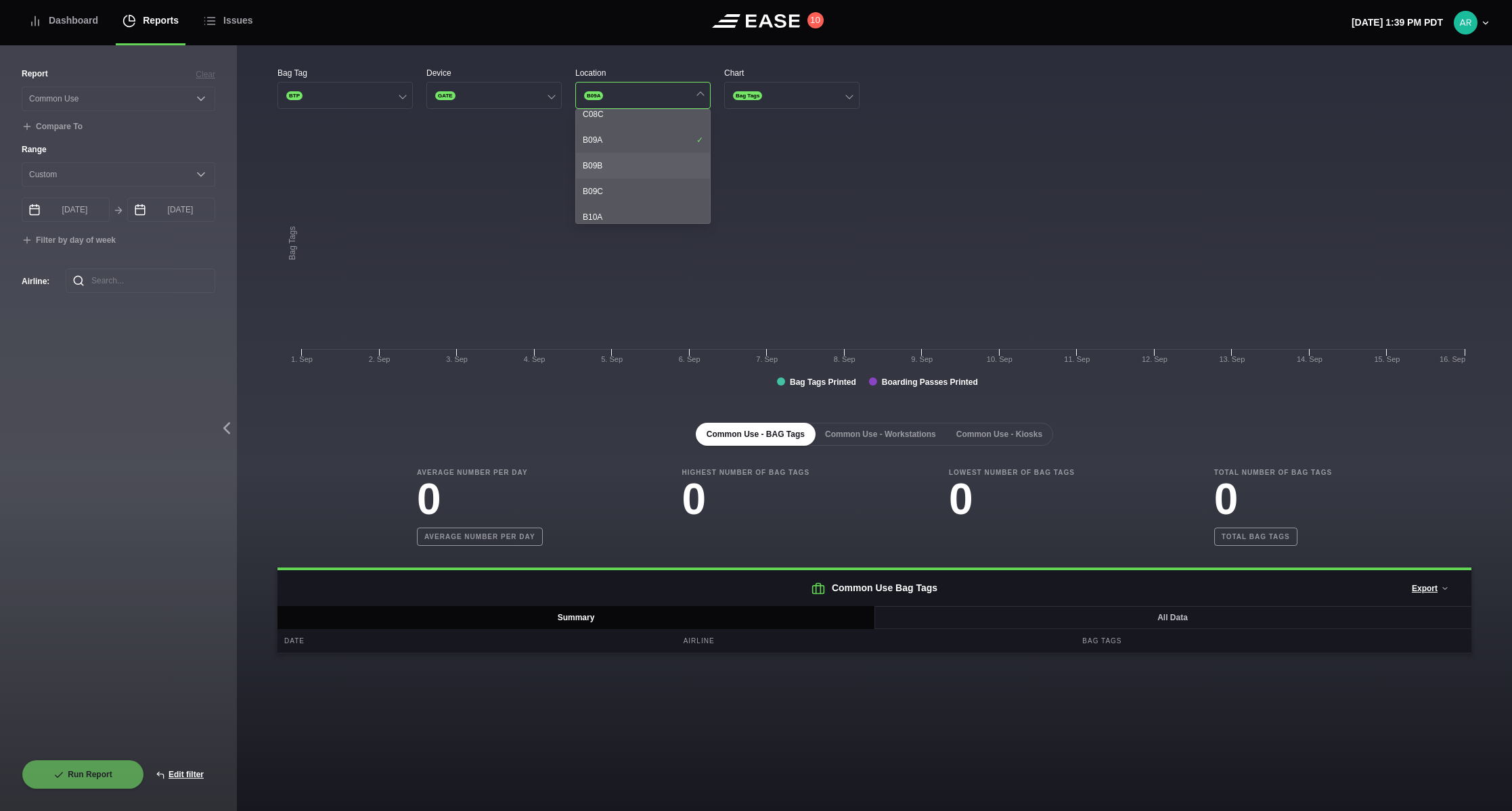
click at [640, 153] on div "B09B" at bounding box center [643, 165] width 134 height 26
click at [644, 181] on div "B09C" at bounding box center [643, 192] width 134 height 26
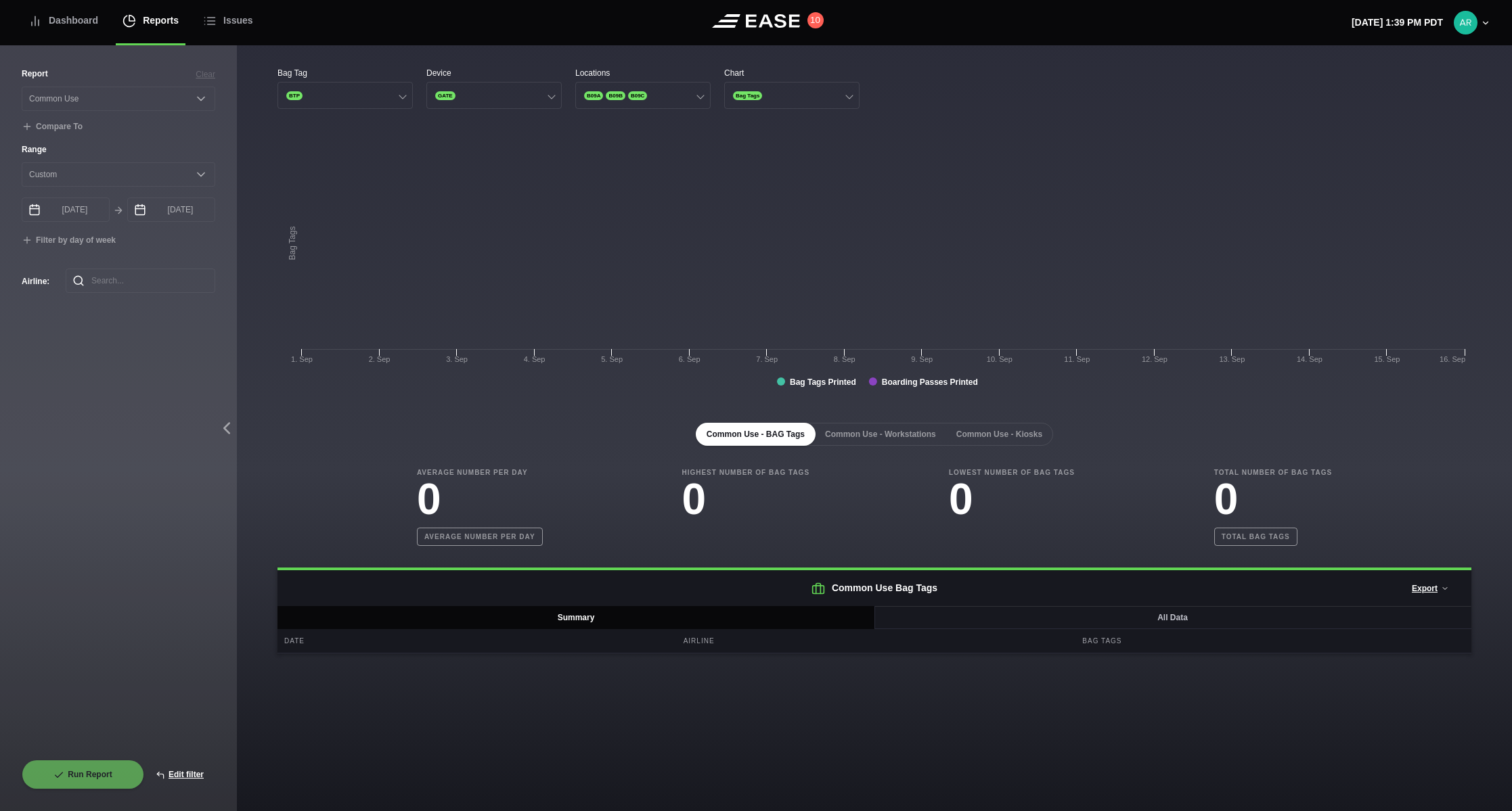
click at [768, 140] on rect at bounding box center [874, 265] width 1194 height 271
click at [698, 95] on div at bounding box center [699, 94] width 7 height 7
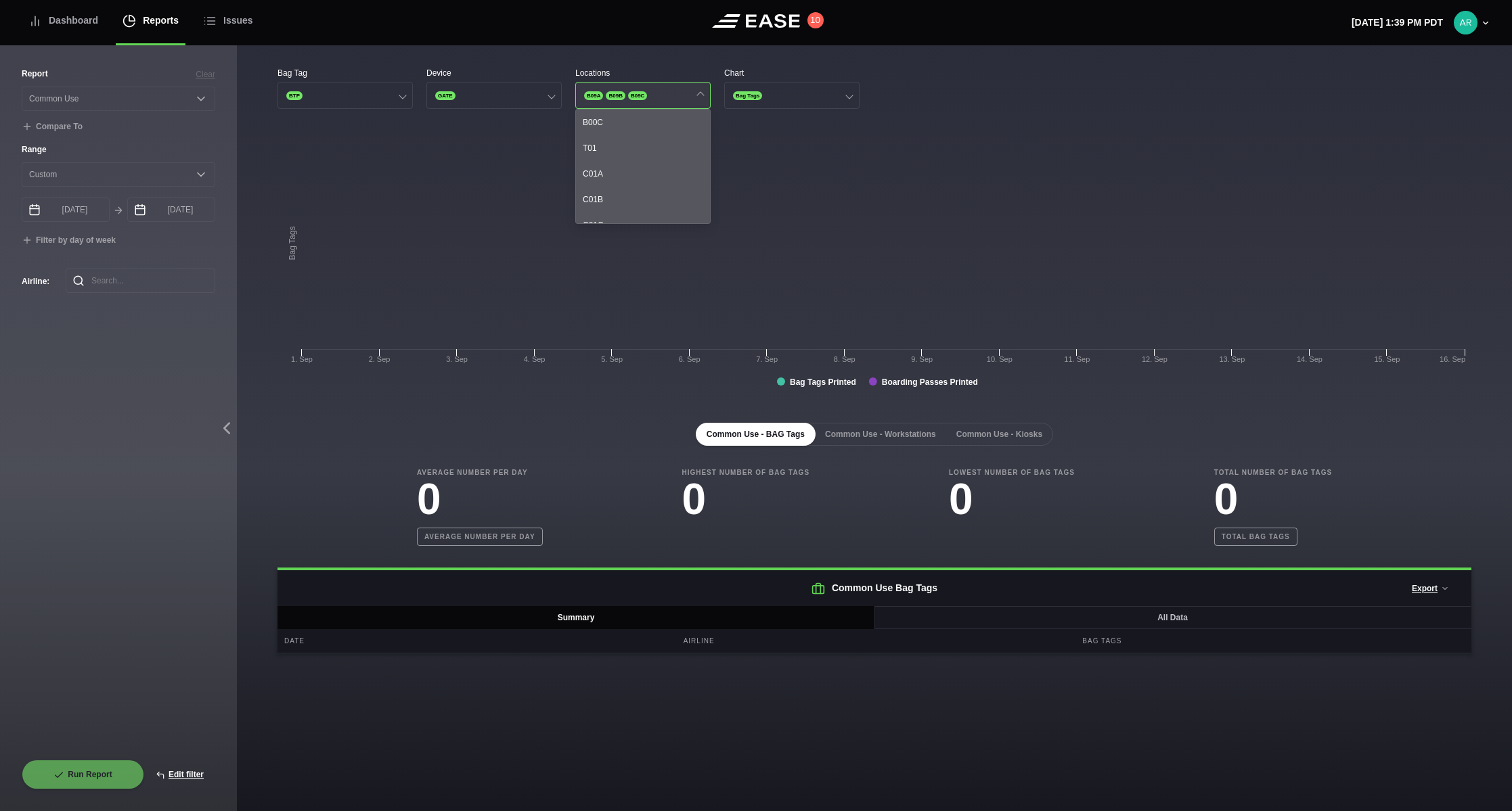
click at [639, 94] on span "B09C" at bounding box center [638, 95] width 19 height 9
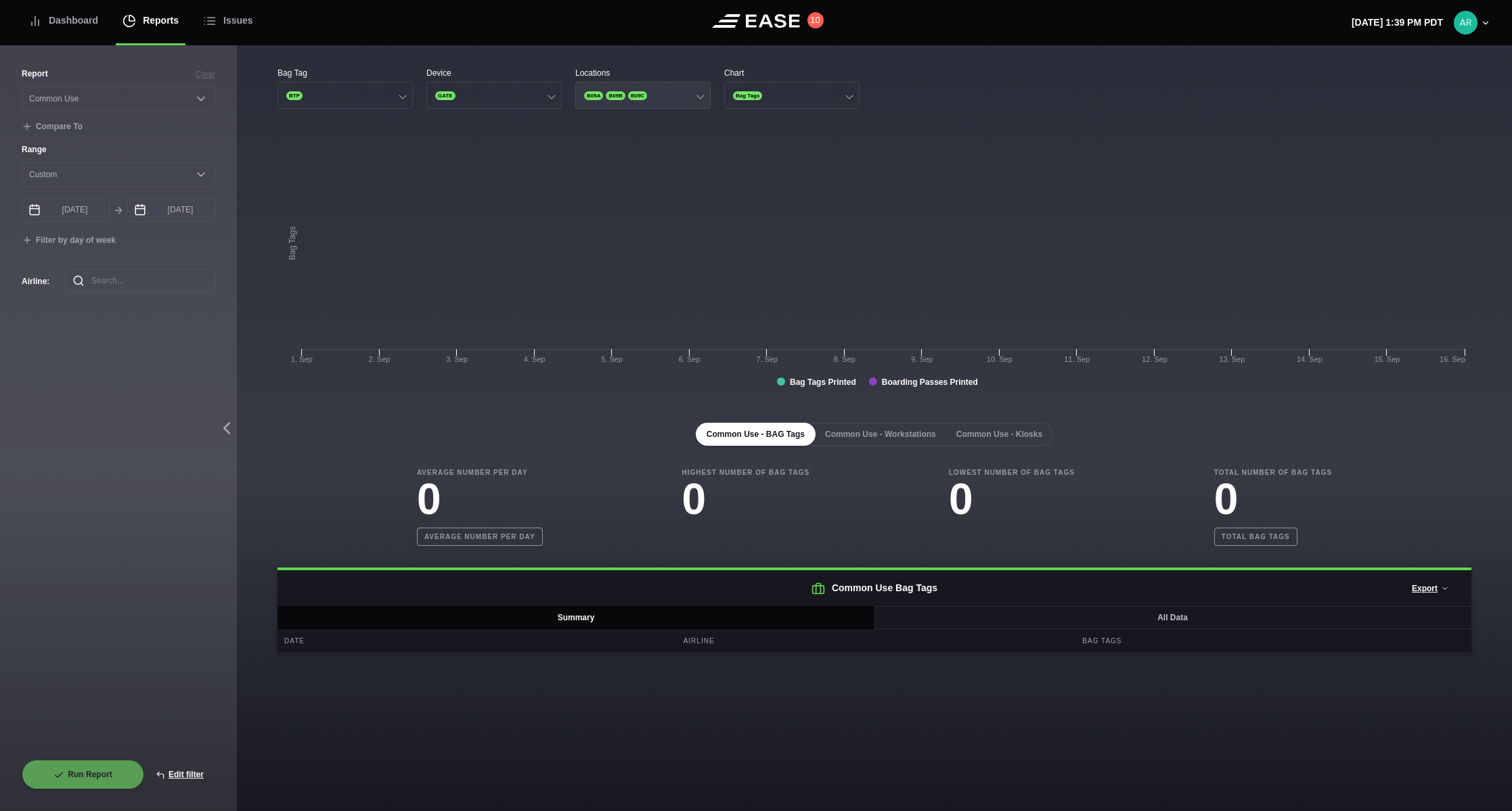
click at [638, 94] on span "B09C" at bounding box center [638, 95] width 19 height 9
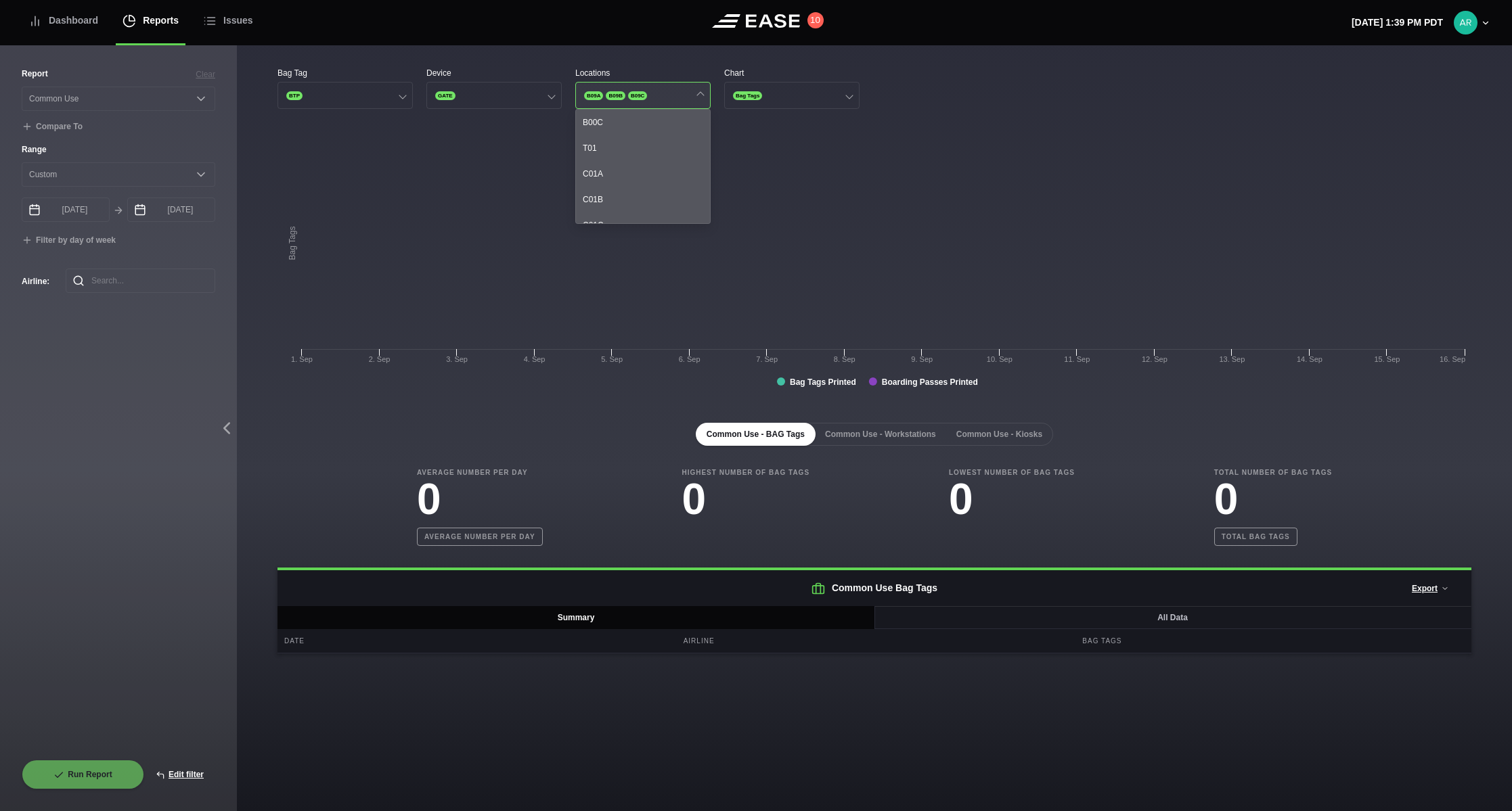
click at [638, 94] on span "B09C" at bounding box center [638, 95] width 19 height 9
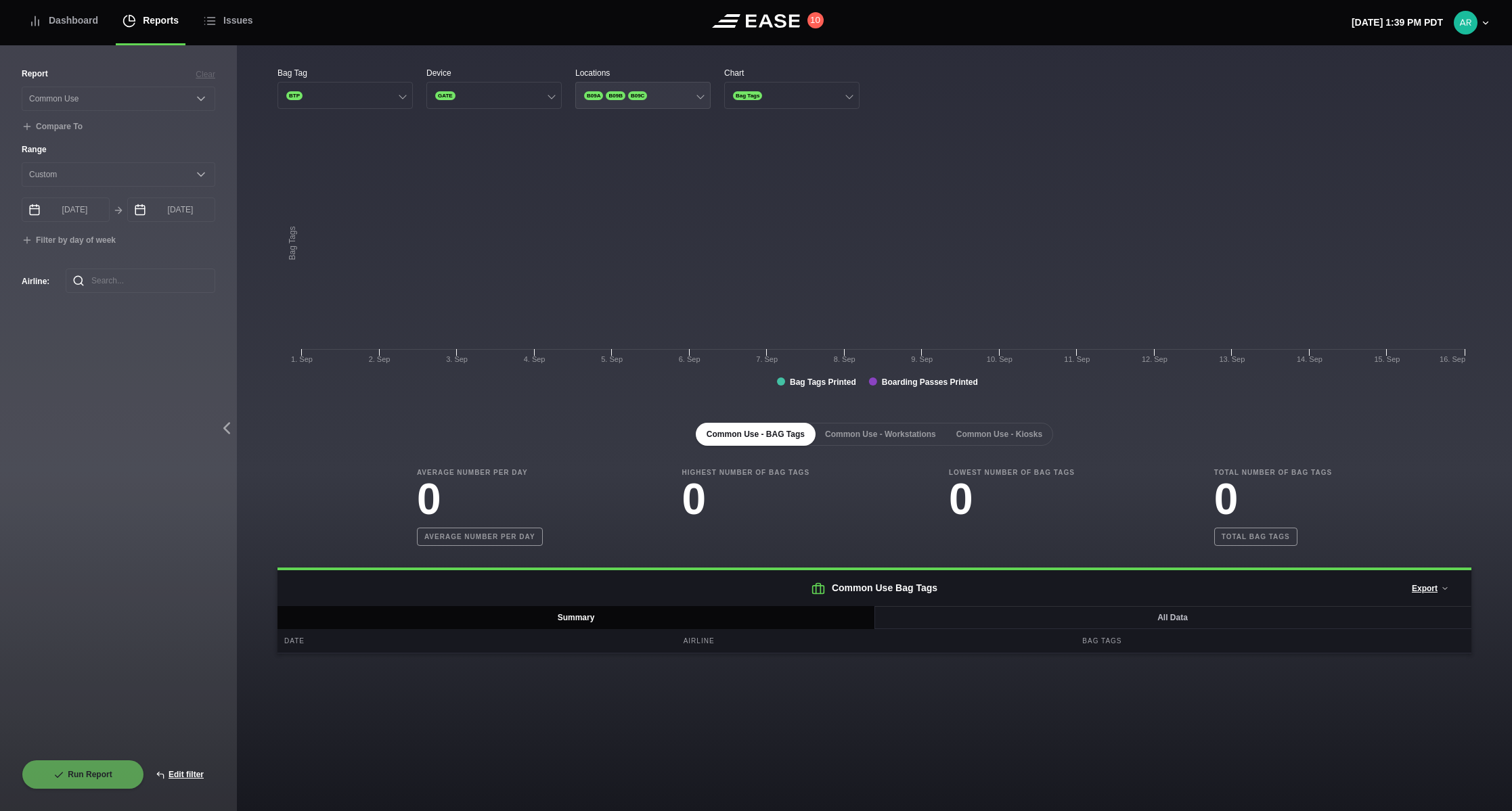
click at [638, 94] on span "B09C" at bounding box center [638, 95] width 19 height 9
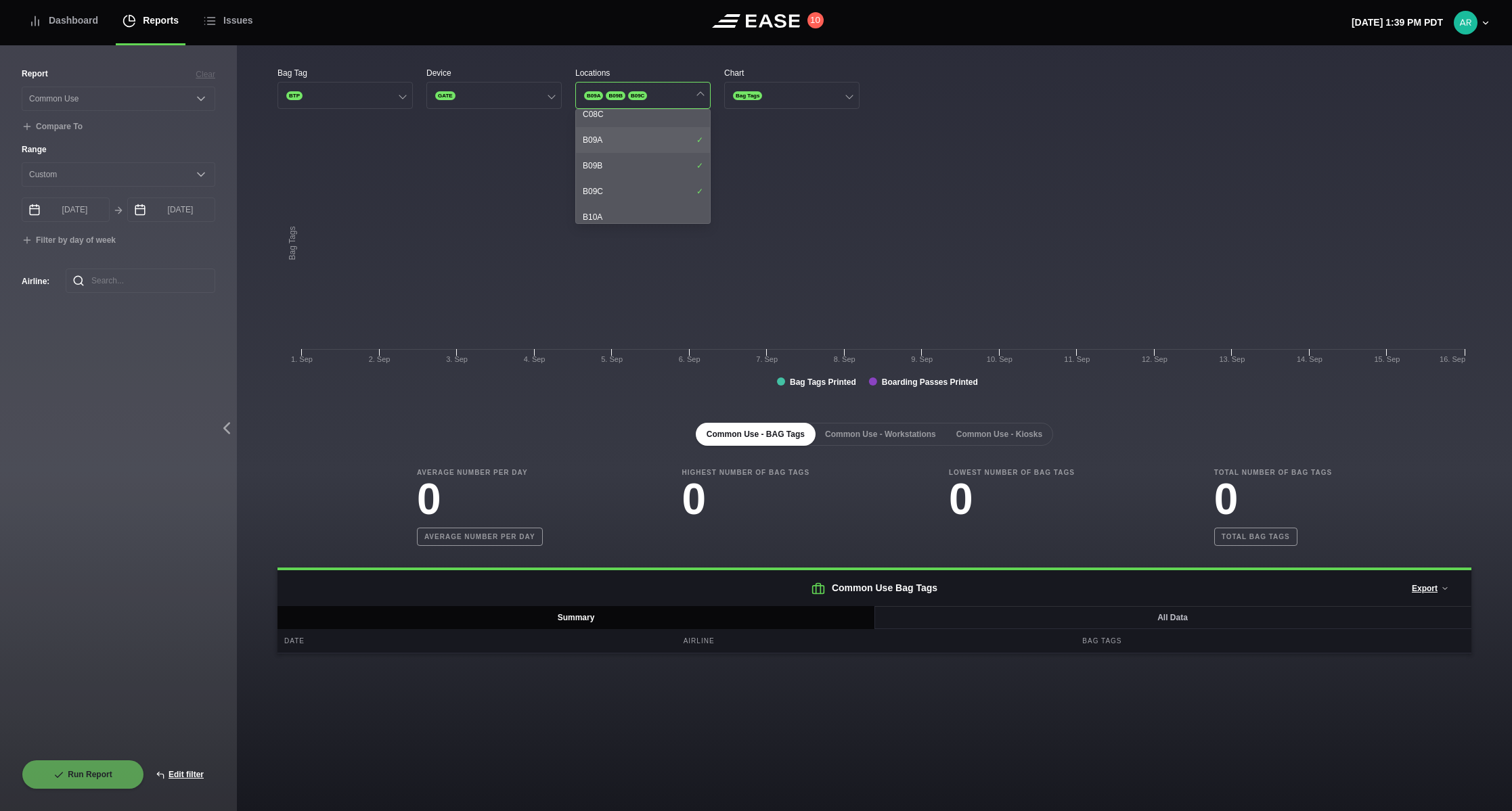
click at [655, 133] on div "B09A" at bounding box center [643, 140] width 134 height 26
click at [640, 162] on div "B09B" at bounding box center [643, 165] width 134 height 26
click at [640, 188] on div "B09C" at bounding box center [643, 192] width 134 height 26
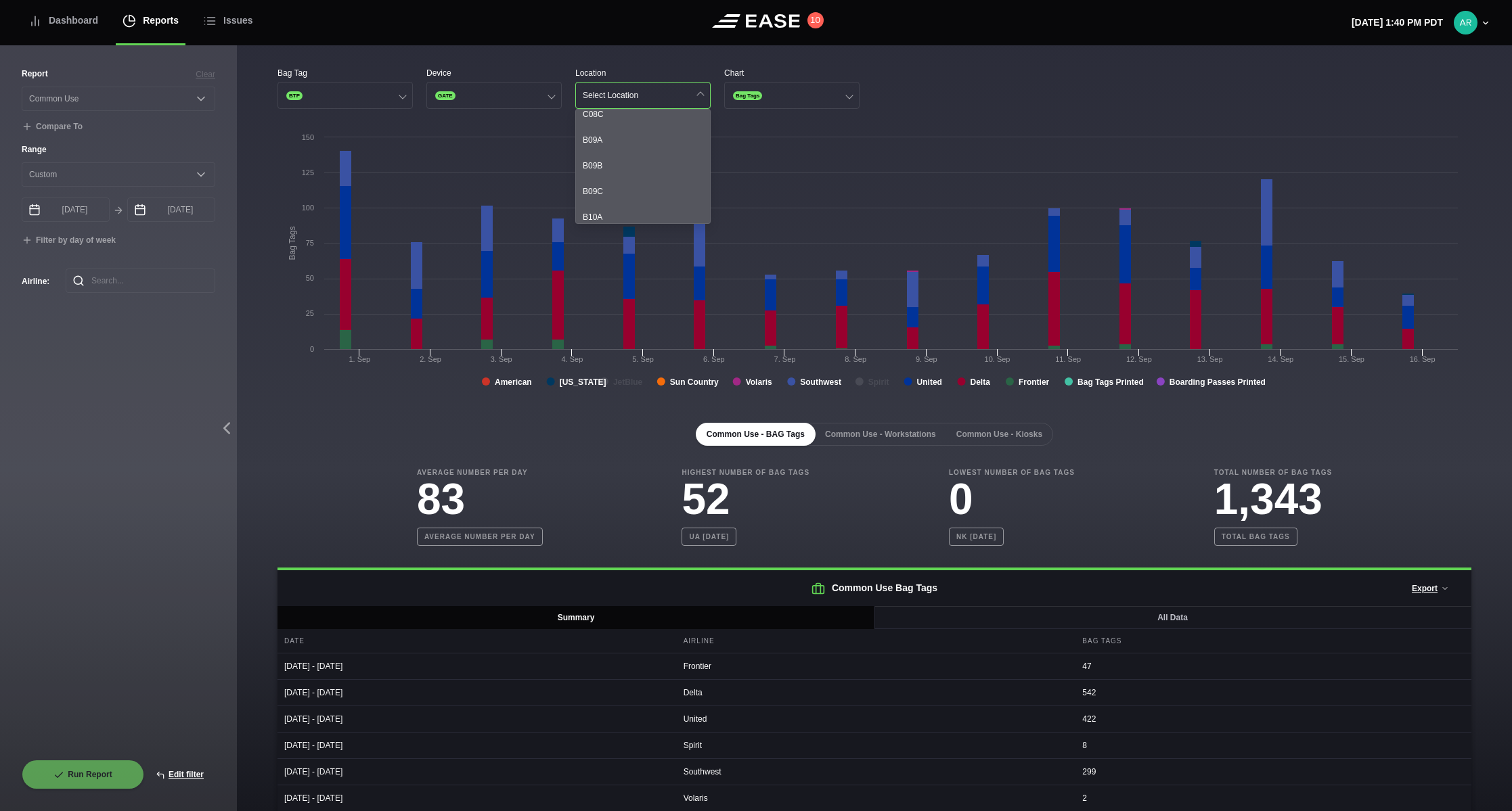
click at [287, 464] on div "Common Use - BAG Tags Common Use - Workstations Common Use - Kiosks Average Num…" at bounding box center [874, 659] width 1194 height 516
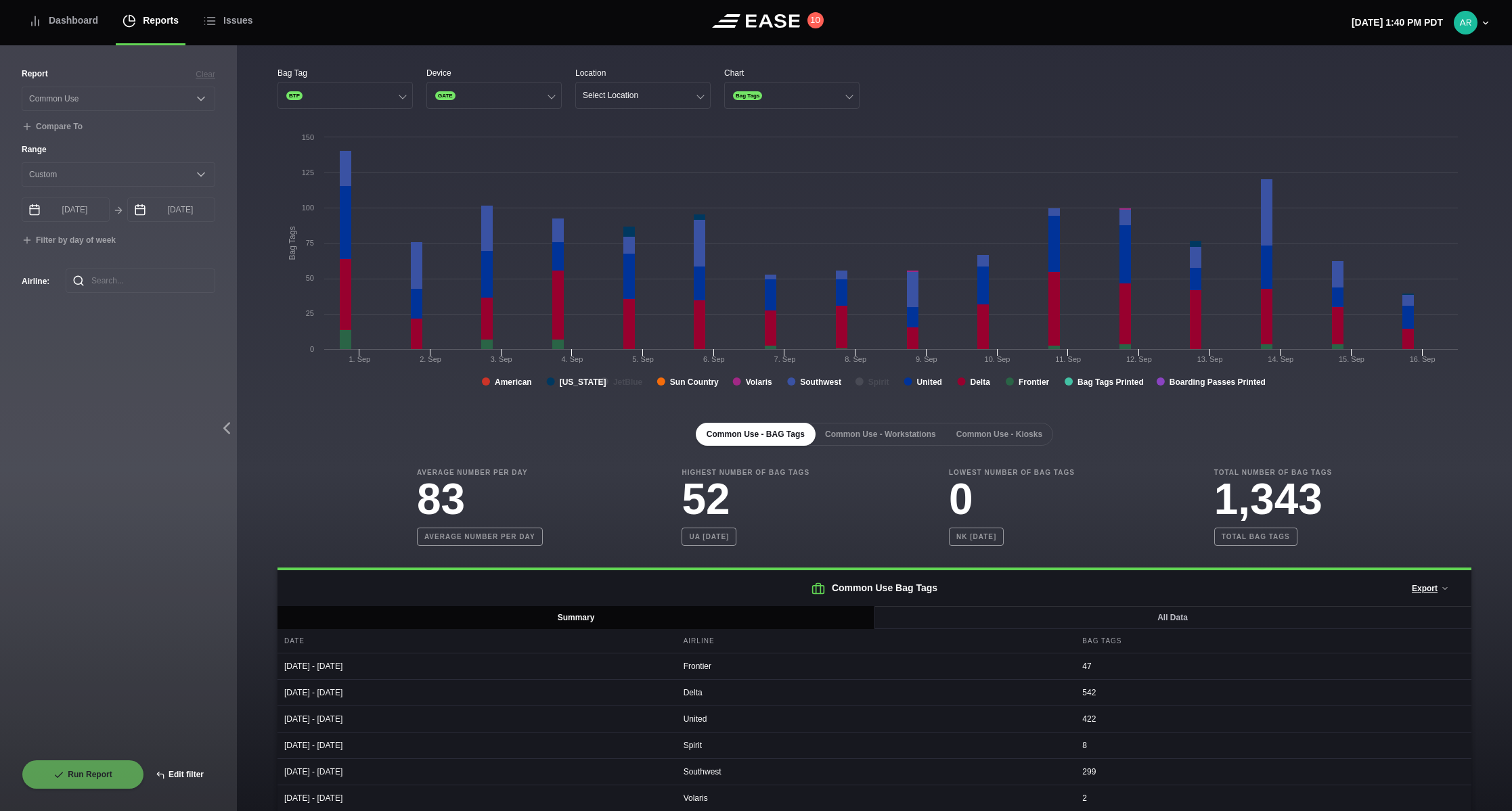
click at [193, 777] on button "Edit filter" at bounding box center [179, 774] width 71 height 30
select select "Common Use"
select select "0"
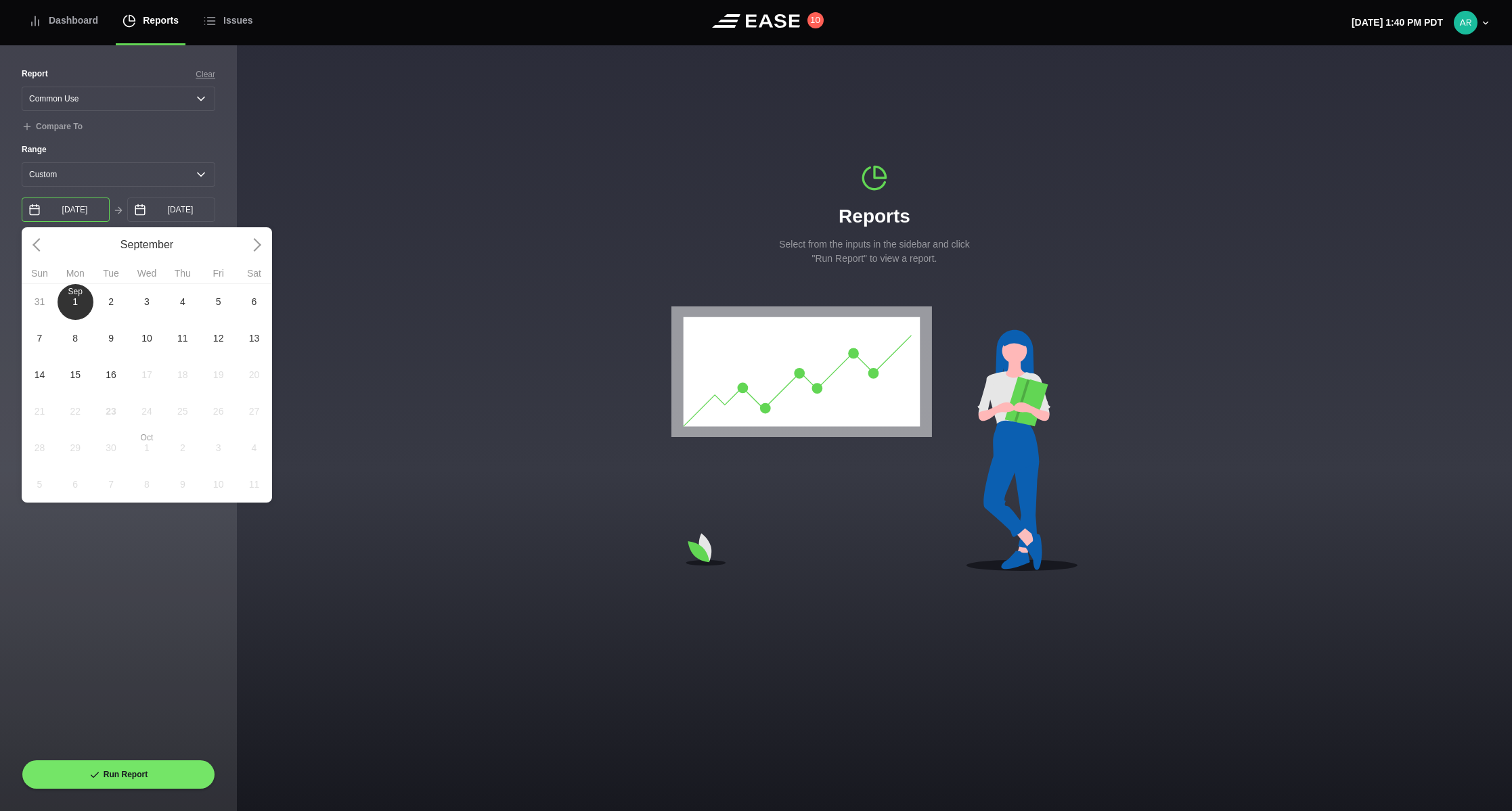
click at [84, 214] on input "[DATE]" at bounding box center [66, 209] width 88 height 24
click at [72, 378] on span "15" at bounding box center [75, 376] width 11 height 14
type input "[DATE]"
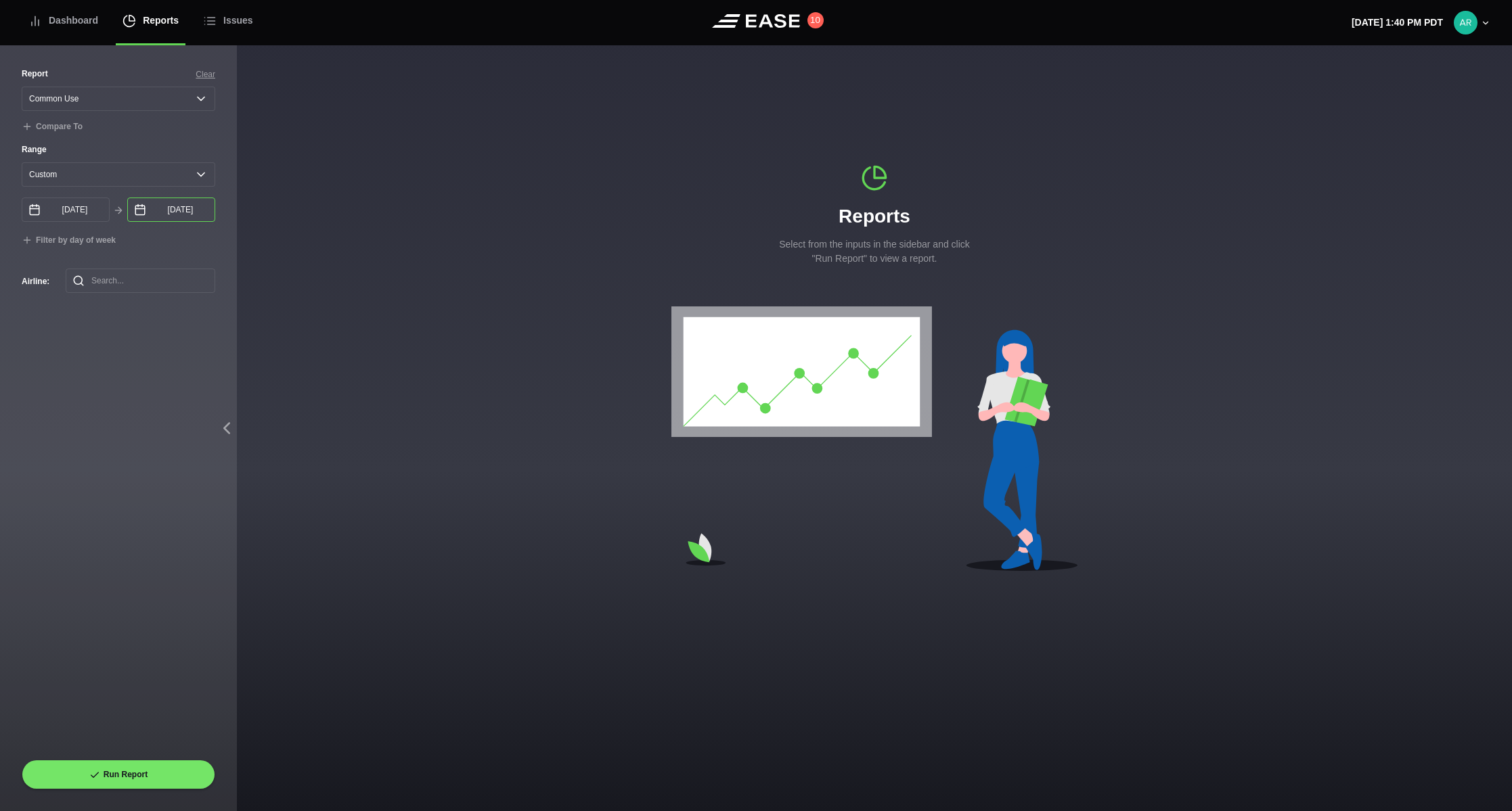
click at [176, 214] on input "[DATE]" at bounding box center [171, 209] width 88 height 24
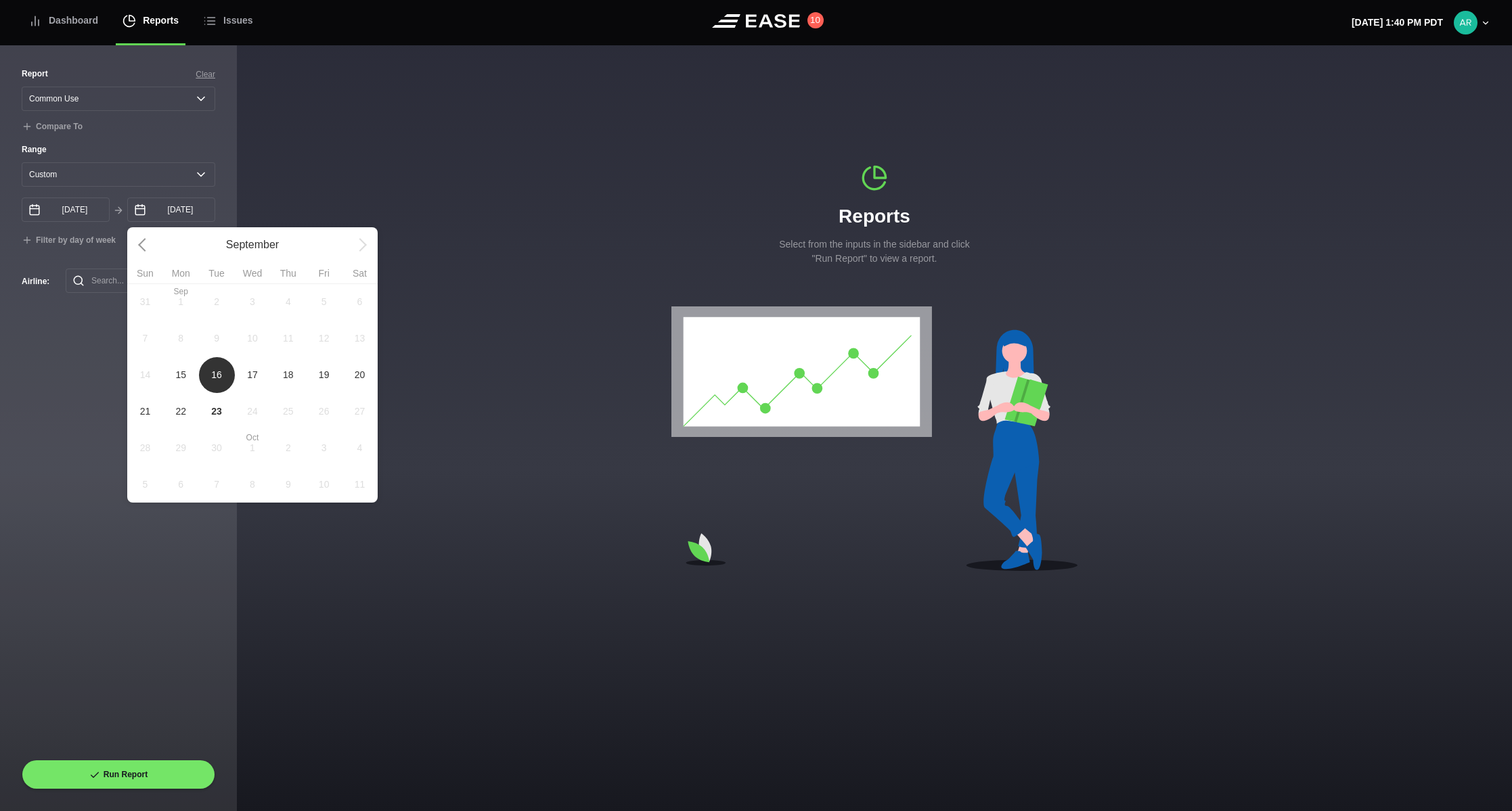
click at [185, 374] on span "15" at bounding box center [181, 376] width 11 height 14
type input "[DATE]"
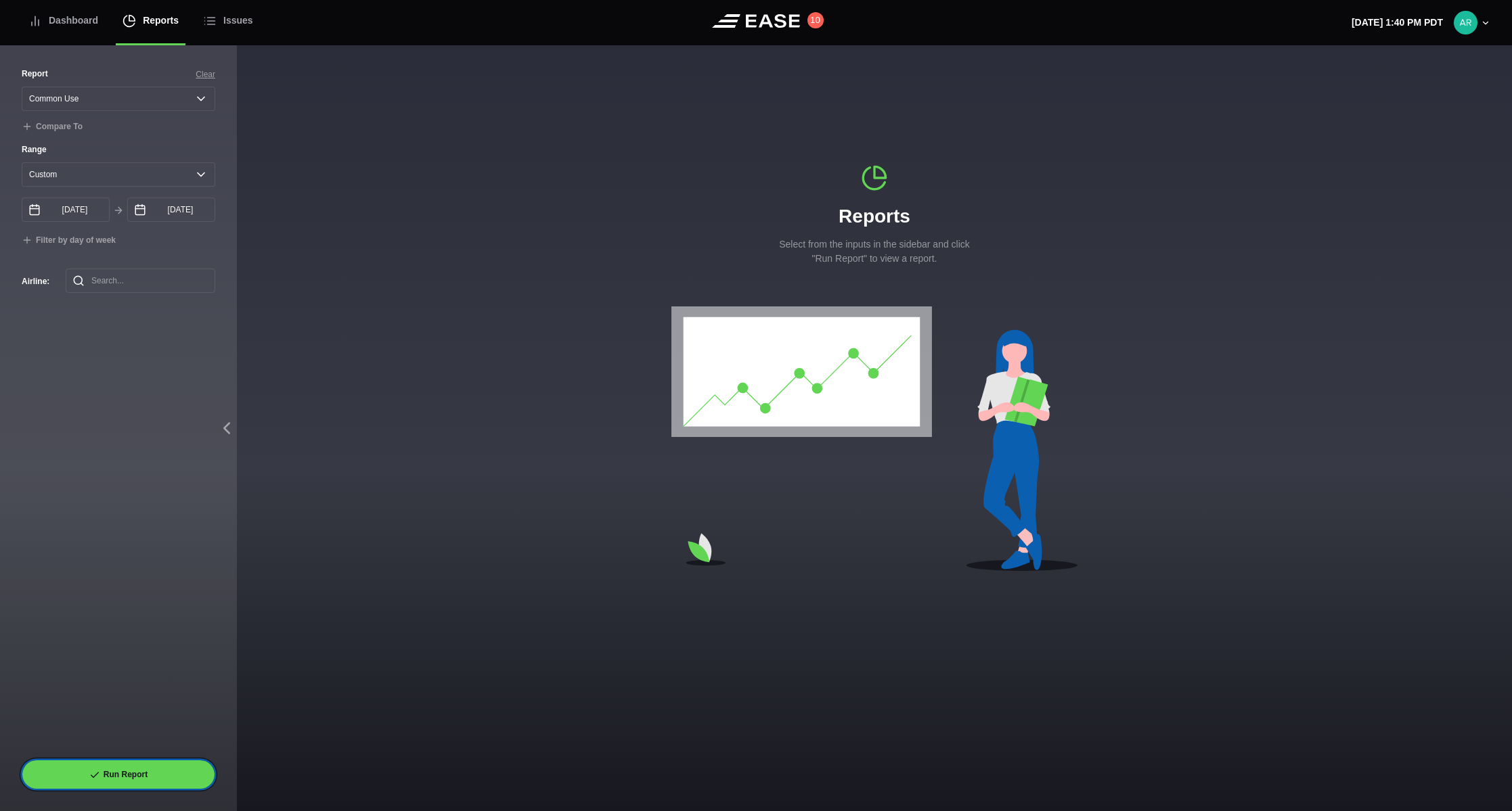
click at [121, 777] on button "Run Report" at bounding box center [118, 774] width 193 height 30
select select "Common Use"
select select "0"
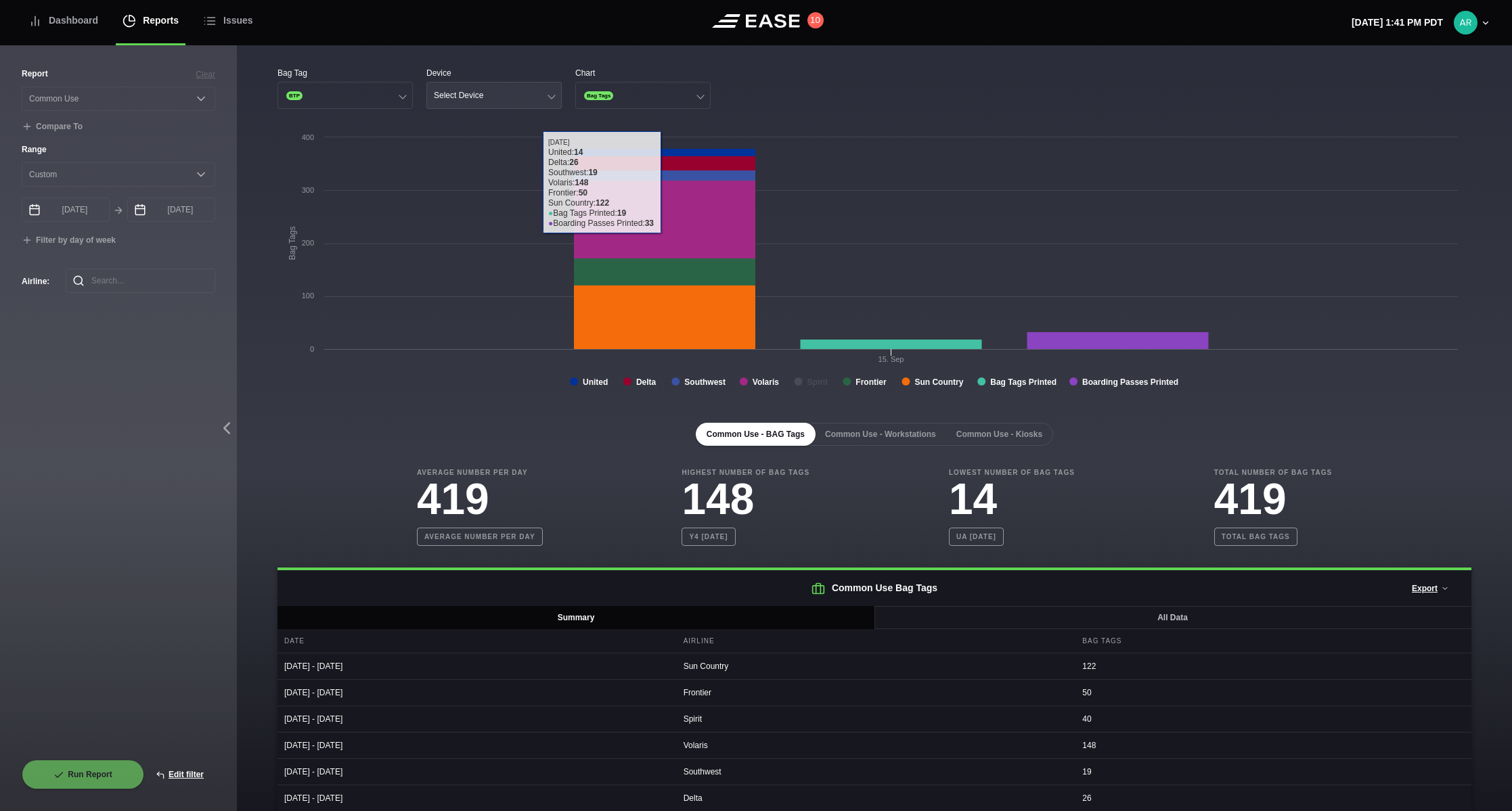
click at [446, 89] on button "Select Device" at bounding box center [494, 95] width 135 height 27
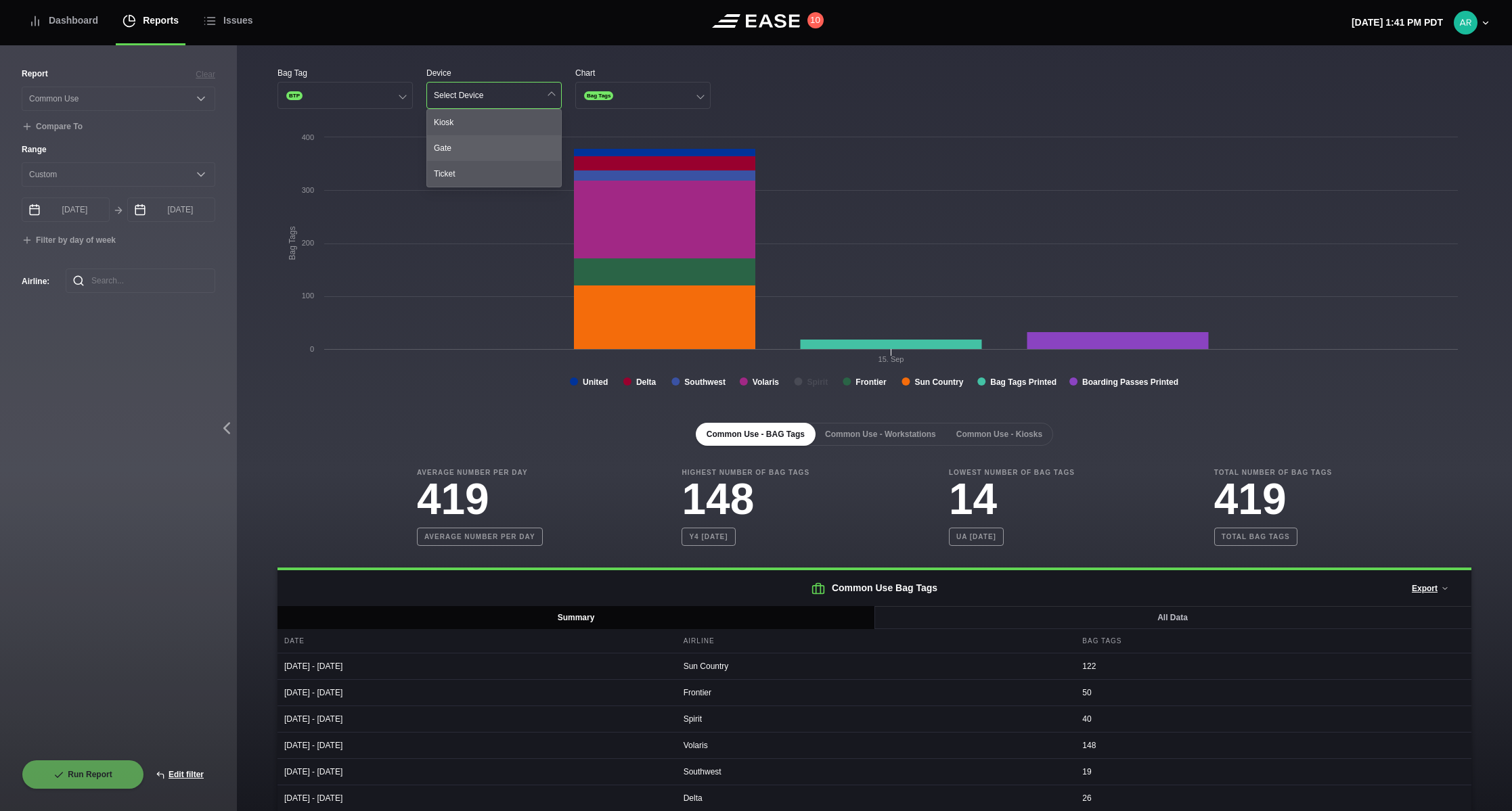
click at [442, 147] on div "Gate" at bounding box center [494, 148] width 134 height 26
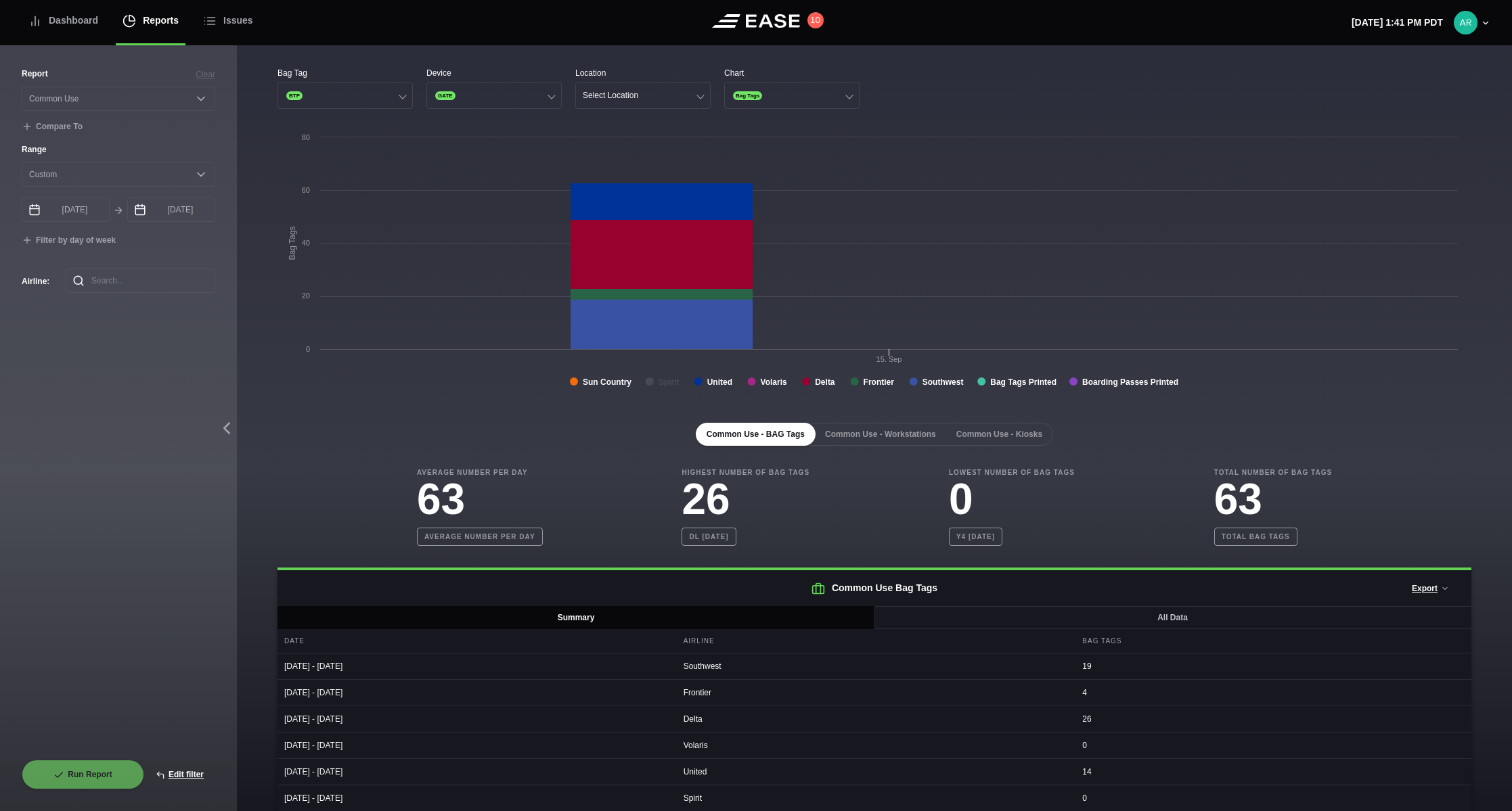
drag, startPoint x: 420, startPoint y: 474, endPoint x: 528, endPoint y: 475, distance: 108.0
click at [528, 475] on div "Average Number Per Day 63 Average number per day" at bounding box center [480, 507] width 126 height 78
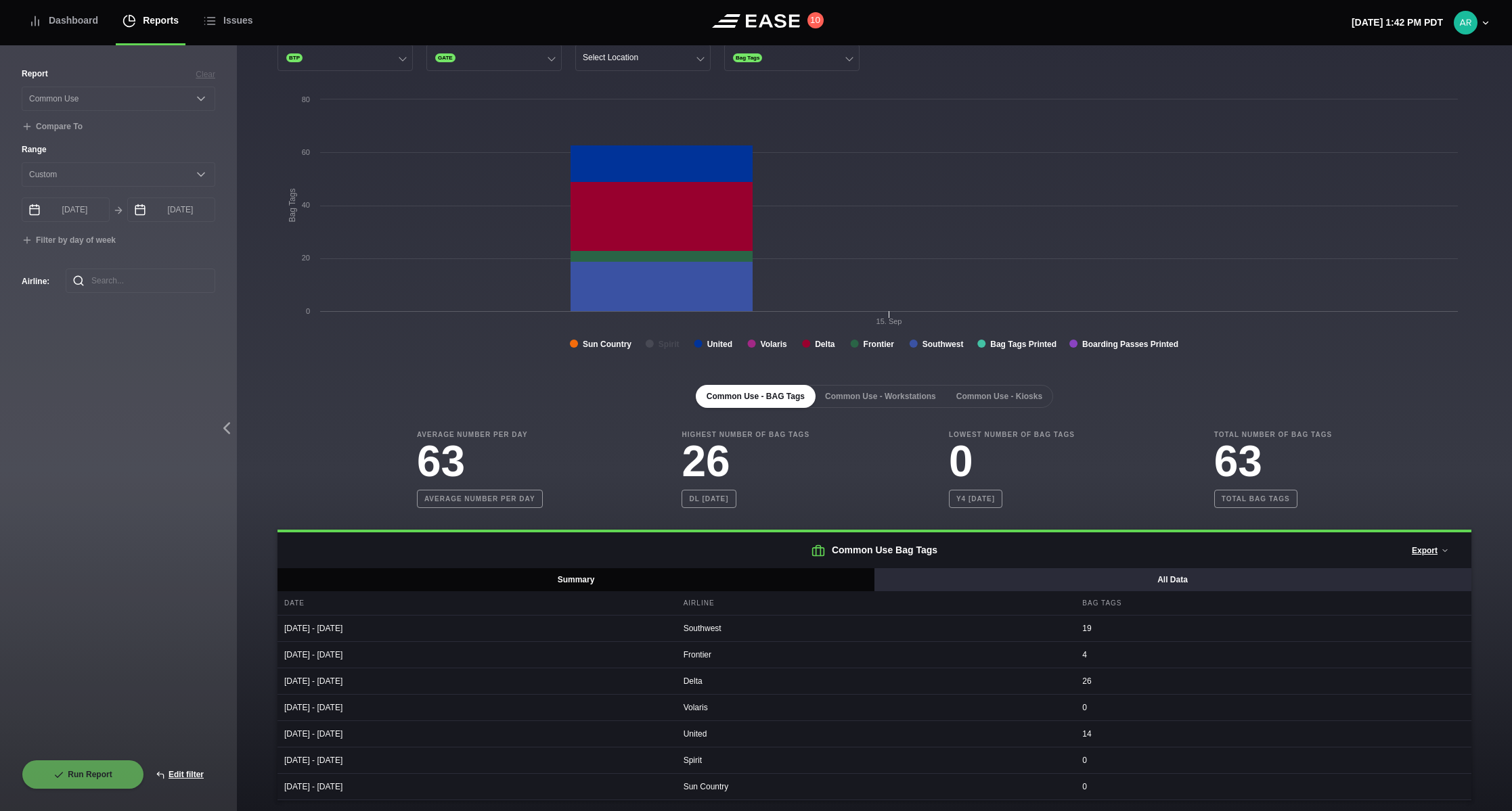
click at [1096, 578] on button "All Data" at bounding box center [1172, 579] width 598 height 23
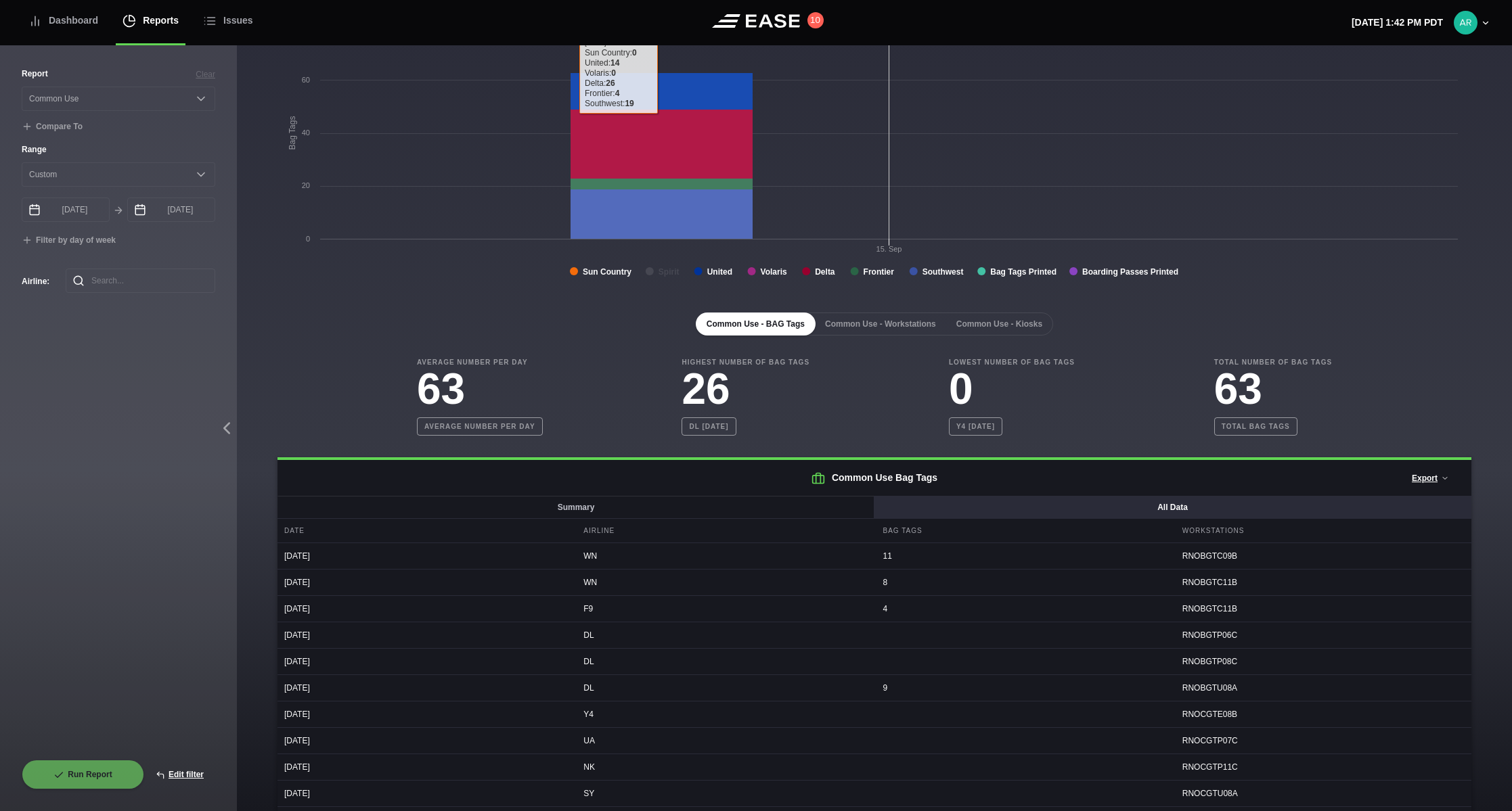
scroll to position [0, 0]
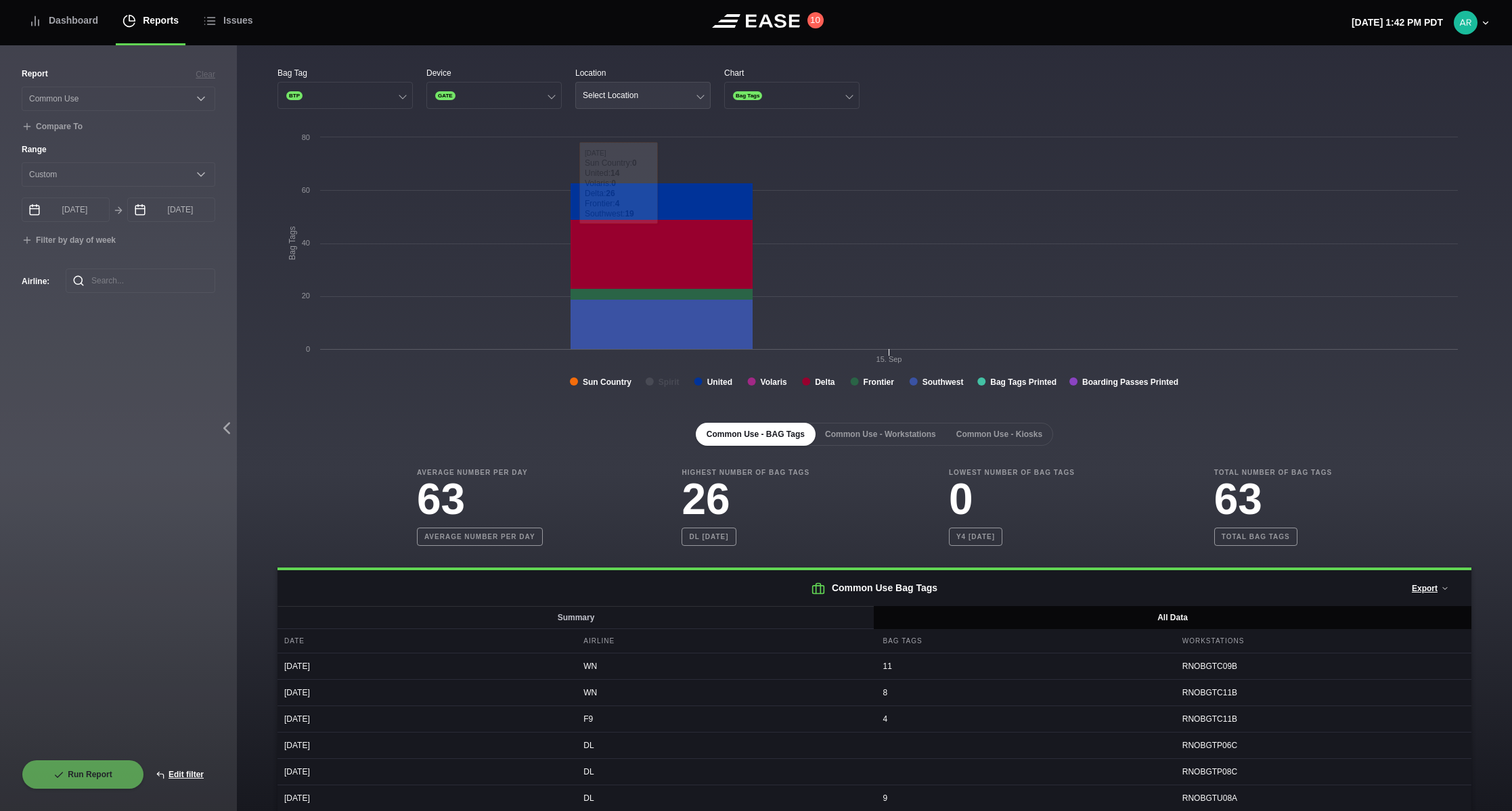
click at [696, 91] on button "Select Location" at bounding box center [643, 95] width 135 height 27
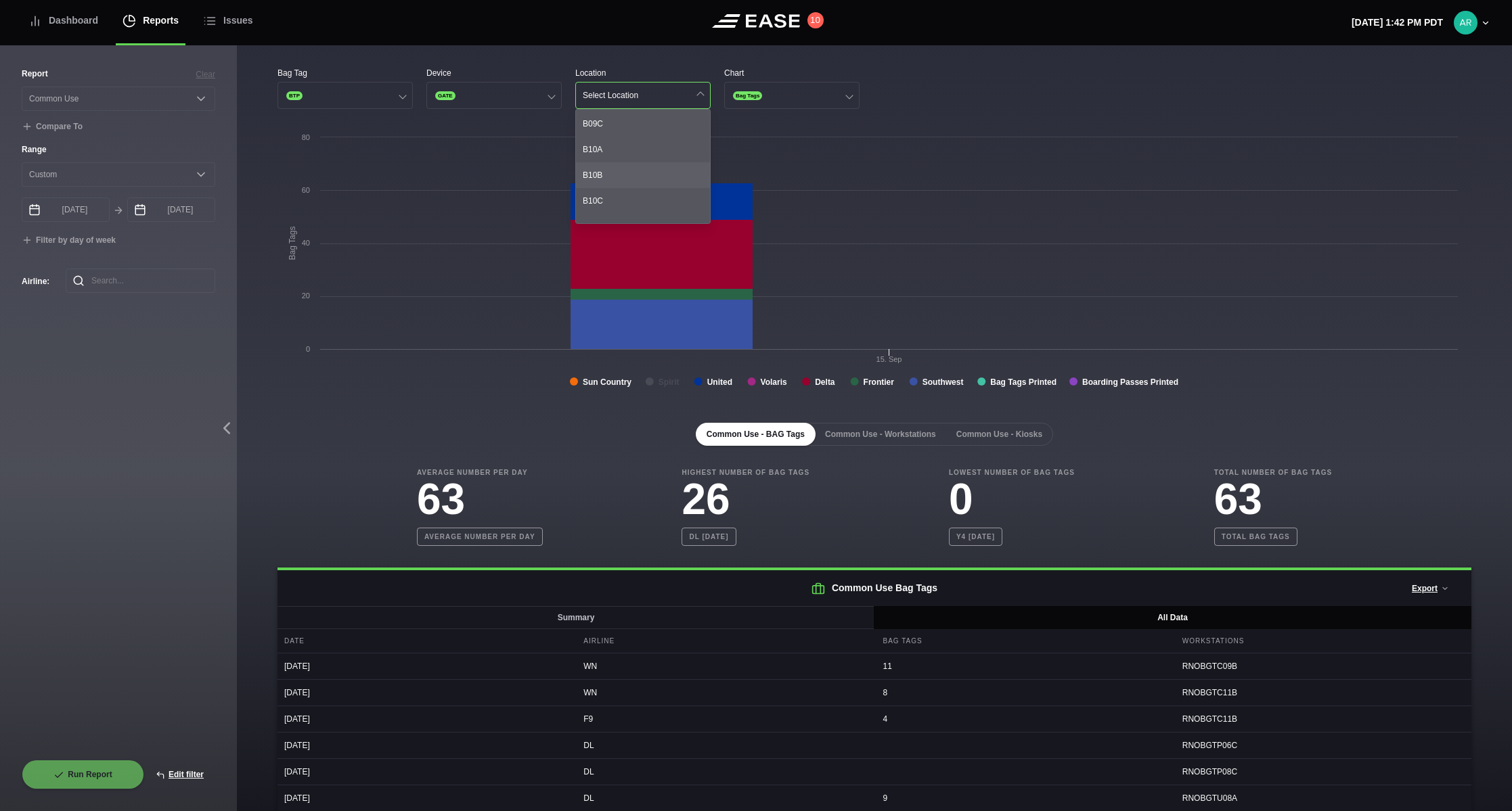
scroll to position [677, 0]
click at [610, 164] on div "B09B" at bounding box center [643, 165] width 134 height 26
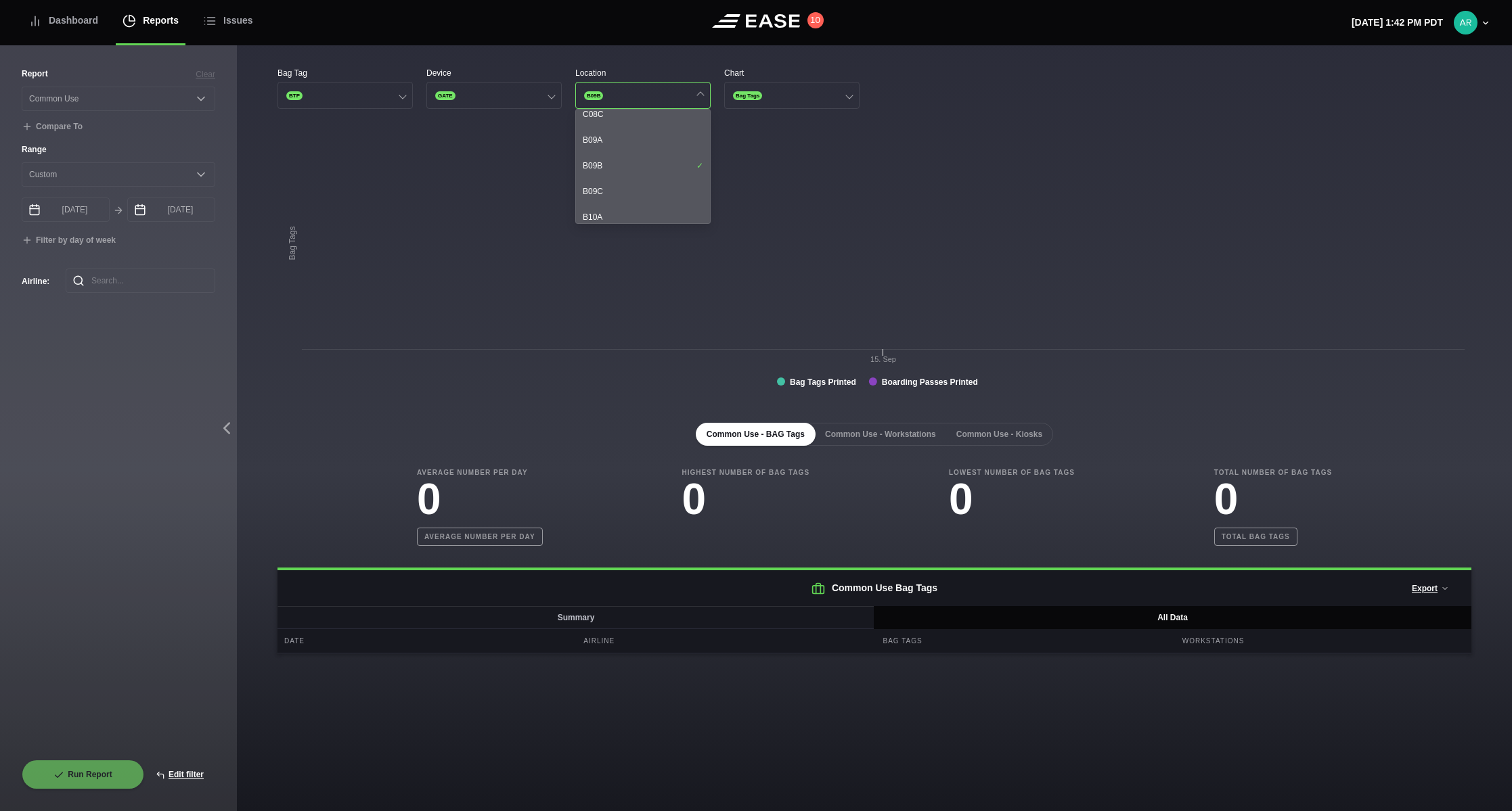
click at [627, 277] on rect at bounding box center [874, 265] width 1194 height 271
click at [699, 89] on button "B09B" at bounding box center [643, 95] width 135 height 27
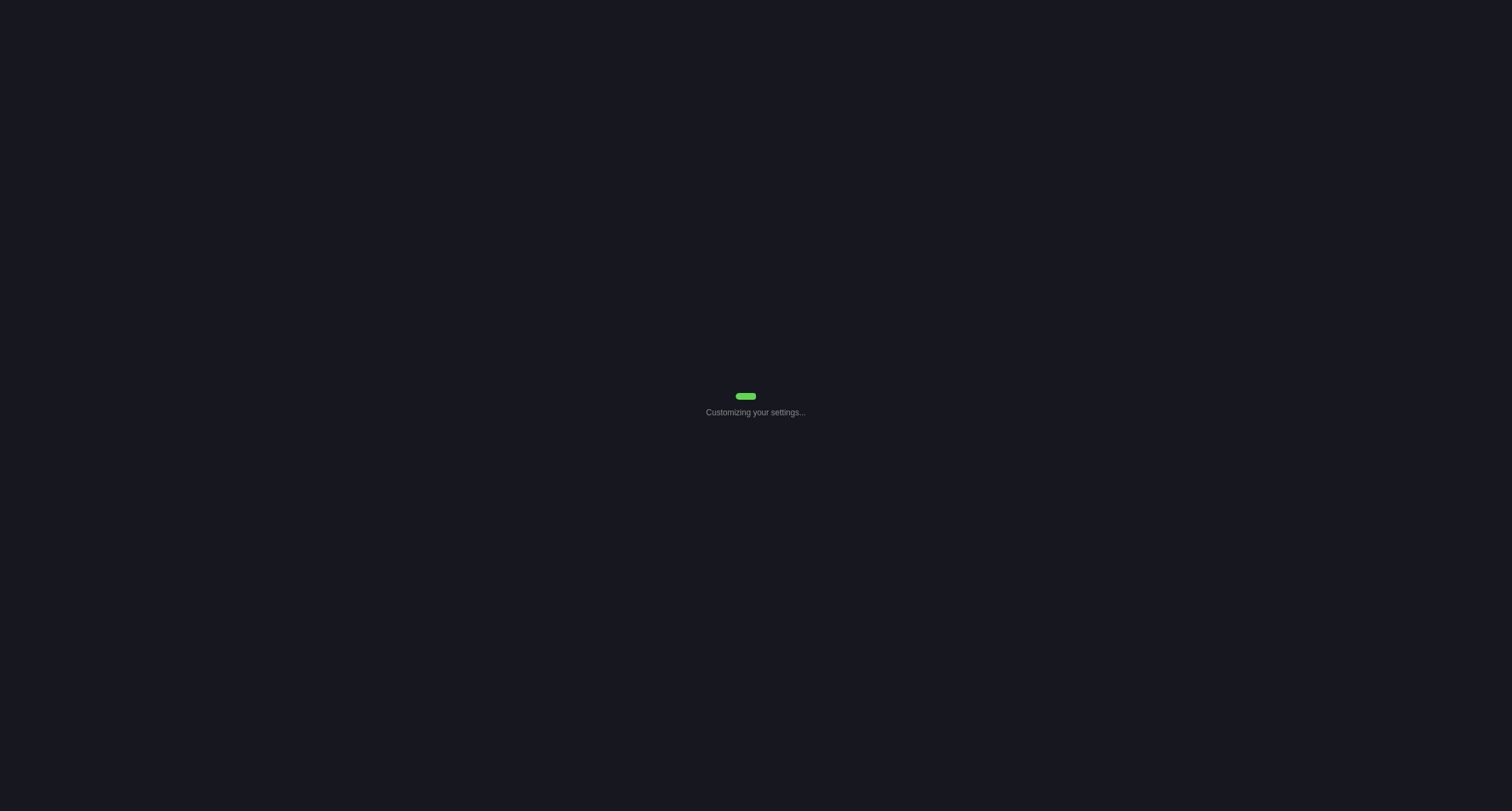
select select "Common Use"
select select "0"
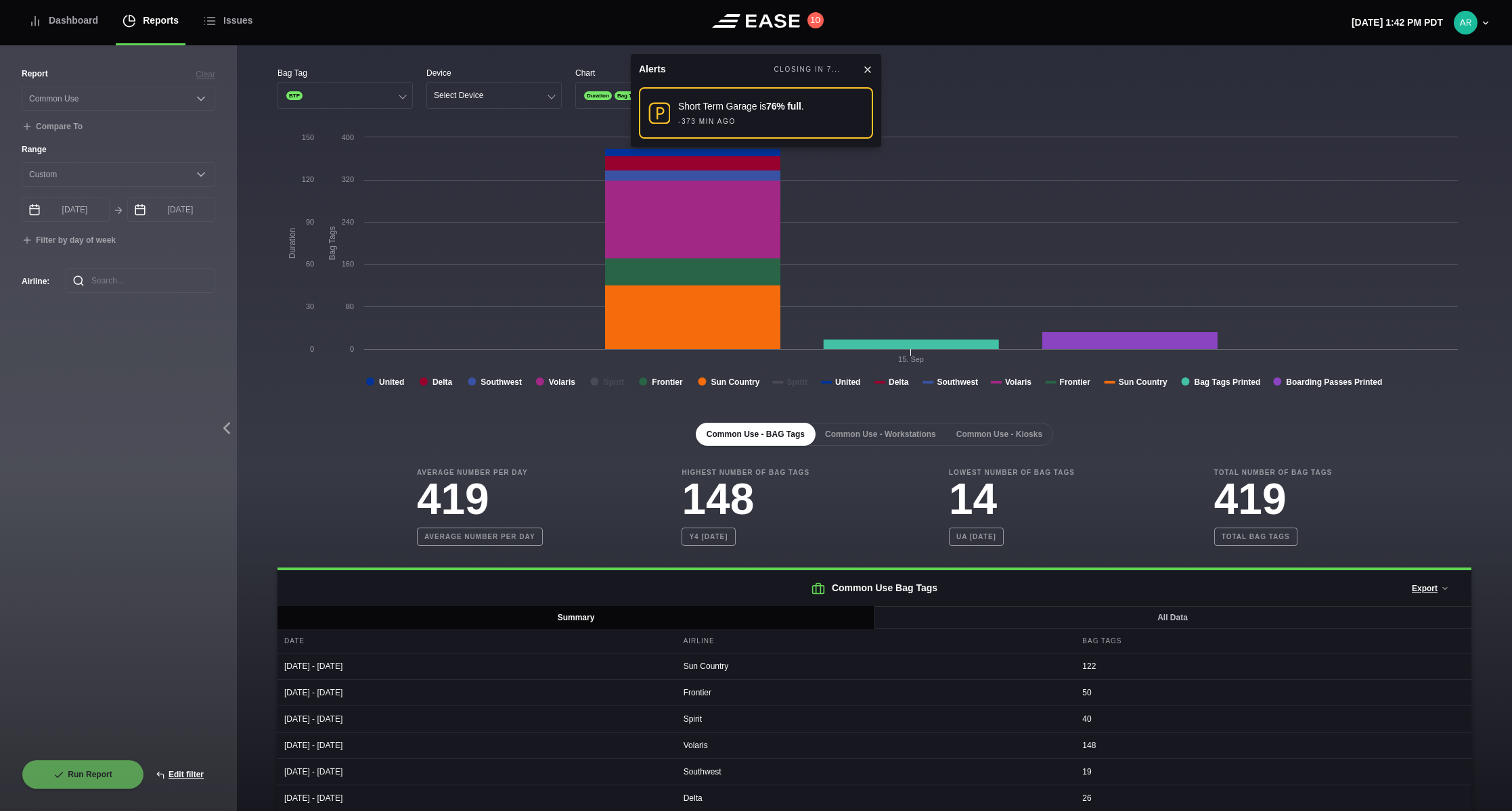
click at [869, 69] on icon at bounding box center [868, 70] width 11 height 11
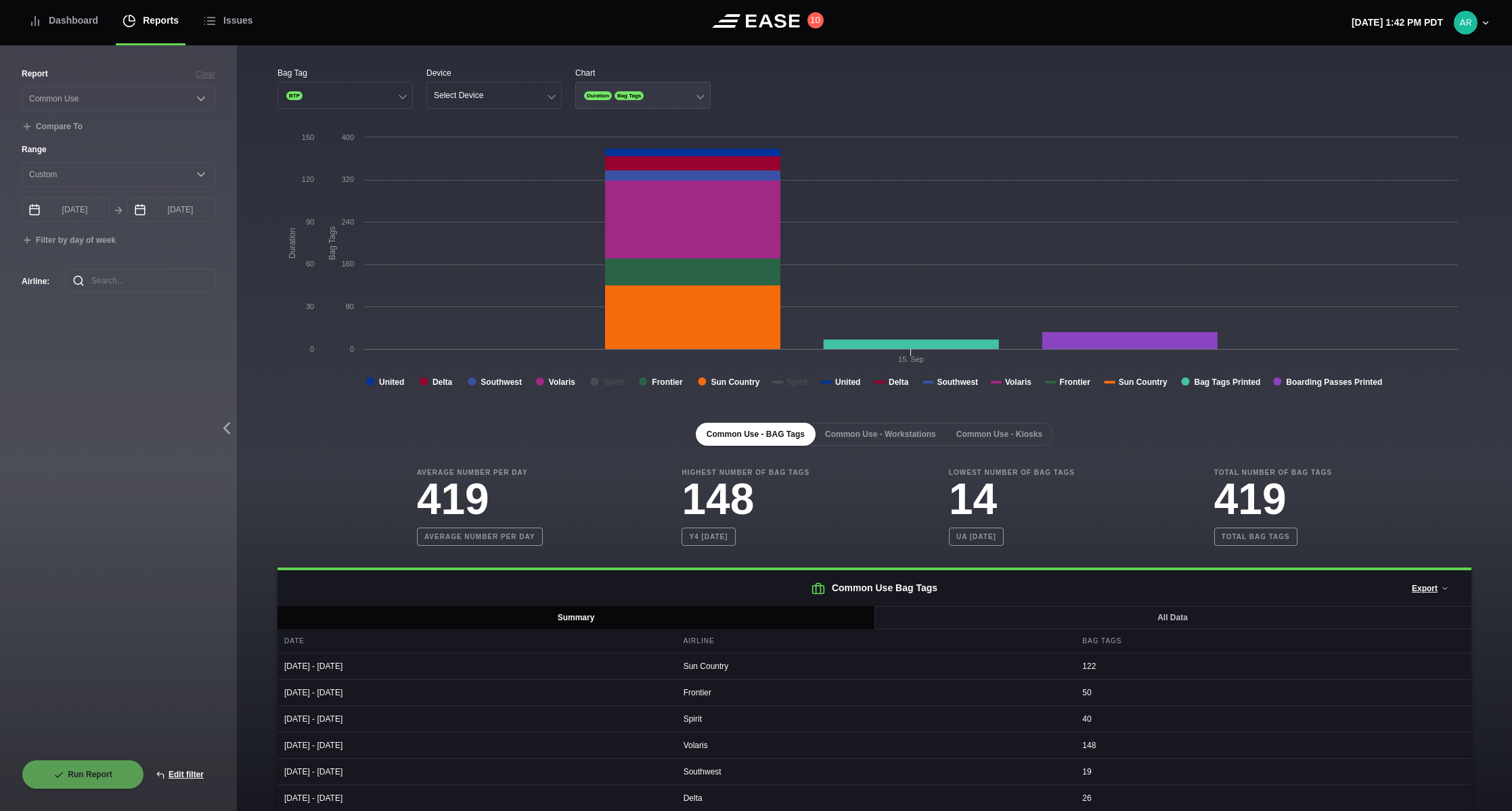
click at [633, 95] on span "Bag Tags" at bounding box center [629, 95] width 29 height 9
click at [657, 121] on div "Duration" at bounding box center [643, 122] width 134 height 26
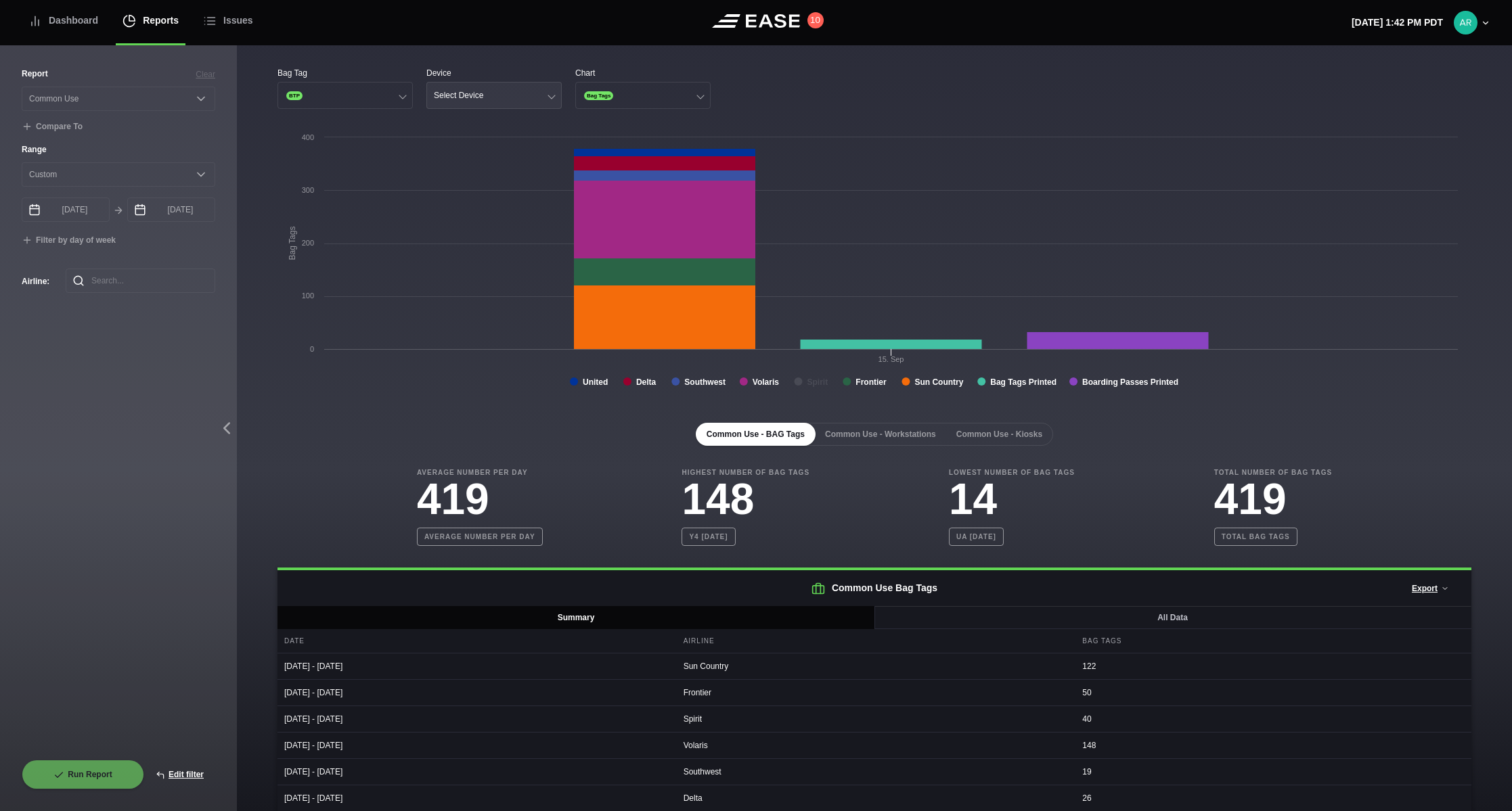
click at [473, 96] on div "Select Device" at bounding box center [459, 95] width 50 height 10
click at [466, 146] on div "Gate" at bounding box center [494, 148] width 134 height 26
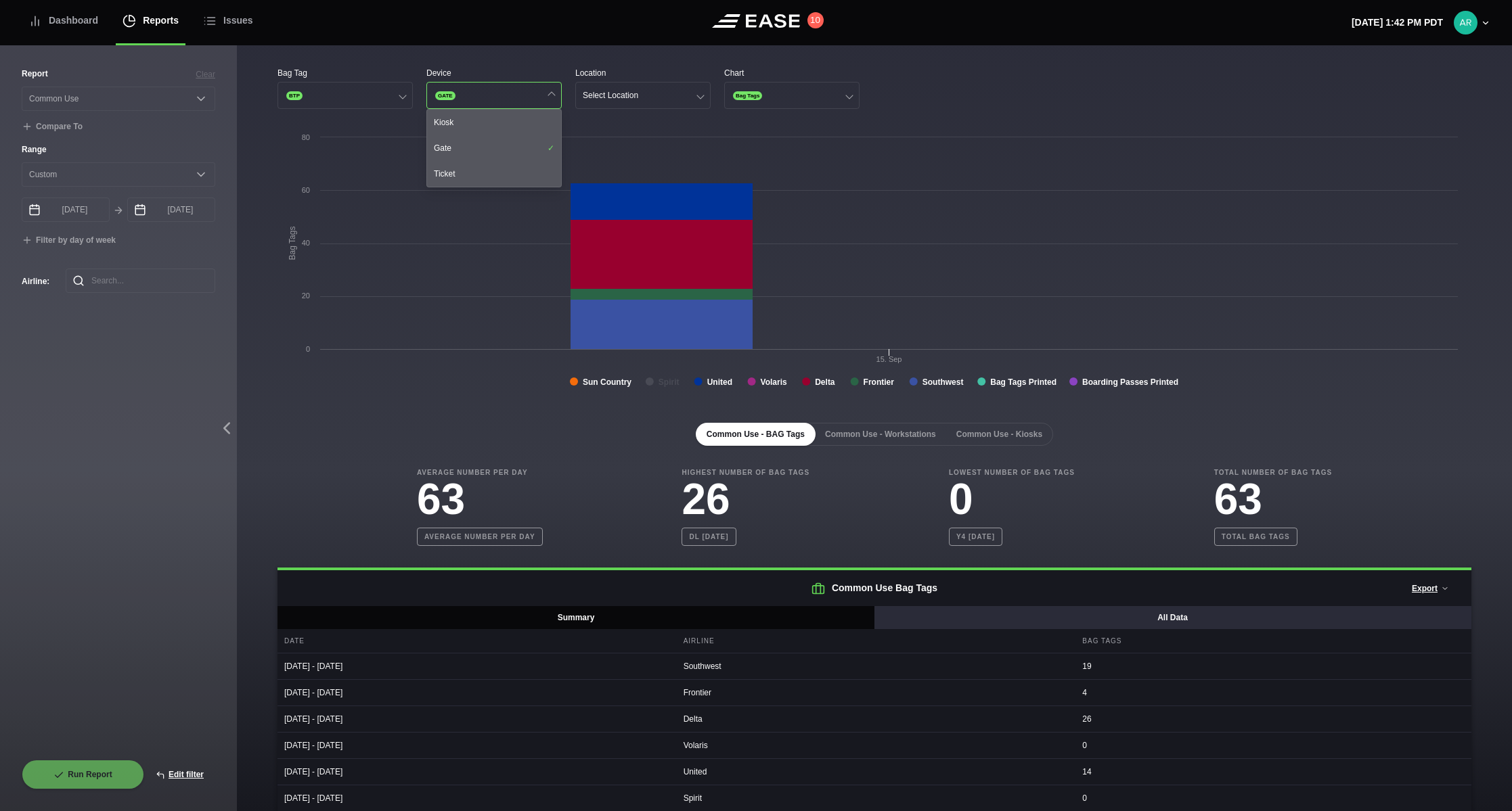
click at [1156, 618] on button "All Data" at bounding box center [1172, 618] width 598 height 23
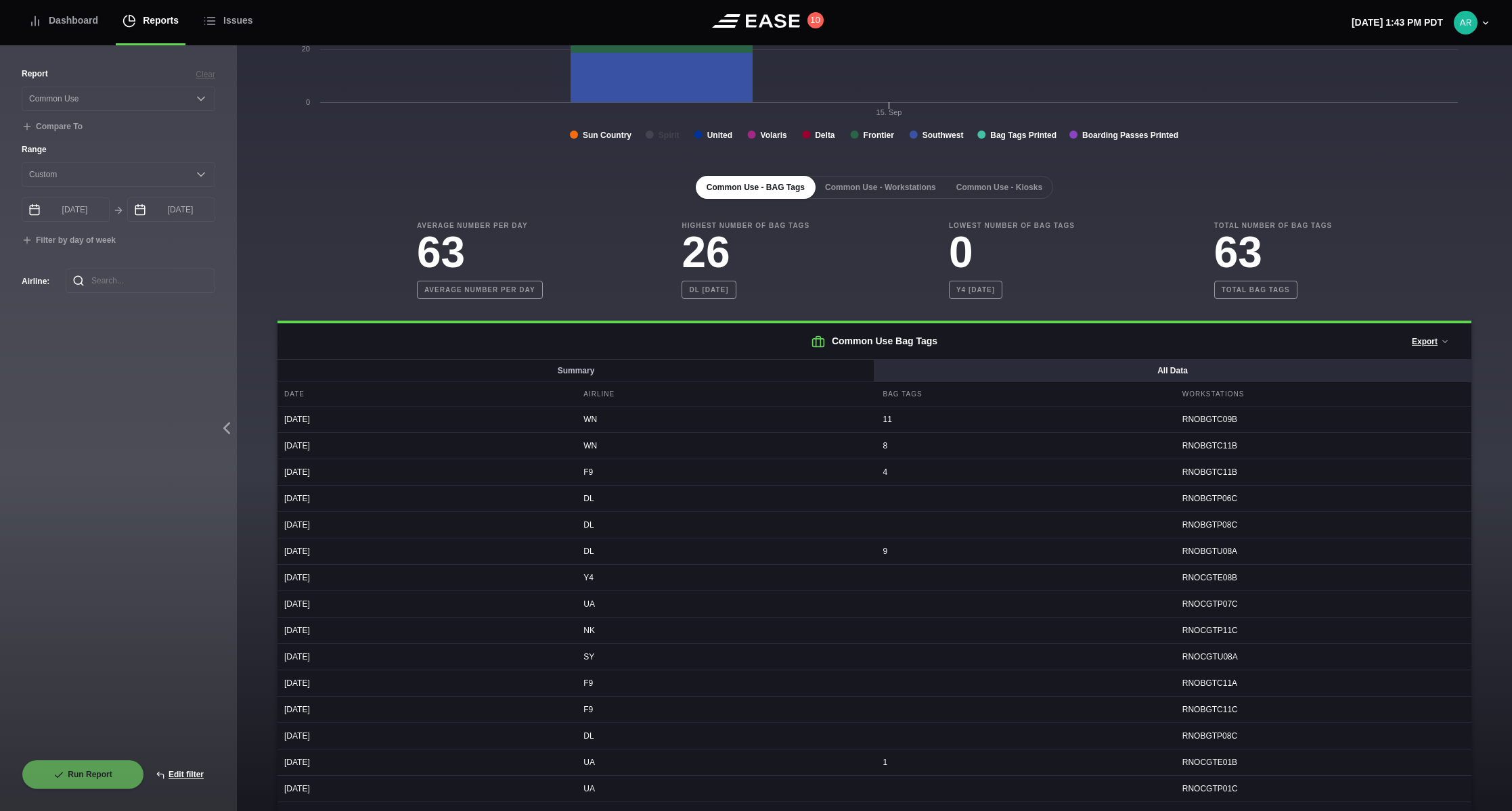
scroll to position [271, 0]
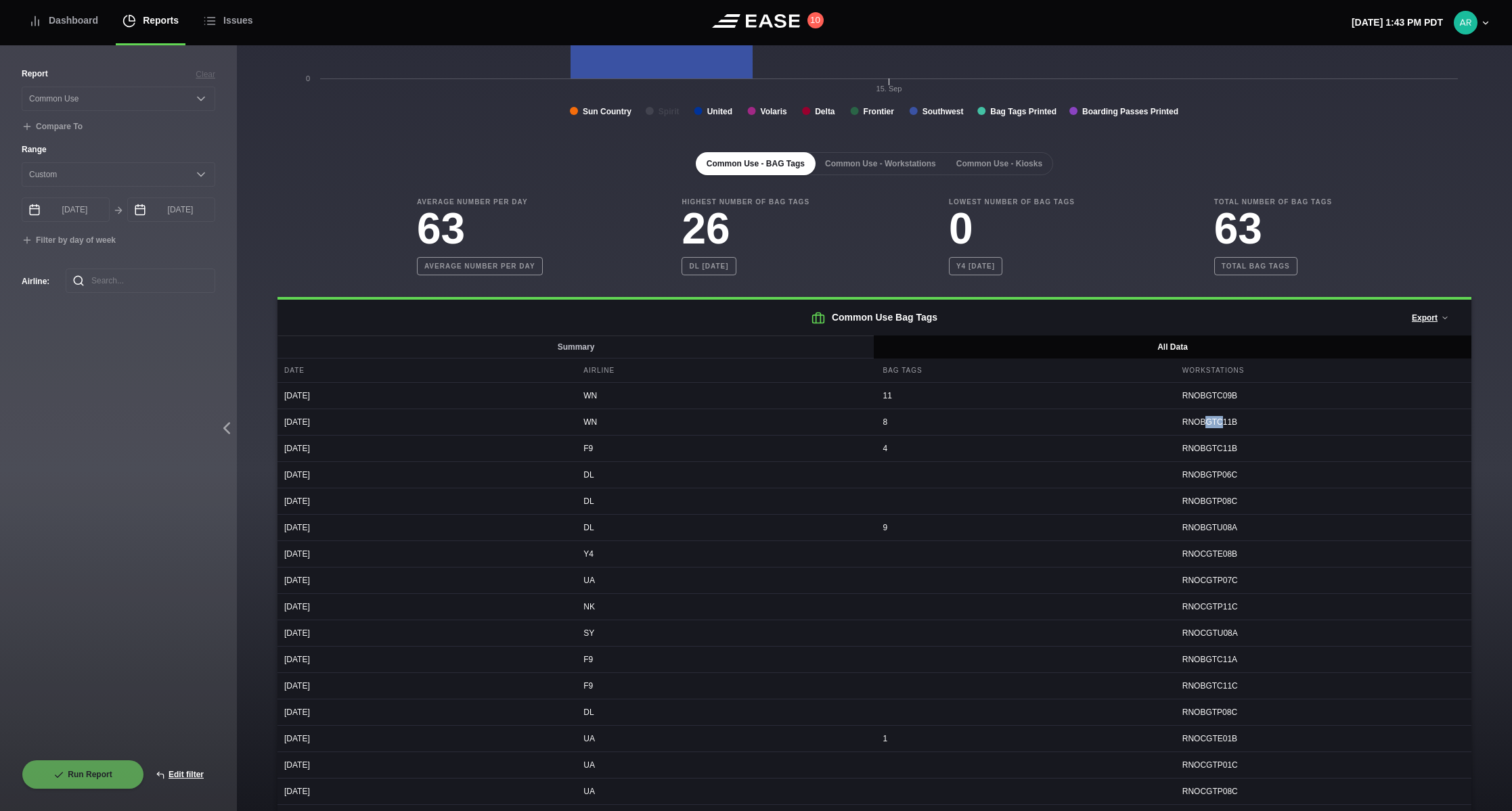
drag, startPoint x: 1200, startPoint y: 427, endPoint x: 1212, endPoint y: 427, distance: 12.0
click at [1212, 427] on div "RNOBGTC11B" at bounding box center [1323, 422] width 296 height 26
drag, startPoint x: 1212, startPoint y: 427, endPoint x: 1196, endPoint y: 429, distance: 16.1
click at [1196, 429] on div "RNOBGTC11B" at bounding box center [1323, 422] width 296 height 26
drag, startPoint x: 1176, startPoint y: 427, endPoint x: 1191, endPoint y: 431, distance: 15.5
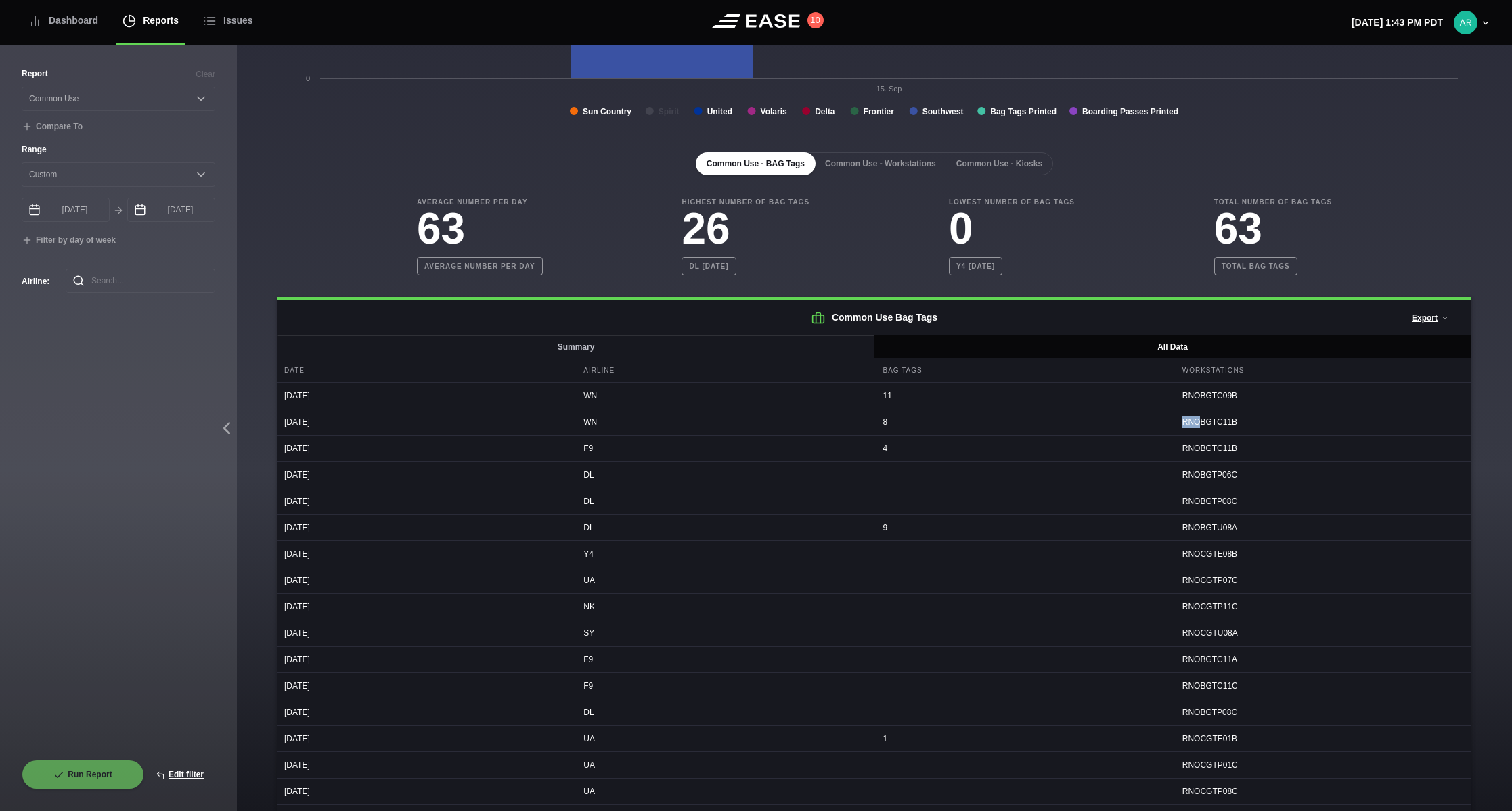
click at [1191, 431] on div "RNOBGTC11B" at bounding box center [1323, 422] width 296 height 26
drag, startPoint x: 1200, startPoint y: 428, endPoint x: 1212, endPoint y: 428, distance: 12.0
click at [1212, 428] on div "RNOBGTC11B" at bounding box center [1323, 422] width 296 height 26
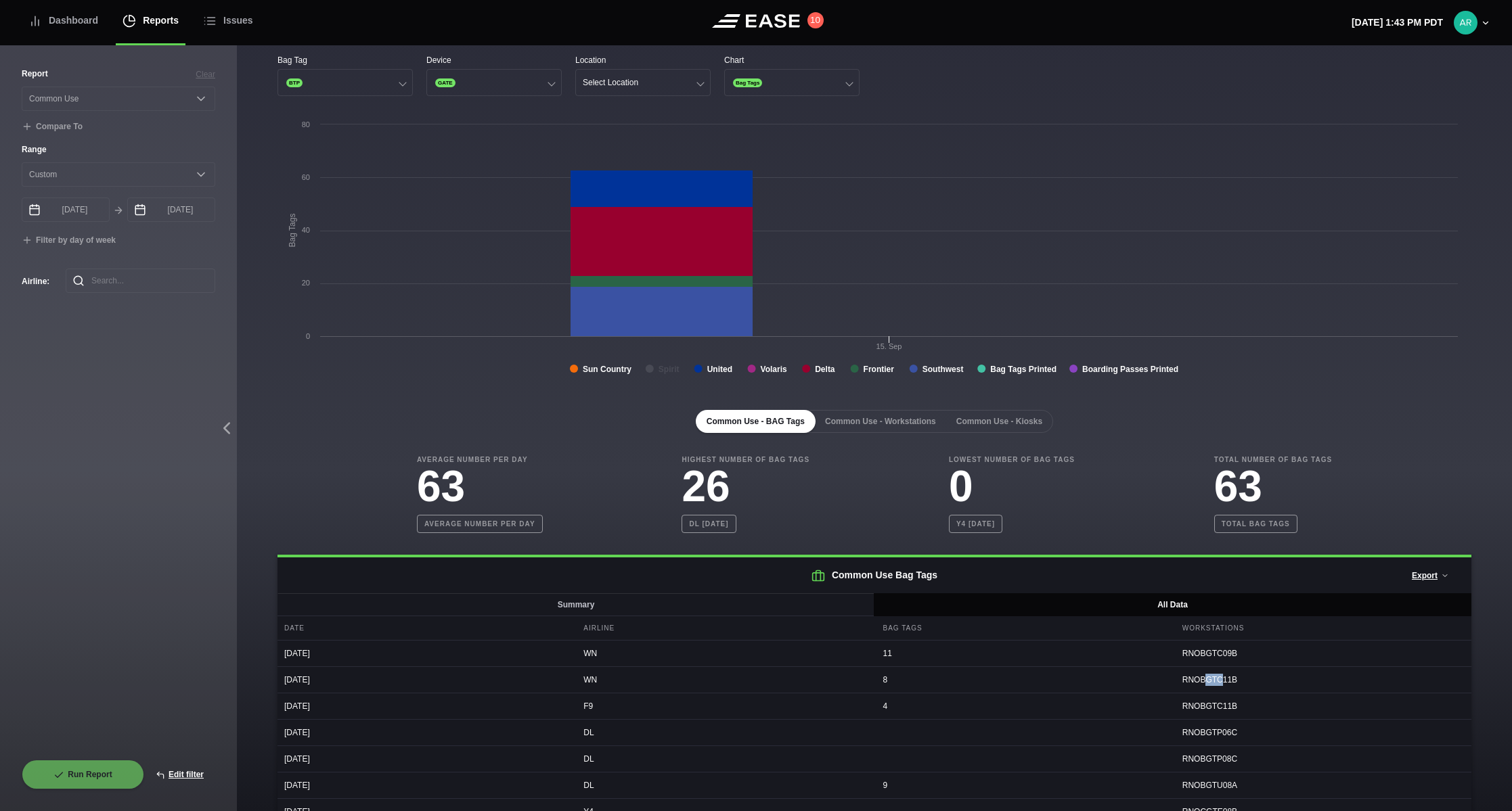
scroll to position [0, 0]
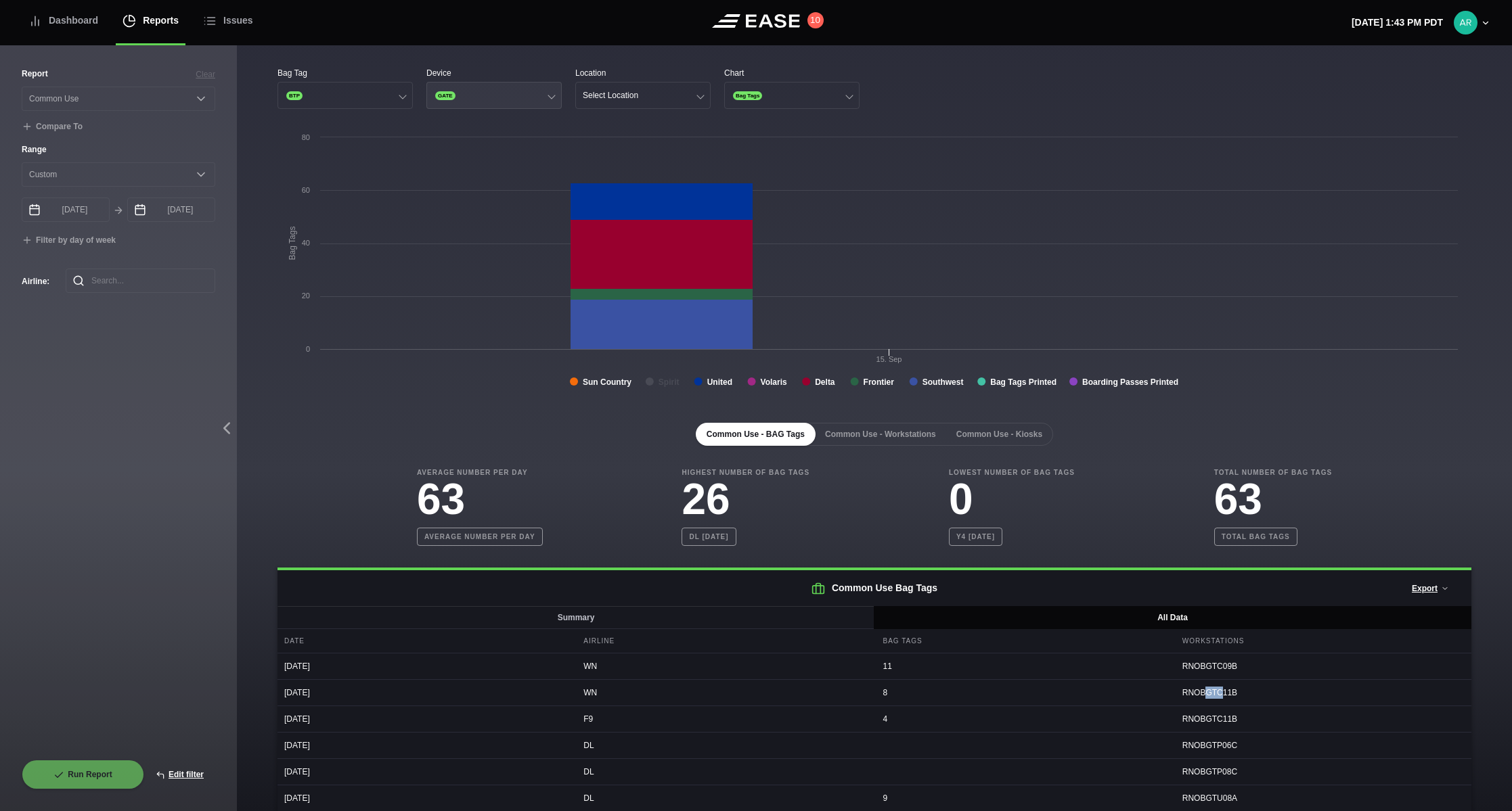
click at [509, 95] on button "GATE" at bounding box center [494, 95] width 135 height 27
click at [479, 145] on div "Gate" at bounding box center [494, 148] width 134 height 26
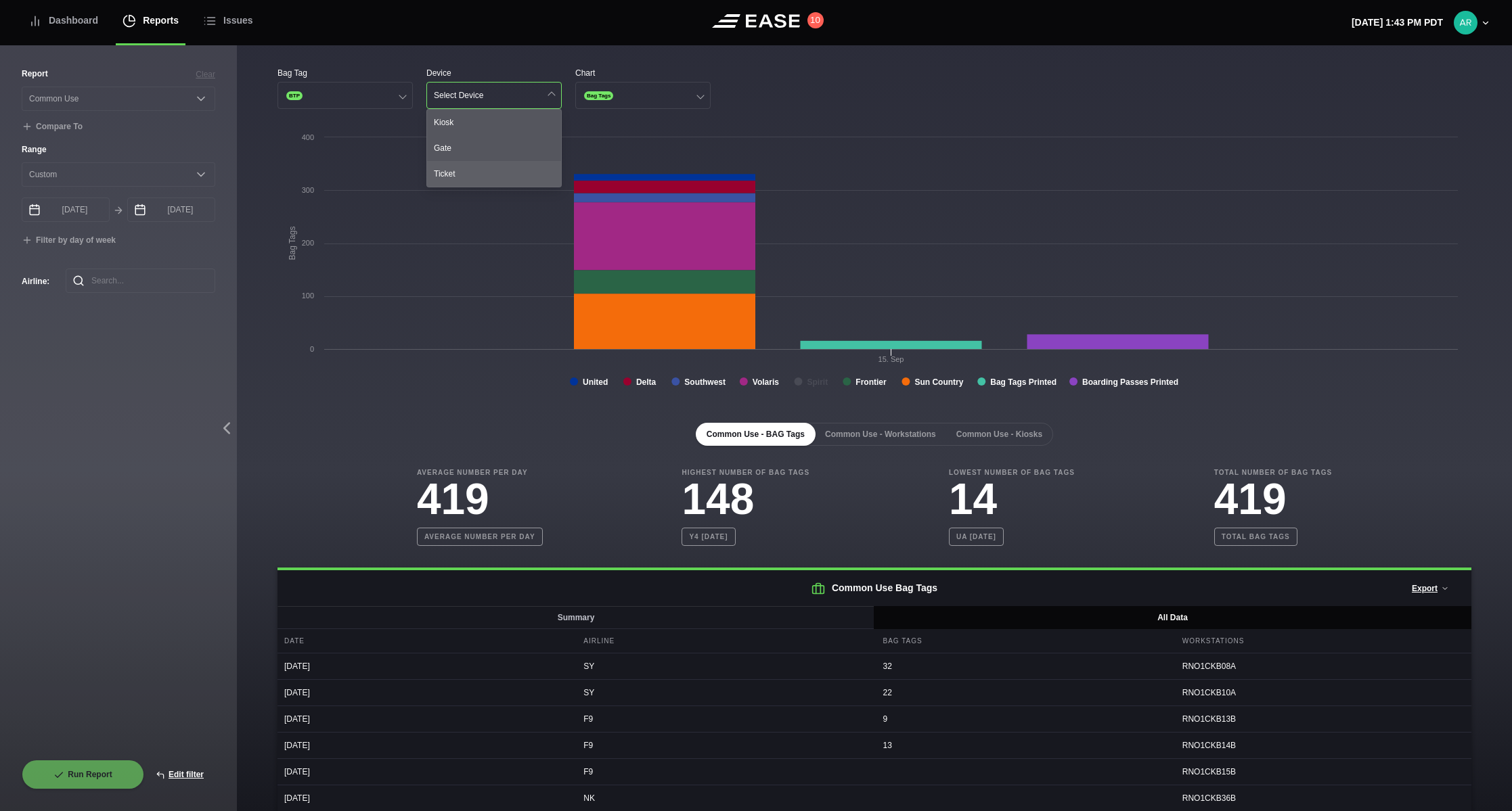
click at [476, 167] on div "Ticket" at bounding box center [494, 174] width 134 height 26
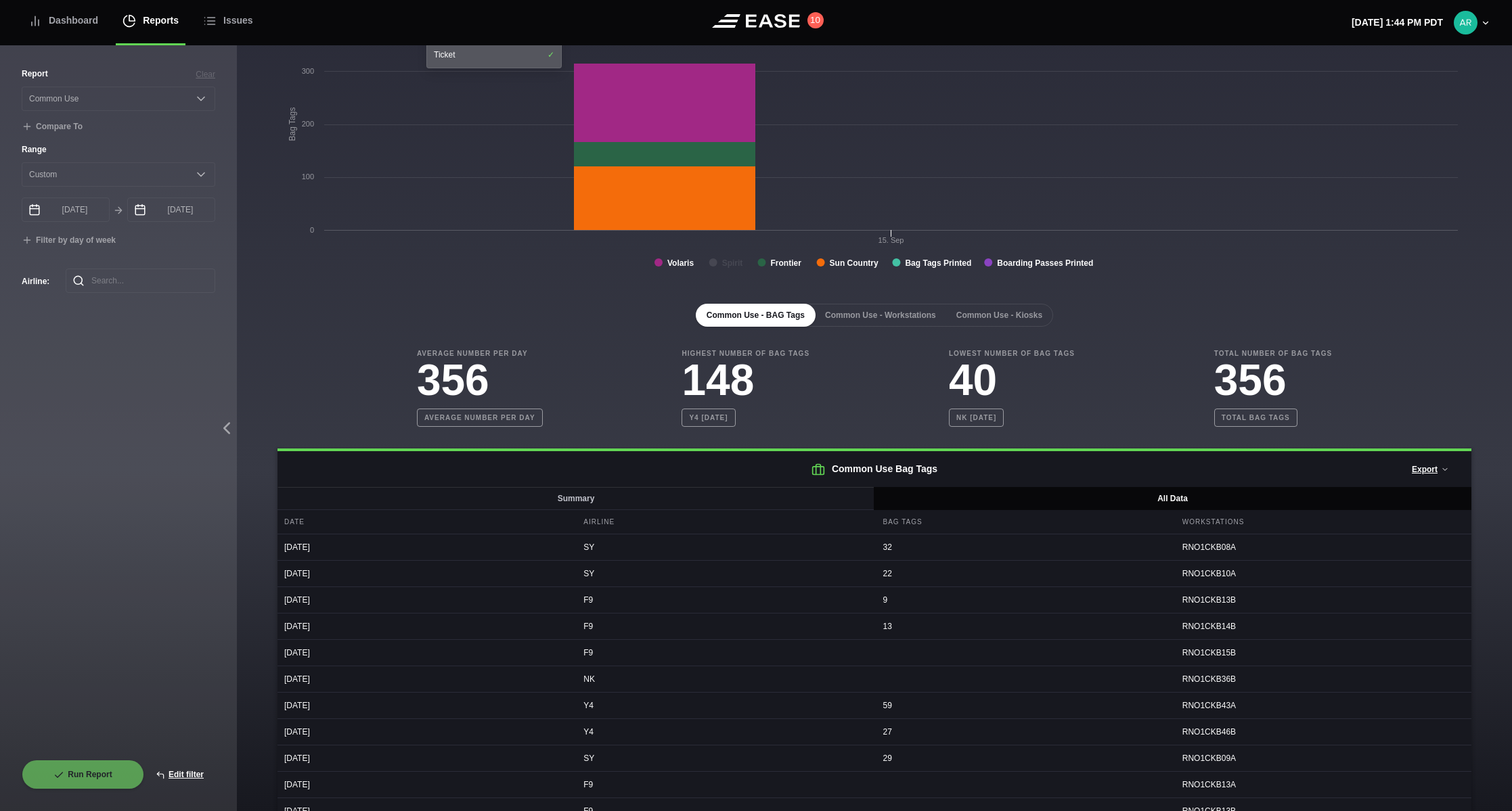
scroll to position [68, 0]
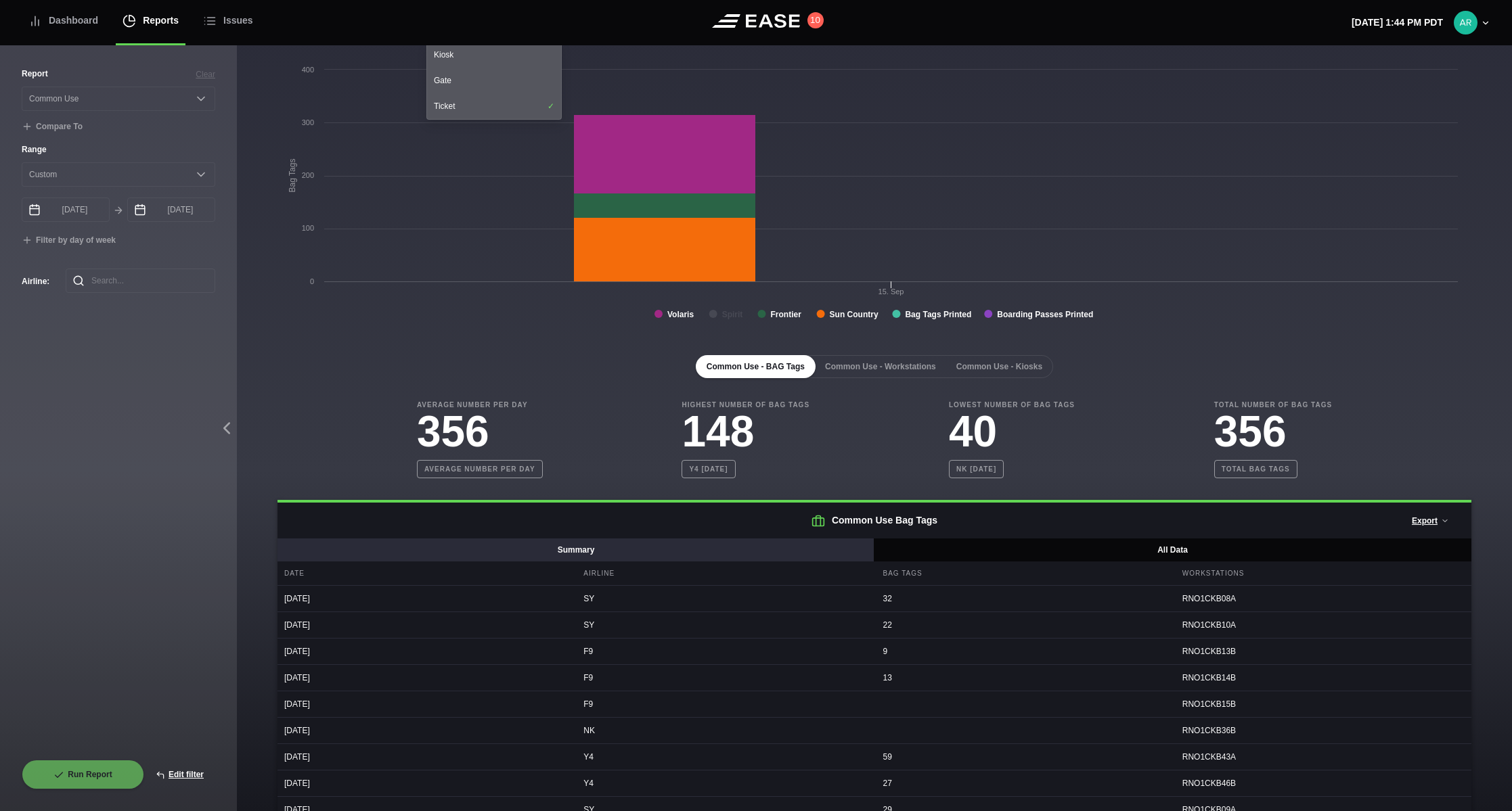
click at [621, 557] on button "Summary" at bounding box center [576, 550] width 598 height 23
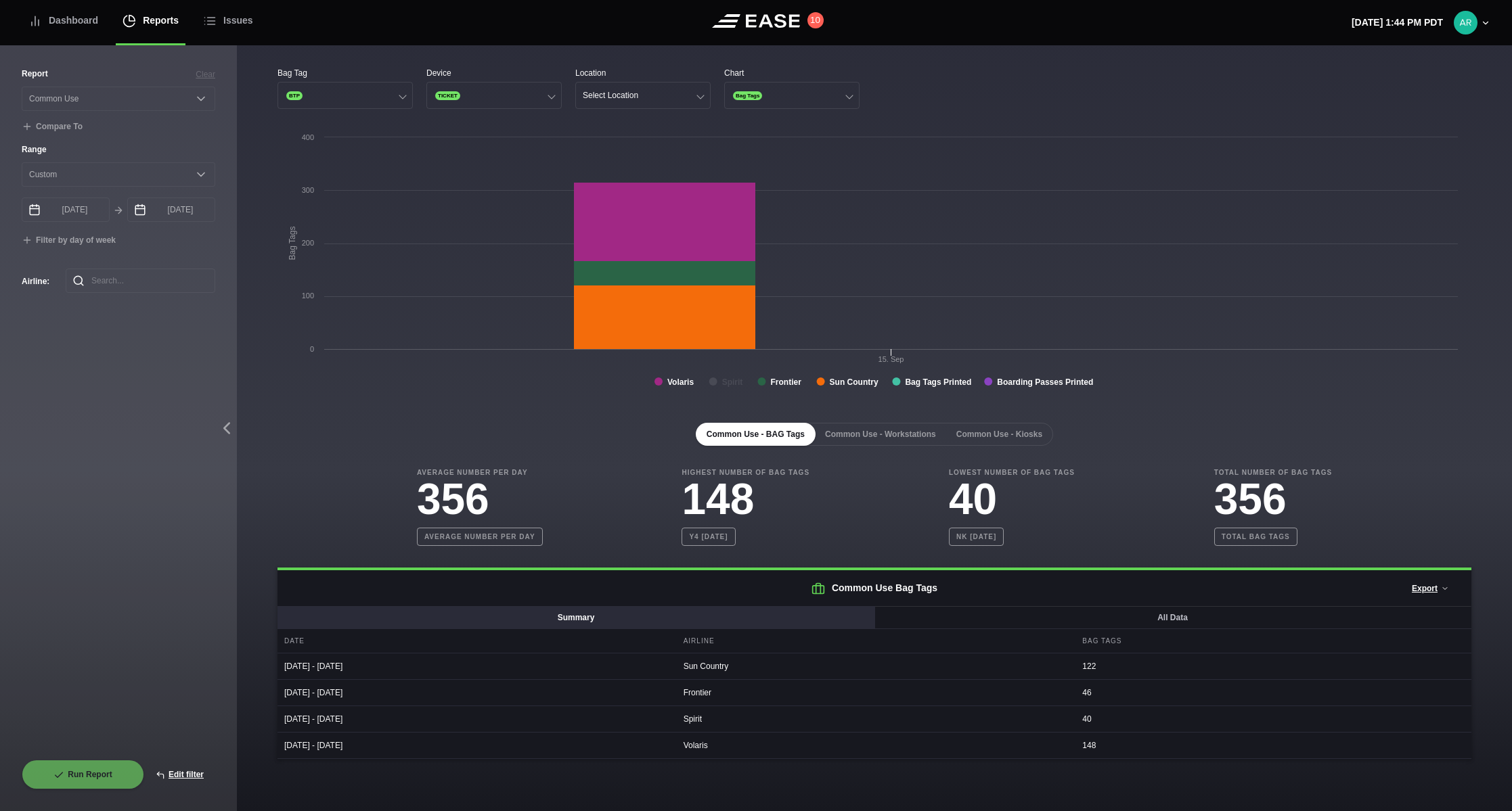
click at [460, 371] on rect at bounding box center [870, 265] width 1187 height 271
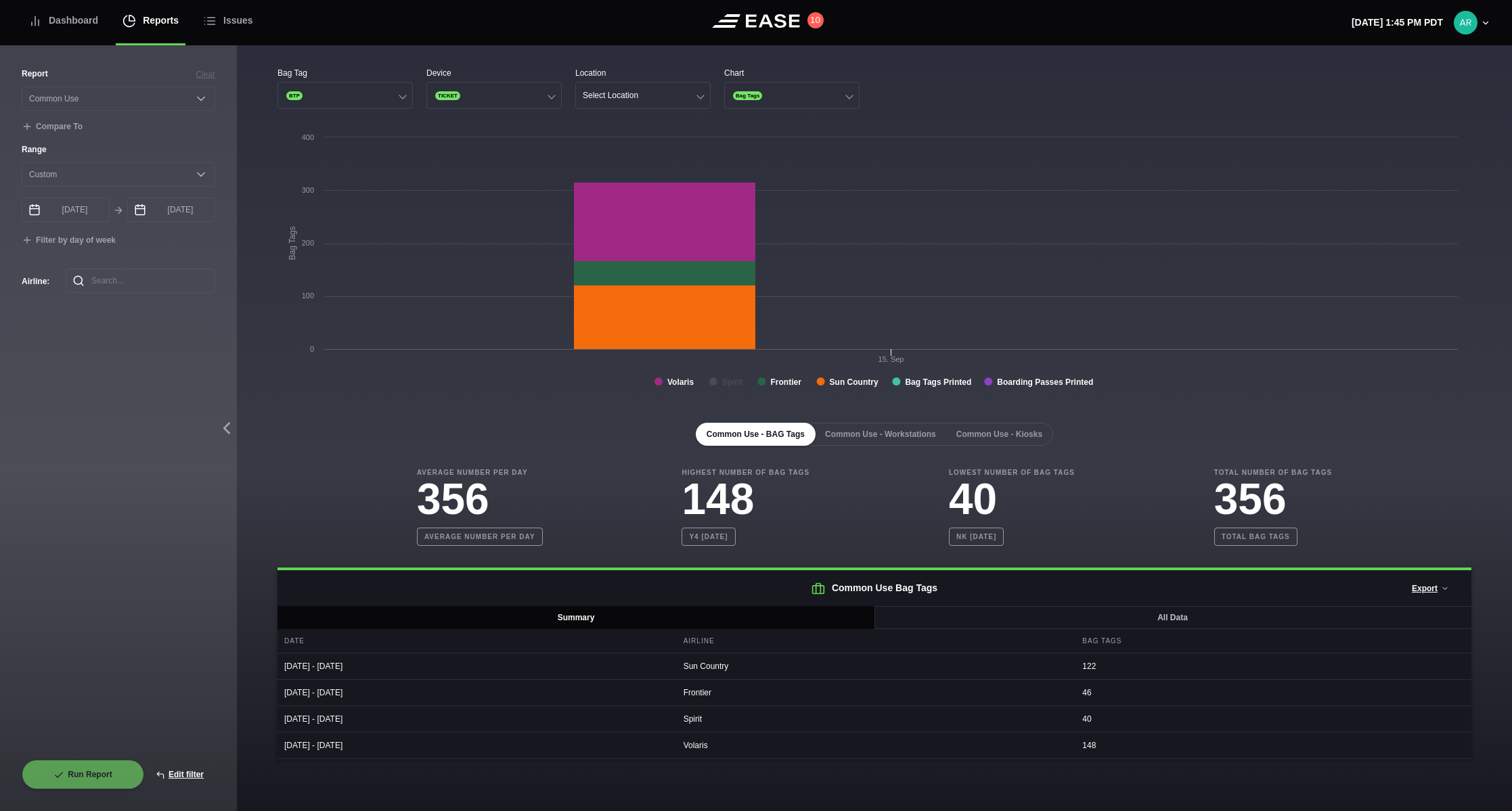
click at [494, 497] on h3 "356" at bounding box center [480, 499] width 126 height 43
drag, startPoint x: 494, startPoint y: 497, endPoint x: 410, endPoint y: 493, distance: 84.1
click at [410, 493] on div "Average Number Per Day 356 Average number per day Highest Number of Bag Tags 14…" at bounding box center [874, 507] width 1194 height 78
click at [638, 89] on button "Select Location" at bounding box center [643, 95] width 135 height 27
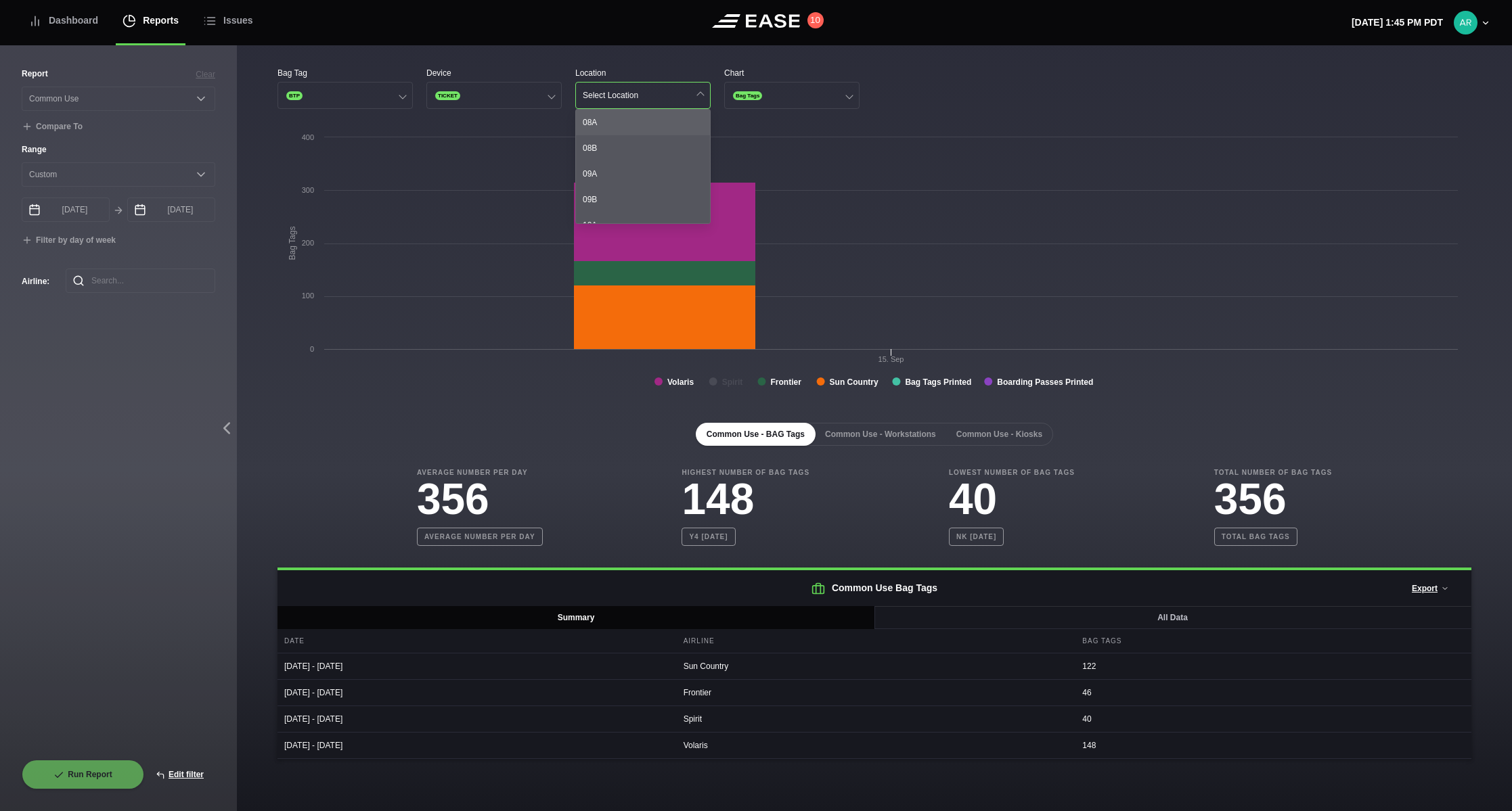
click at [602, 123] on div "08A" at bounding box center [643, 122] width 134 height 26
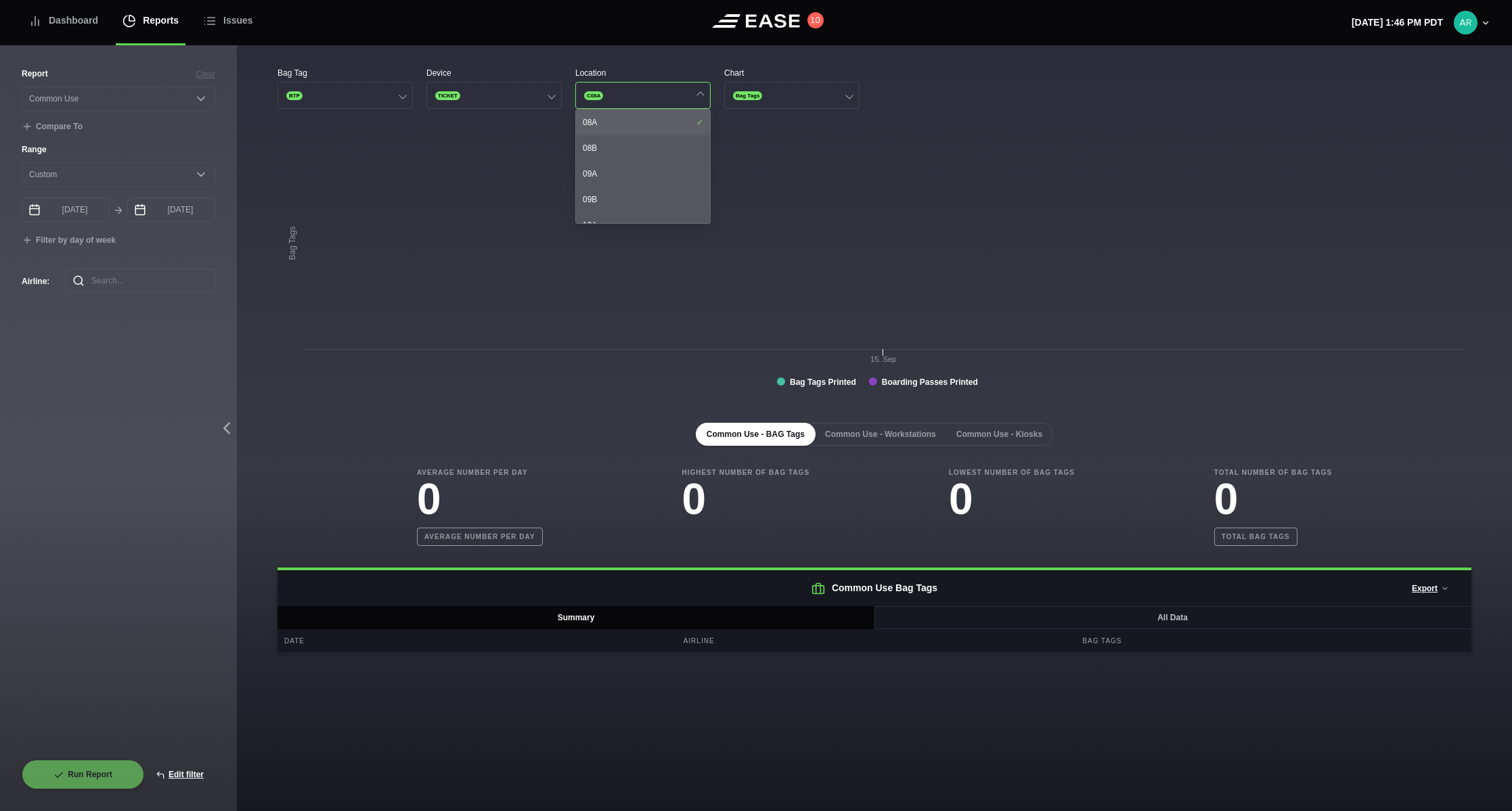
click at [657, 125] on div "08A" at bounding box center [643, 122] width 134 height 26
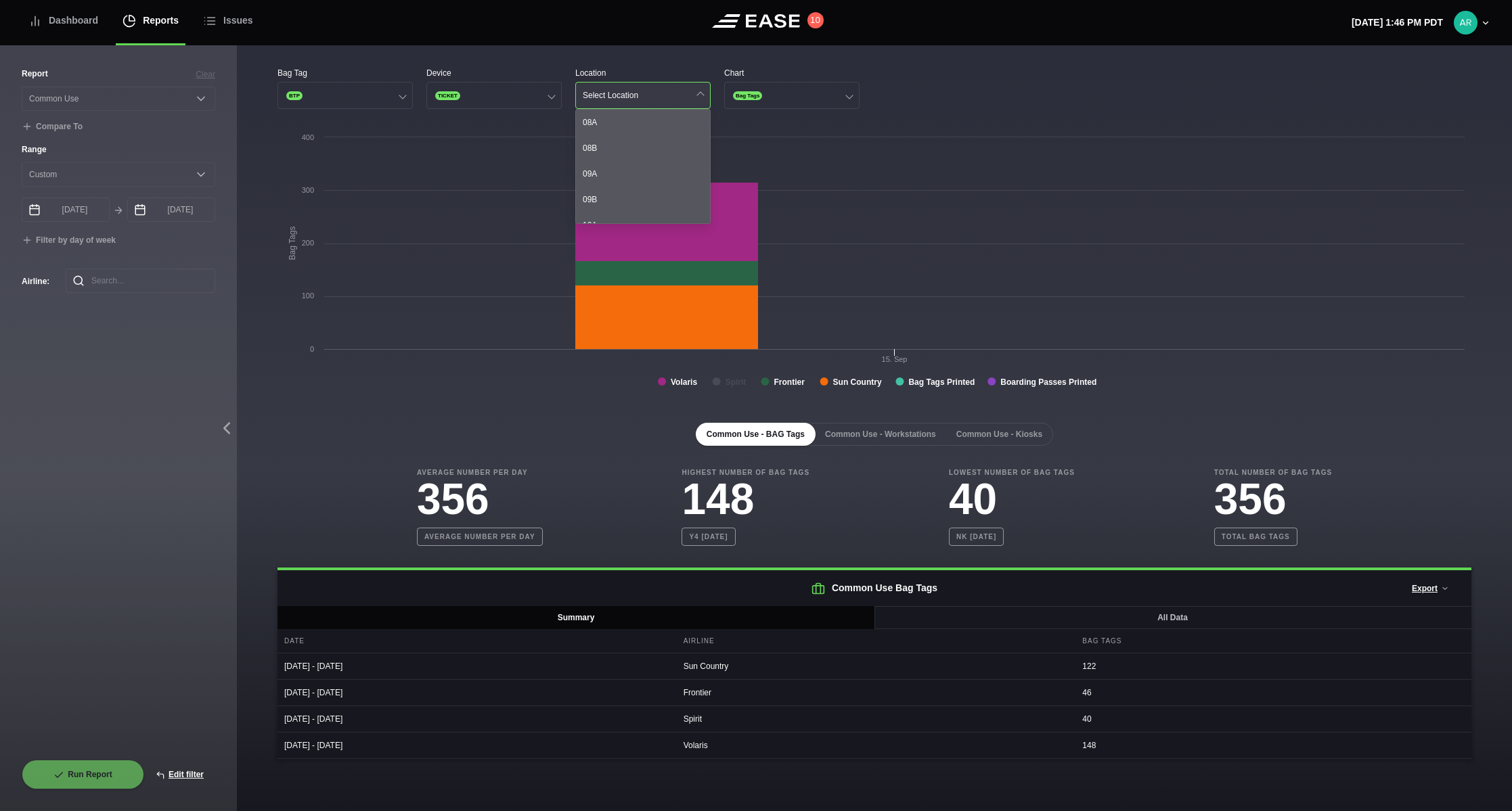
click at [656, 91] on button "Select Location" at bounding box center [643, 95] width 135 height 27
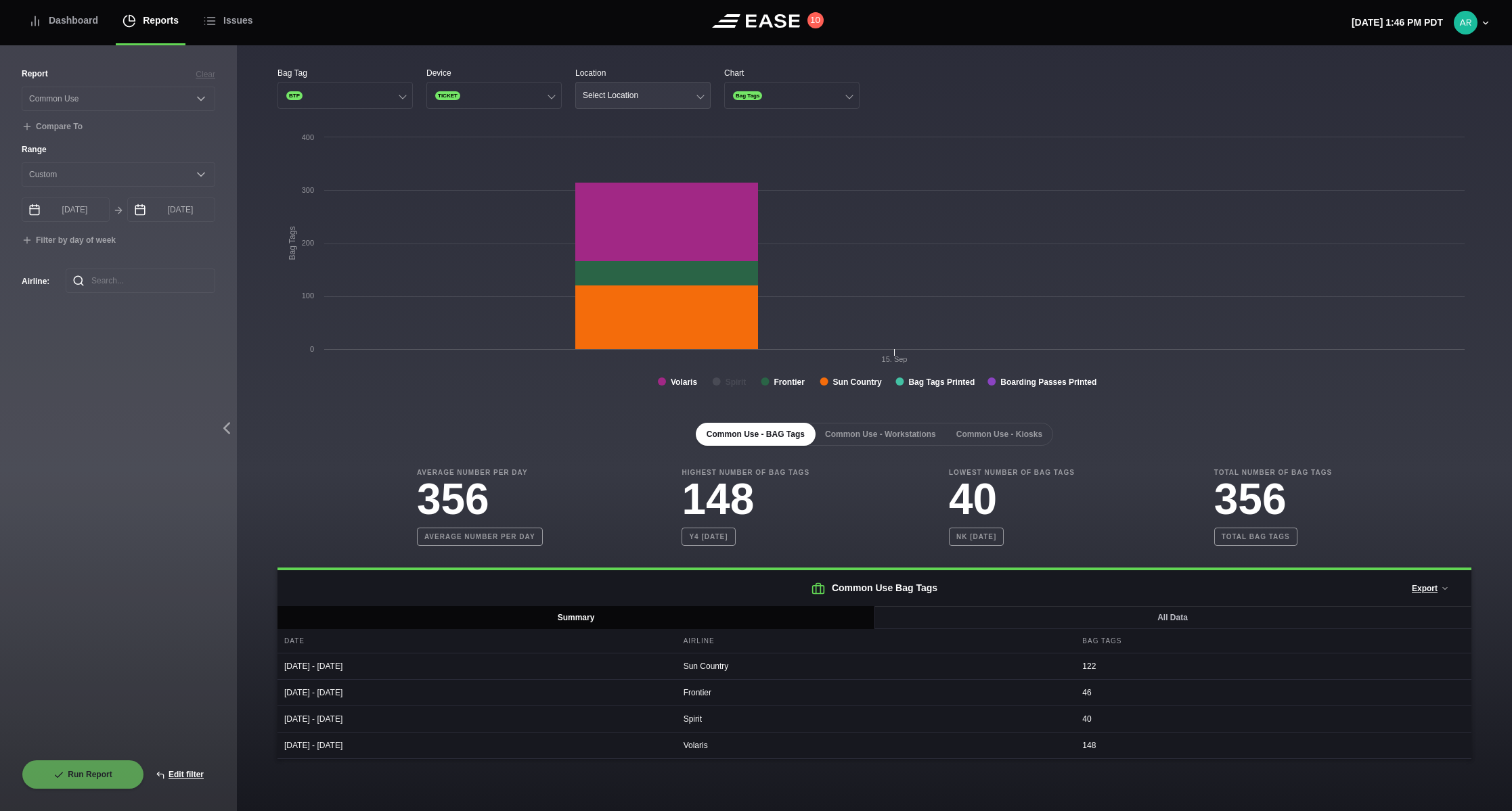
click at [674, 95] on button "Select Location" at bounding box center [643, 95] width 135 height 27
click at [625, 439] on div "Common Use - BAG Tags Common Use - Workstations Common Use - Kiosks" at bounding box center [874, 434] width 1194 height 23
drag, startPoint x: 1100, startPoint y: 748, endPoint x: 1069, endPoint y: 752, distance: 31.3
click at [1069, 752] on div "09/15/2025 - 09/15/2025 Volaris 148" at bounding box center [874, 745] width 1194 height 26
click at [661, 93] on button "Select Location" at bounding box center [643, 95] width 135 height 27
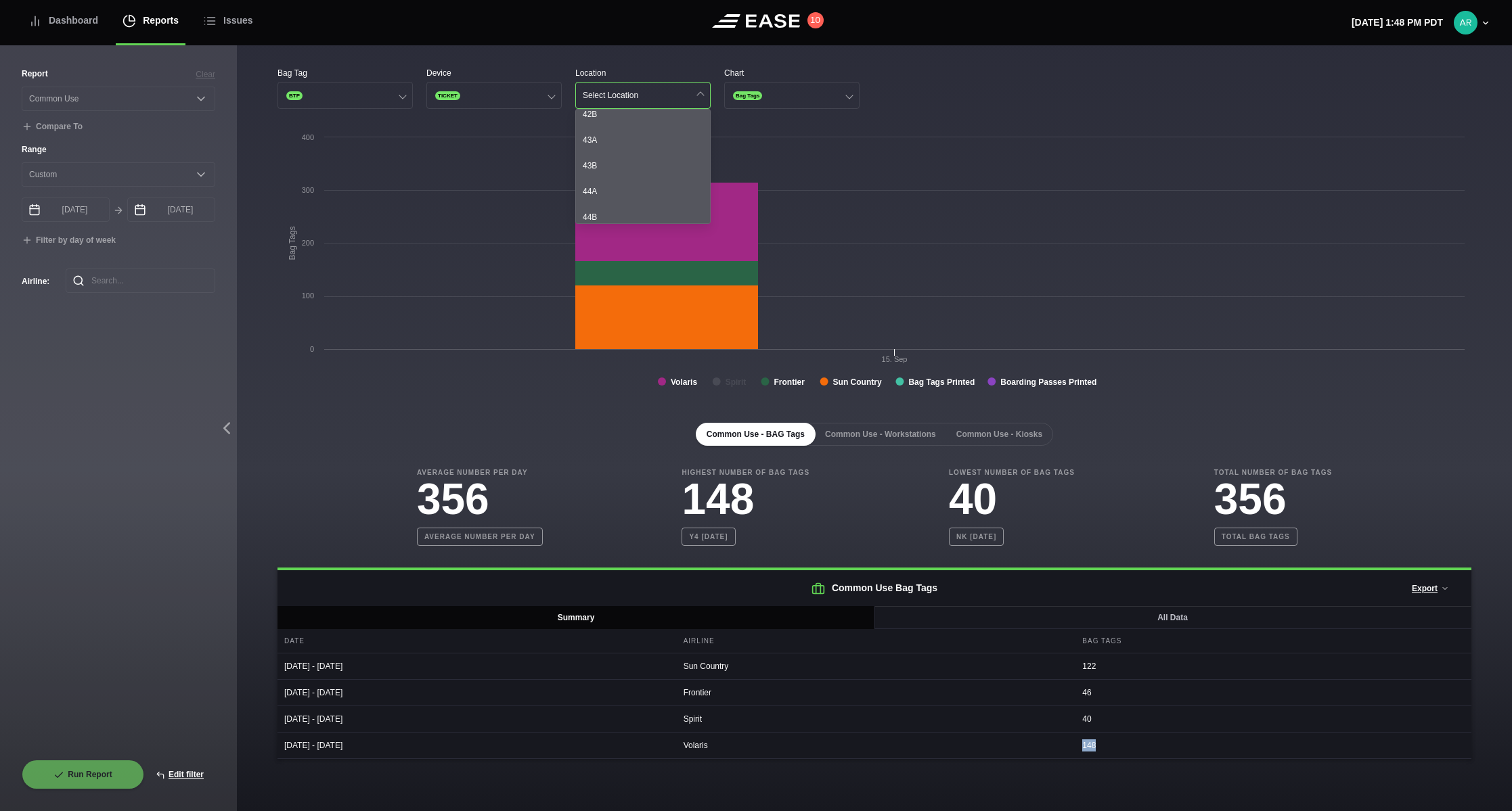
scroll to position [789, 0]
click at [628, 200] on div "43A" at bounding box center [643, 208] width 134 height 26
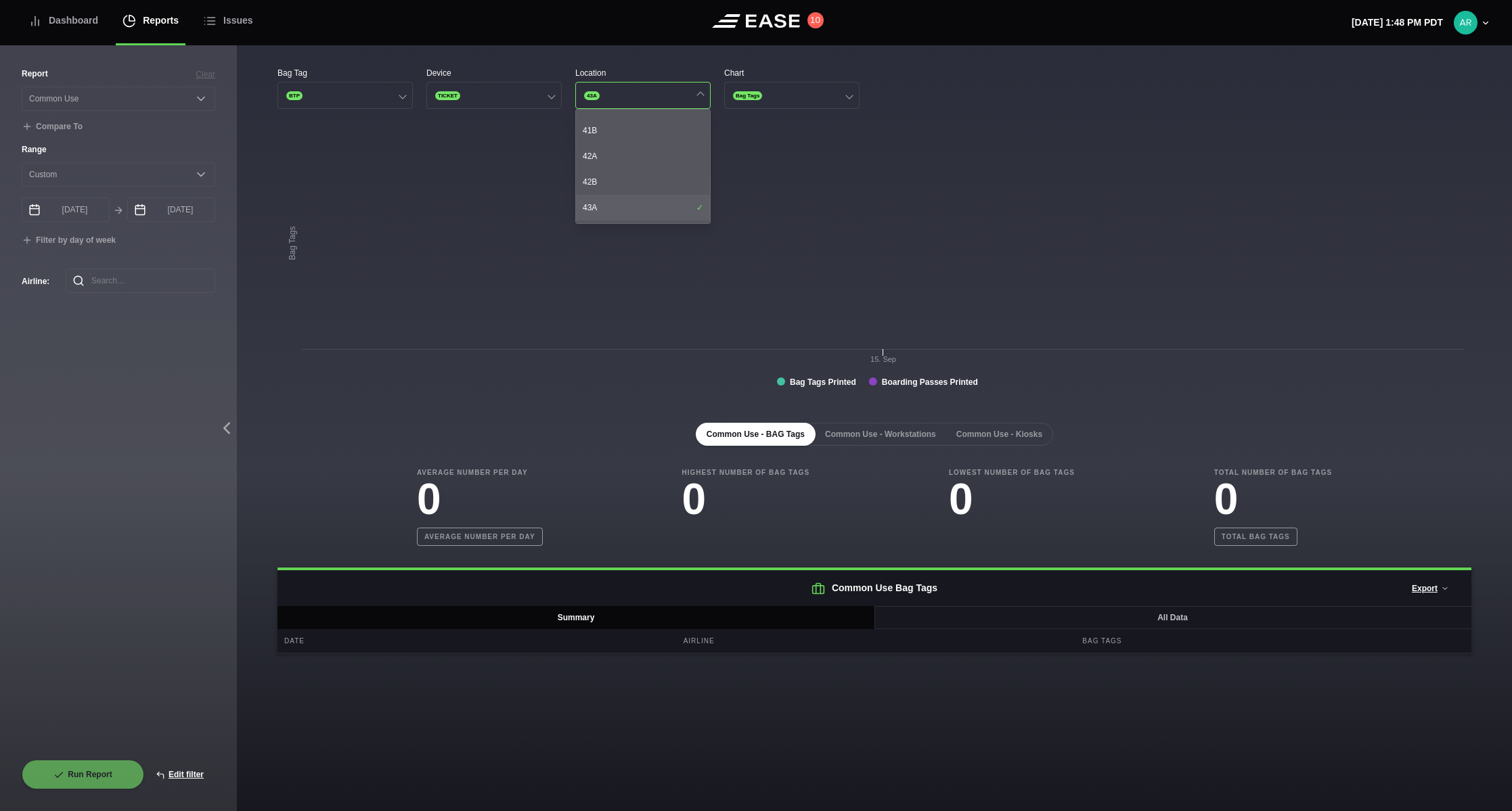
scroll to position [857, 0]
click at [644, 166] on div "43B" at bounding box center [643, 165] width 134 height 26
click at [643, 188] on div "44A" at bounding box center [643, 192] width 134 height 26
click at [643, 210] on div "44B" at bounding box center [643, 217] width 134 height 26
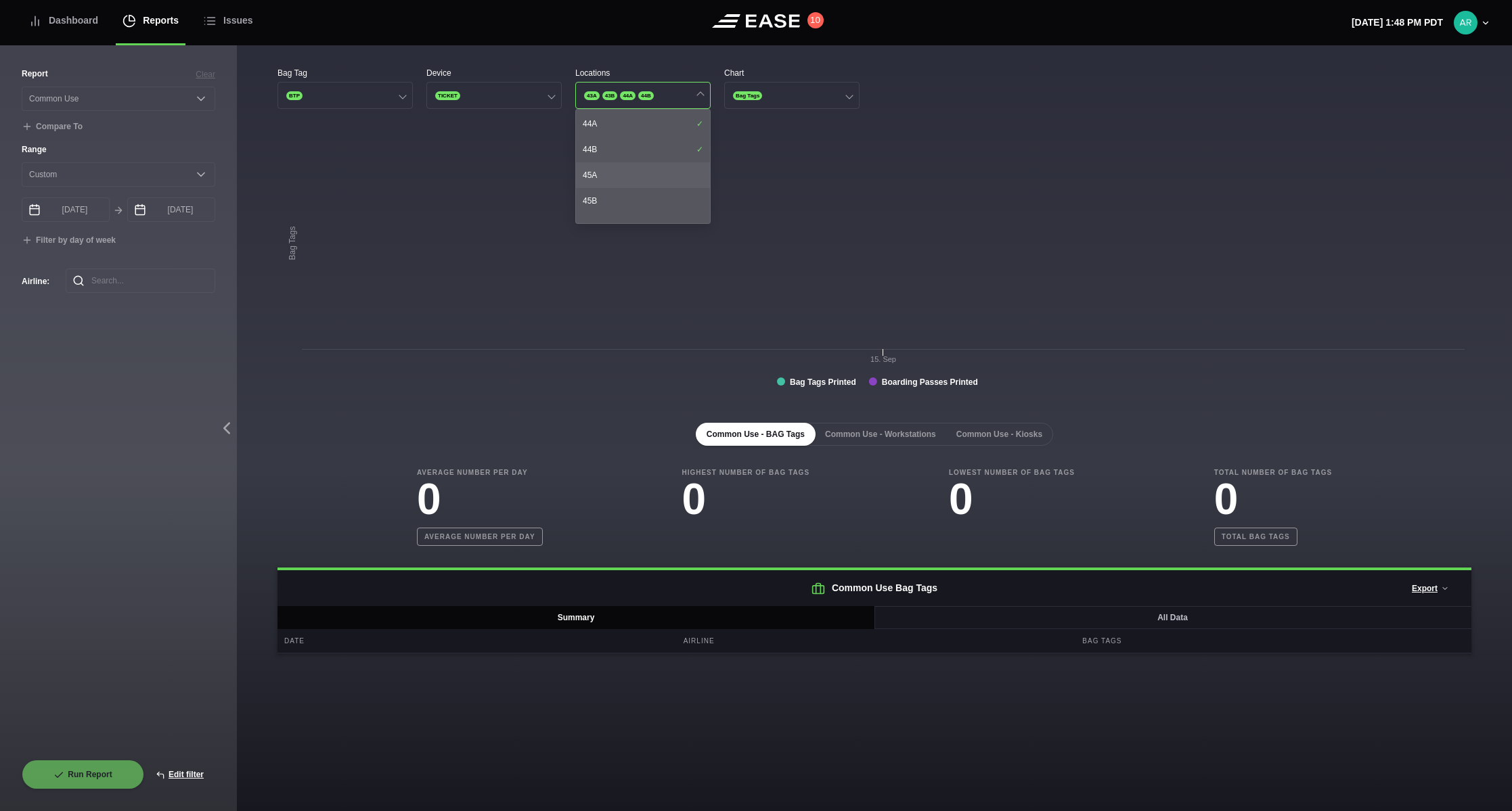
click at [640, 177] on div "45A" at bounding box center [643, 175] width 134 height 26
click at [642, 197] on div "45B" at bounding box center [643, 201] width 134 height 26
click at [643, 161] on div "46A" at bounding box center [643, 159] width 134 height 26
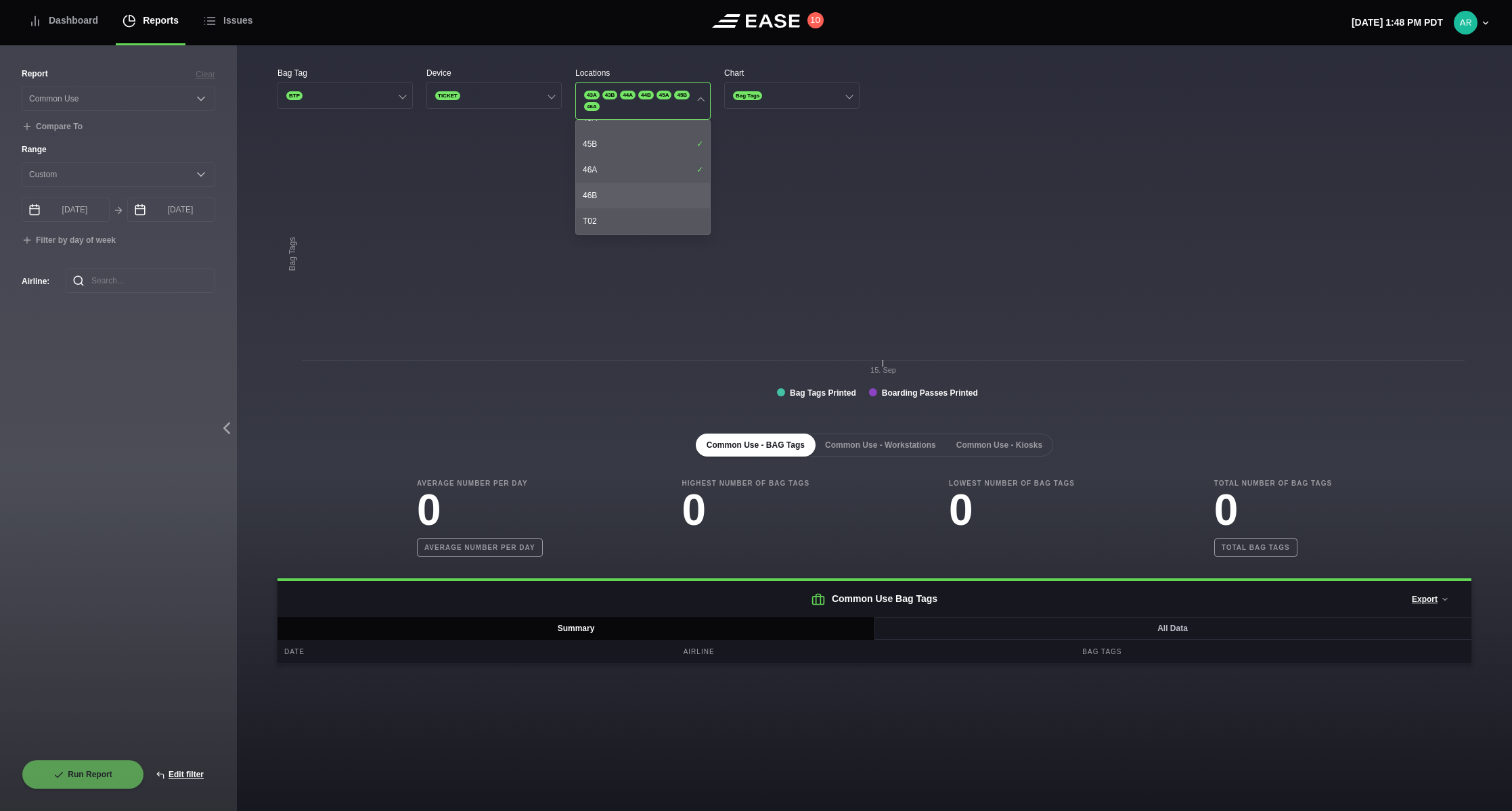
click at [646, 200] on div "46B" at bounding box center [643, 196] width 134 height 26
click at [647, 197] on div "46B" at bounding box center [643, 196] width 134 height 26
click at [644, 168] on div "46A" at bounding box center [643, 169] width 134 height 26
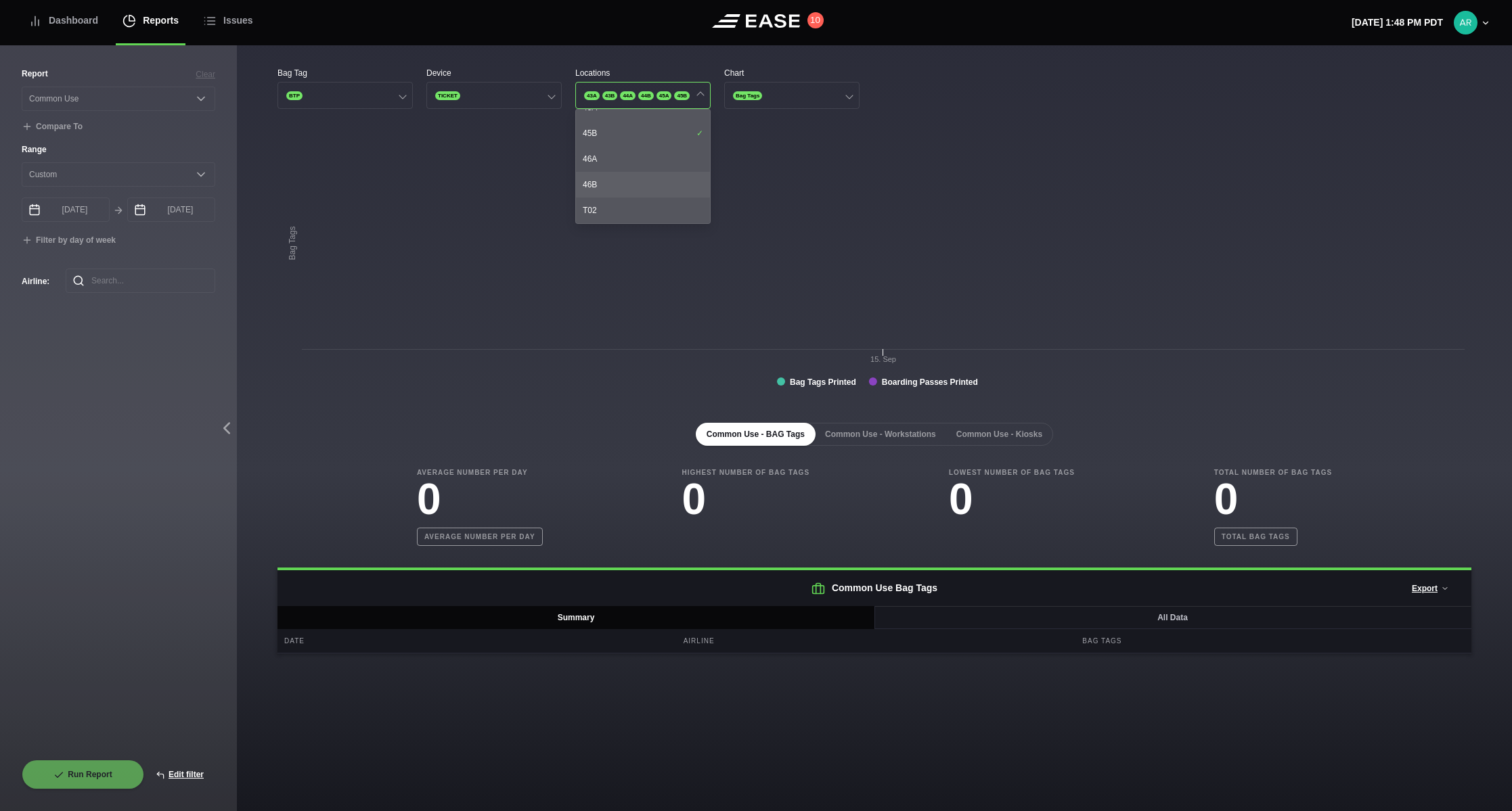
click at [647, 182] on div "46B" at bounding box center [643, 185] width 134 height 26
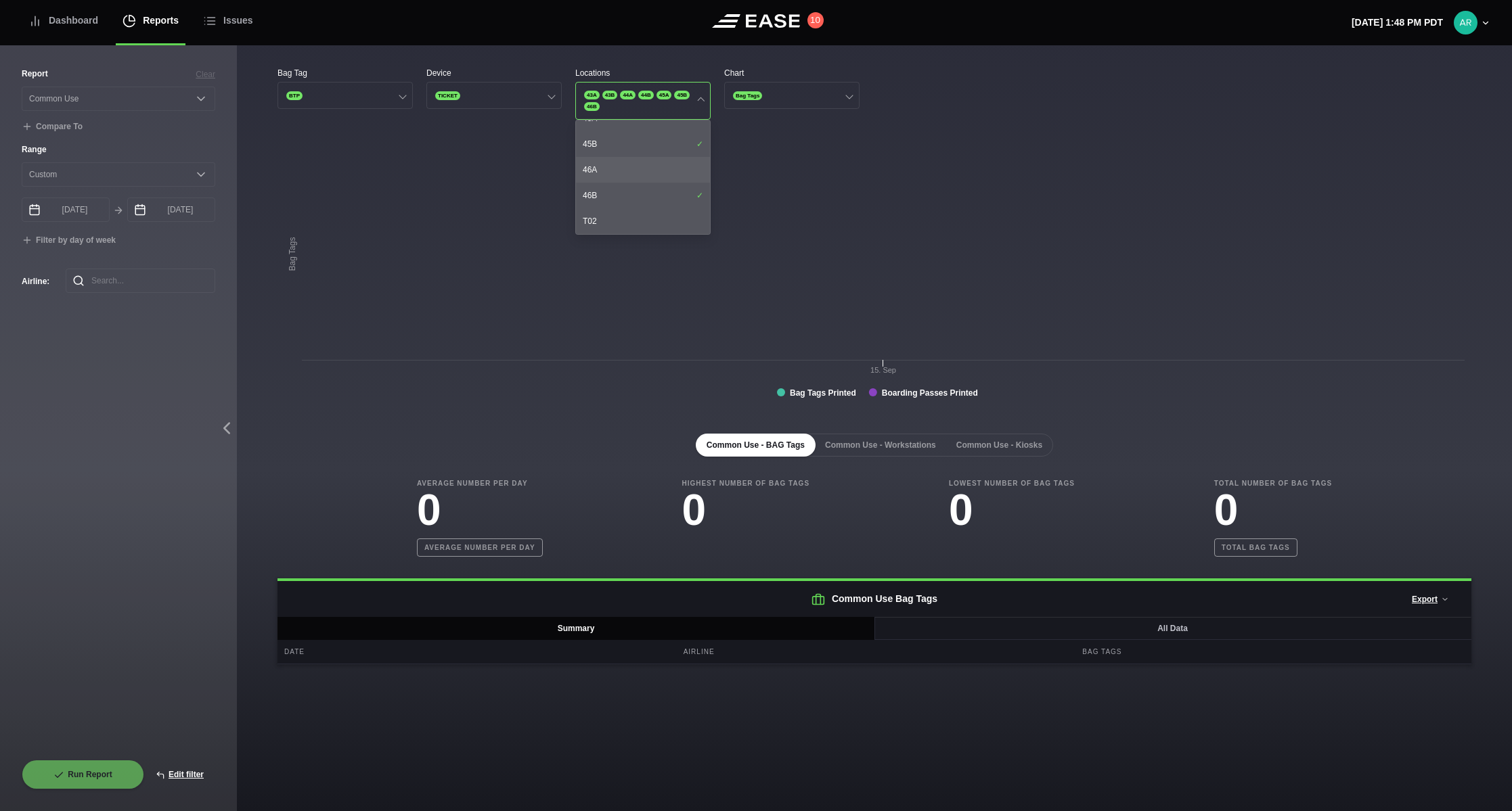
click at [649, 169] on div "46A" at bounding box center [643, 169] width 134 height 26
click at [659, 148] on div "45B" at bounding box center [643, 144] width 134 height 26
click at [678, 196] on div "46B" at bounding box center [643, 196] width 134 height 26
click at [678, 178] on div "46A" at bounding box center [643, 169] width 134 height 26
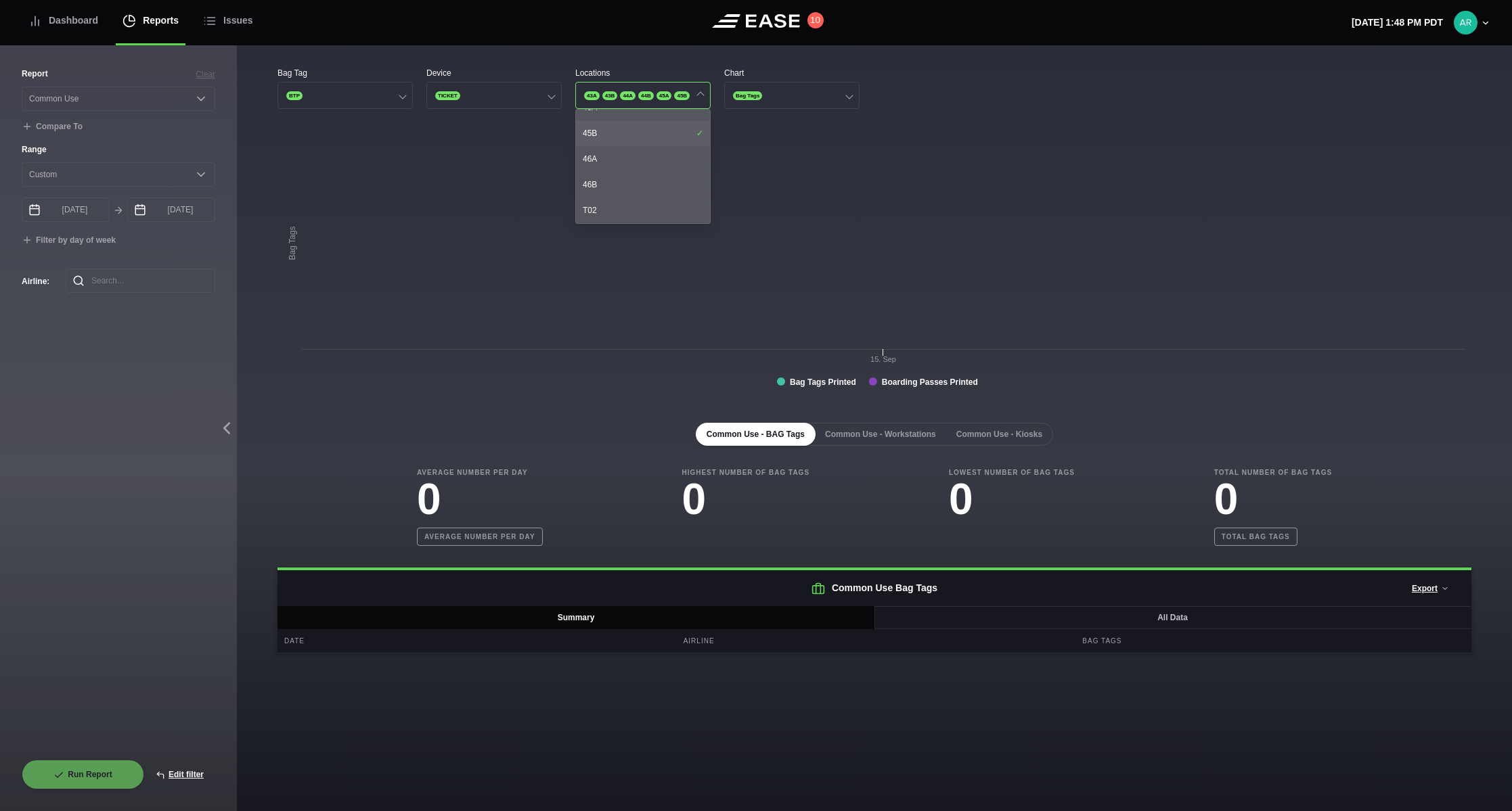
click at [676, 130] on div "45B" at bounding box center [643, 133] width 134 height 26
click at [670, 214] on div "44B" at bounding box center [643, 217] width 134 height 26
click at [662, 185] on div "44A" at bounding box center [643, 192] width 134 height 26
click at [658, 164] on div "43B" at bounding box center [643, 165] width 134 height 26
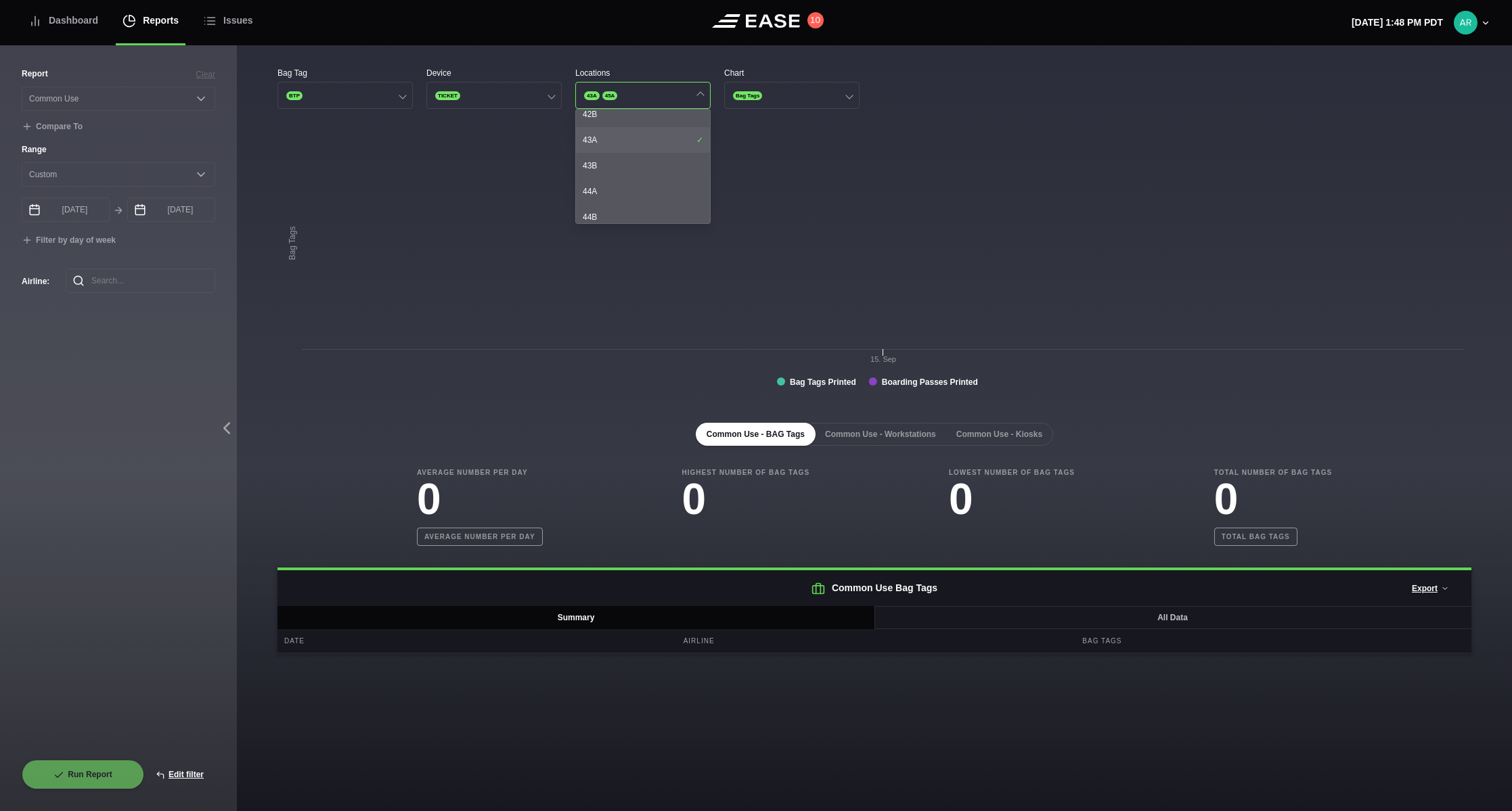
click at [655, 135] on div "43A" at bounding box center [643, 140] width 134 height 26
click at [648, 176] on div "45A" at bounding box center [643, 175] width 134 height 26
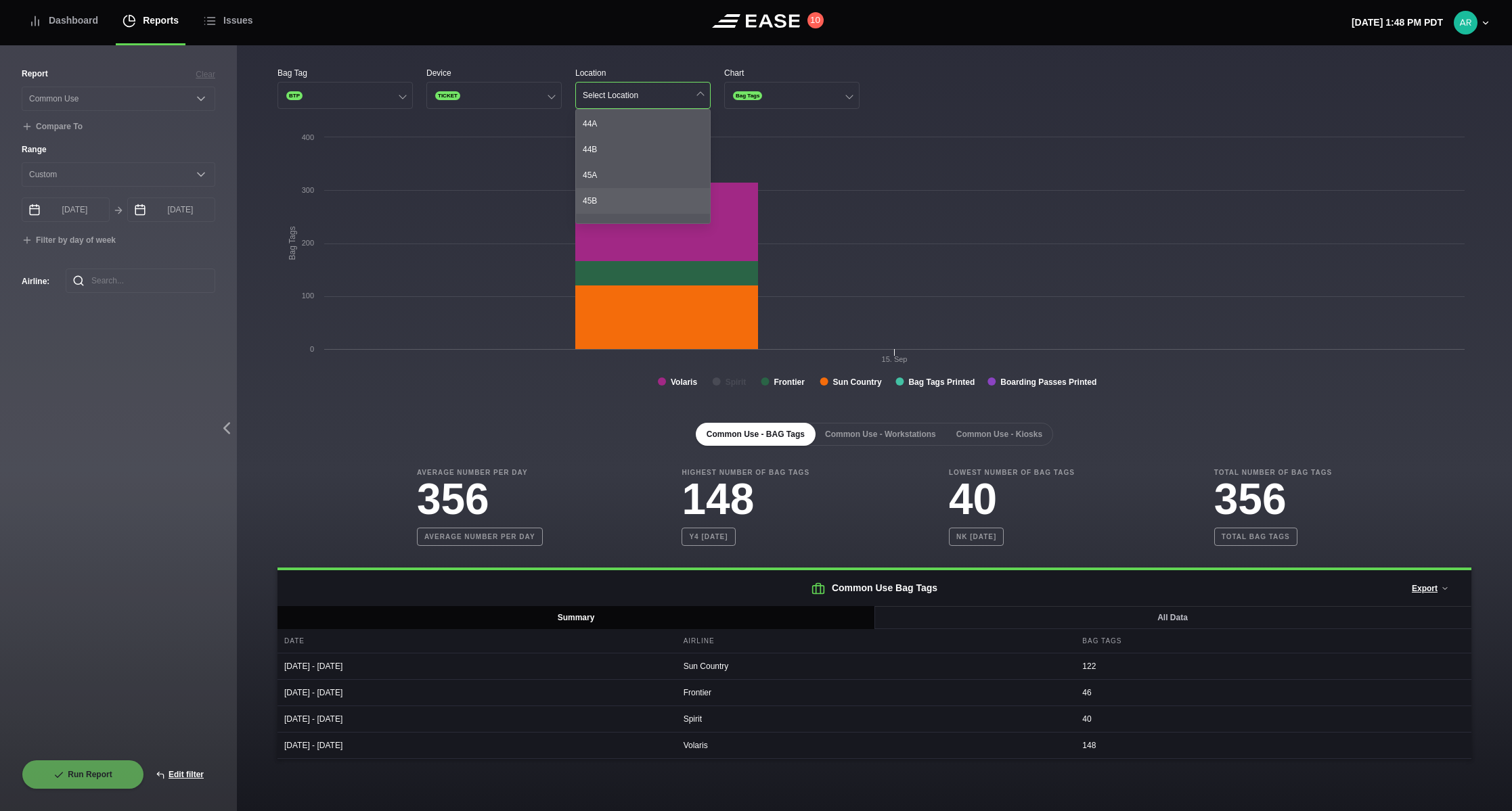
click at [625, 194] on div "45B" at bounding box center [643, 201] width 134 height 26
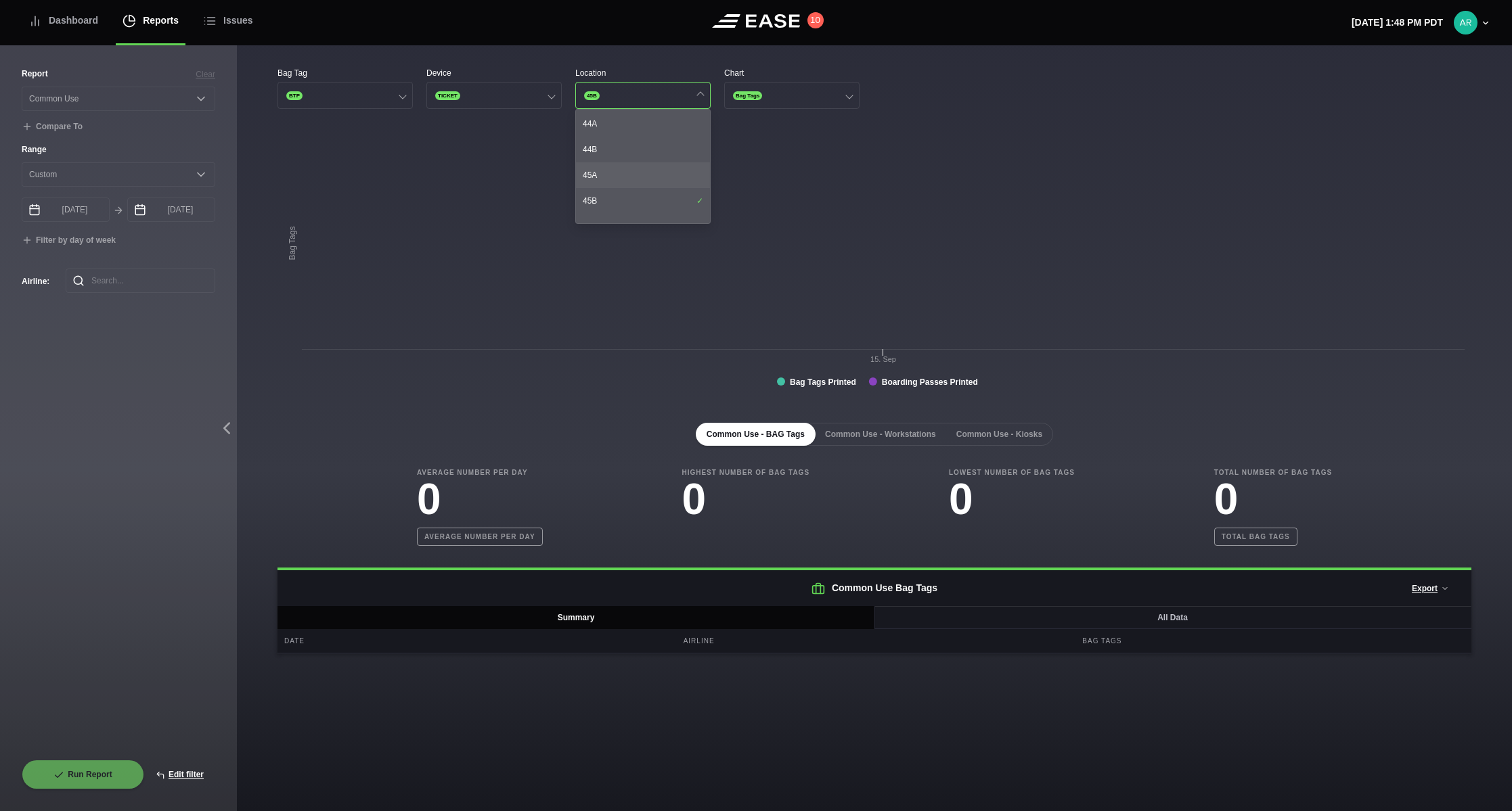
click at [623, 179] on div "45A" at bounding box center [643, 175] width 134 height 26
click at [622, 147] on div "44B" at bounding box center [643, 149] width 134 height 26
click at [624, 153] on div "44B" at bounding box center [643, 149] width 134 height 26
click at [625, 175] on div "45A" at bounding box center [643, 175] width 134 height 26
click at [624, 199] on div "45B" at bounding box center [643, 201] width 134 height 26
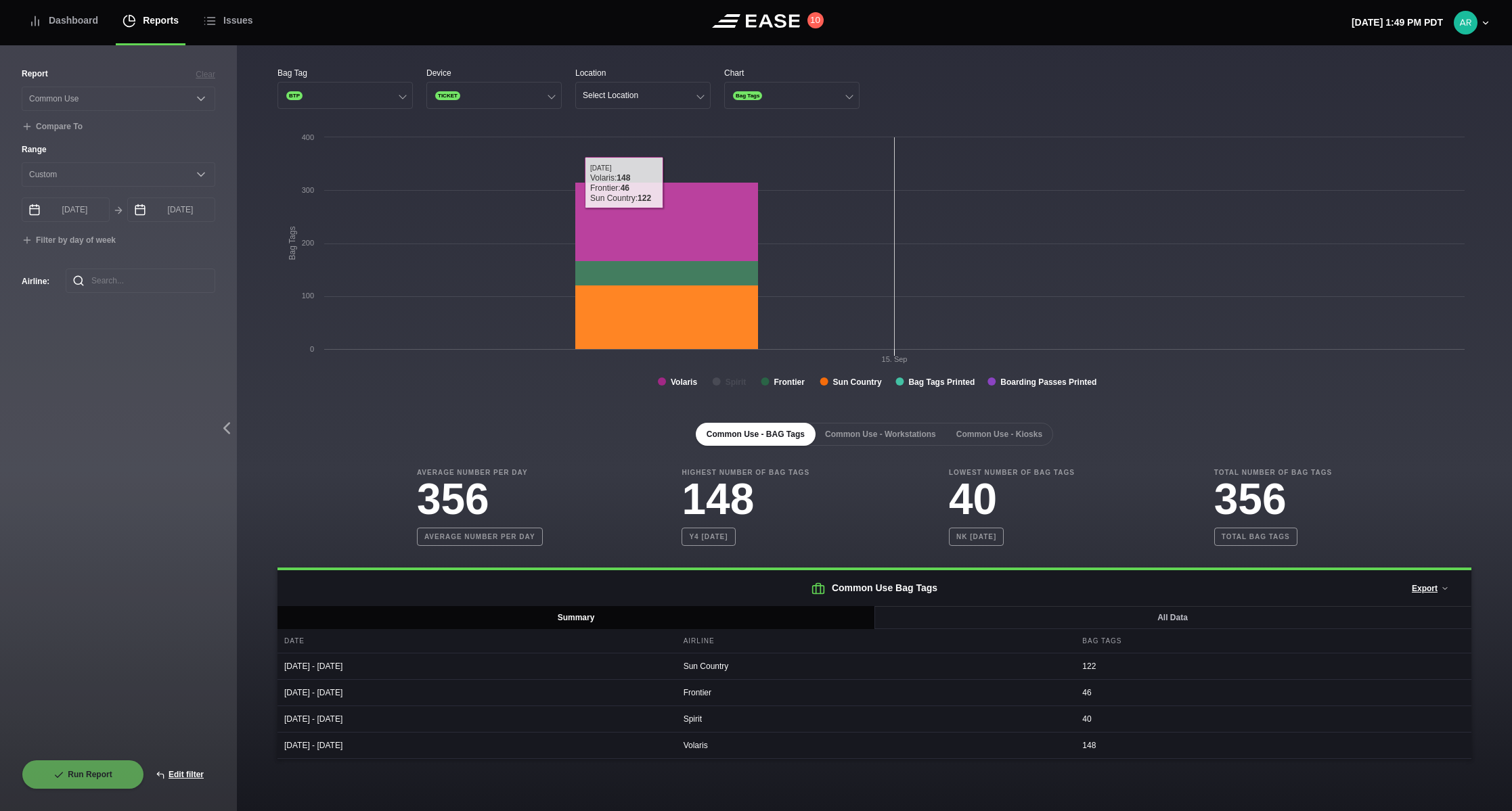
click at [514, 187] on rect at bounding box center [874, 265] width 1194 height 271
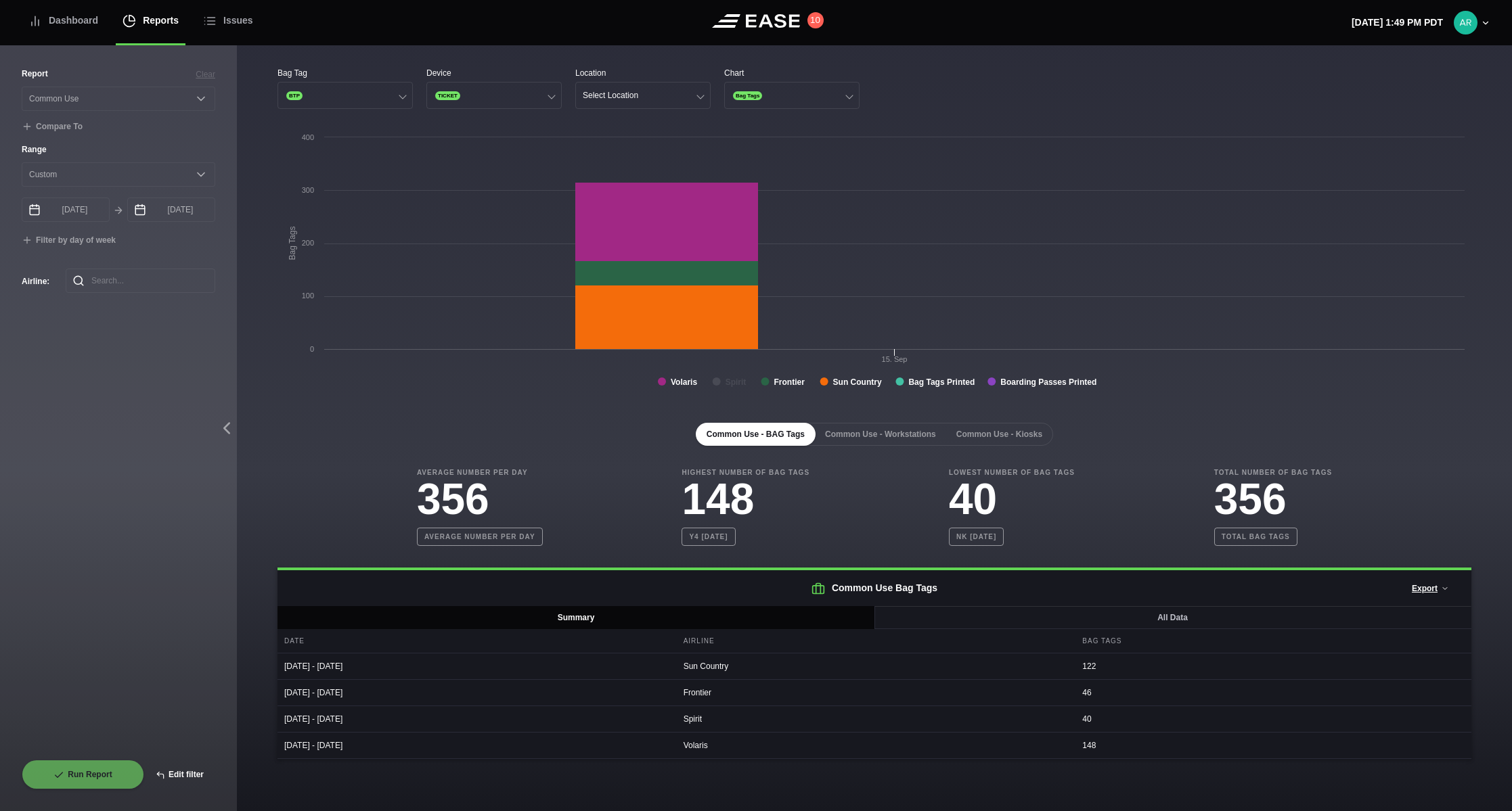
click at [194, 773] on button "Edit filter" at bounding box center [179, 774] width 71 height 30
select select "Common Use"
select select "0"
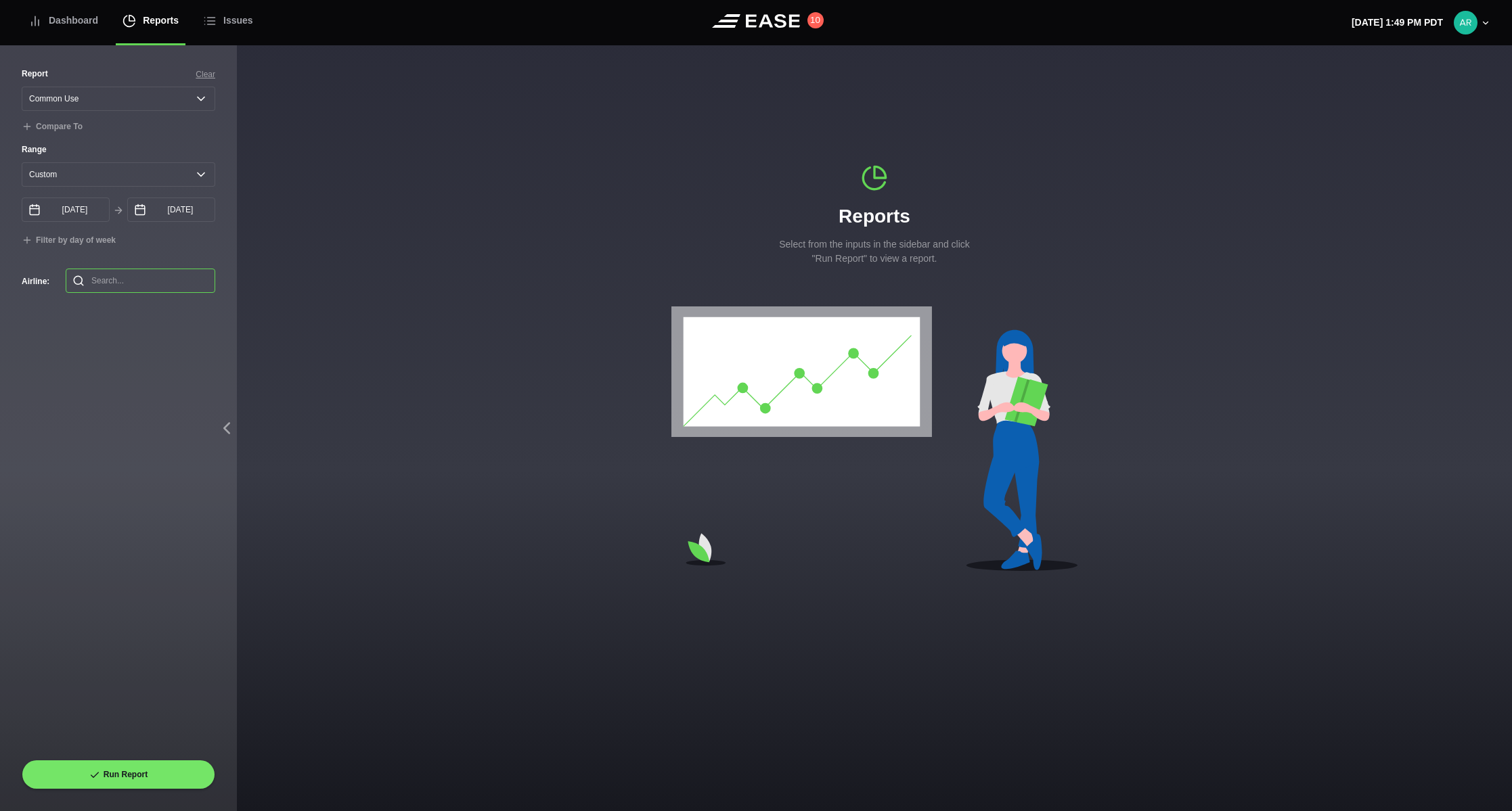
click at [157, 284] on input "text" at bounding box center [140, 280] width 149 height 24
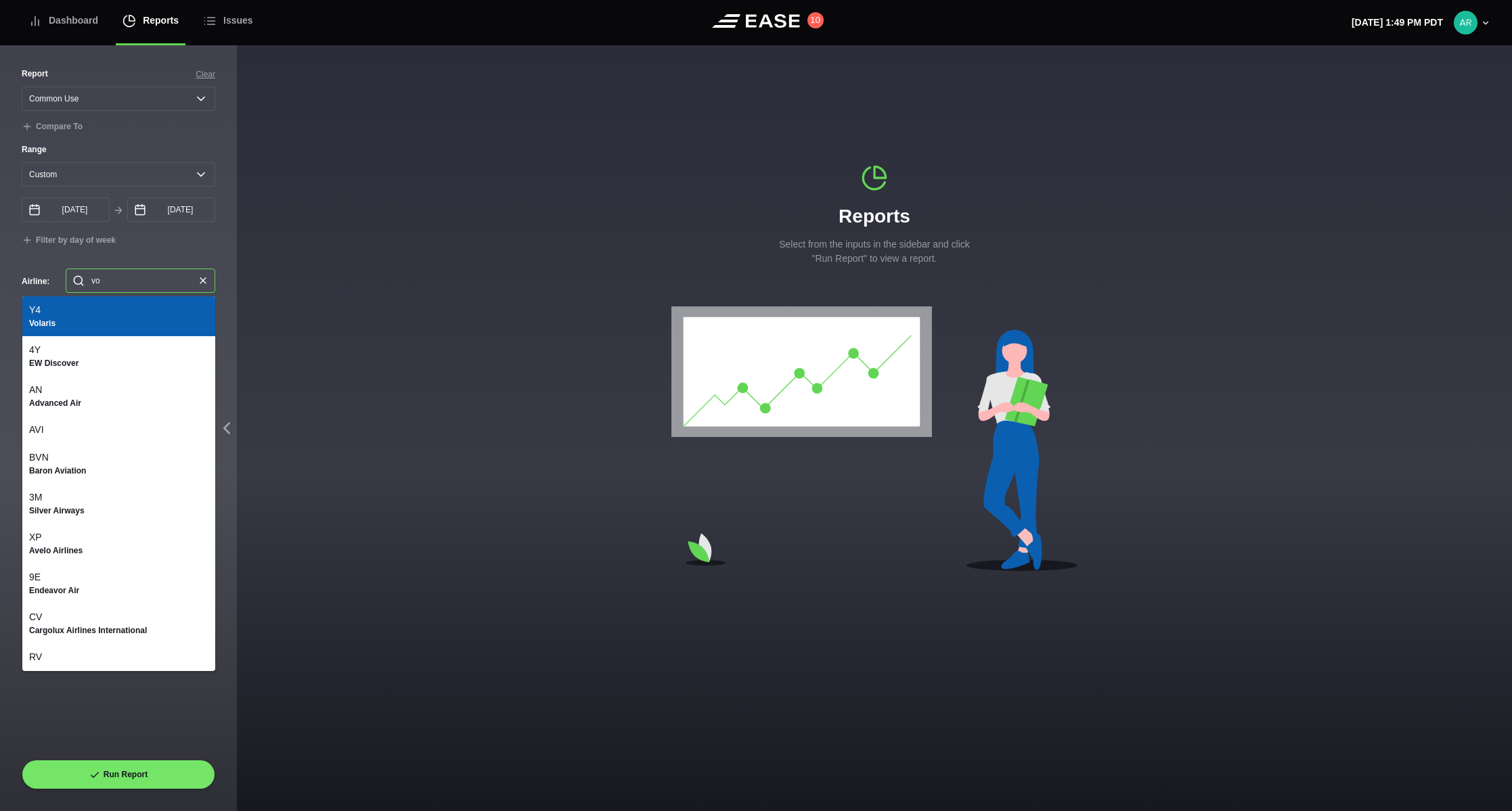
type input "vol"
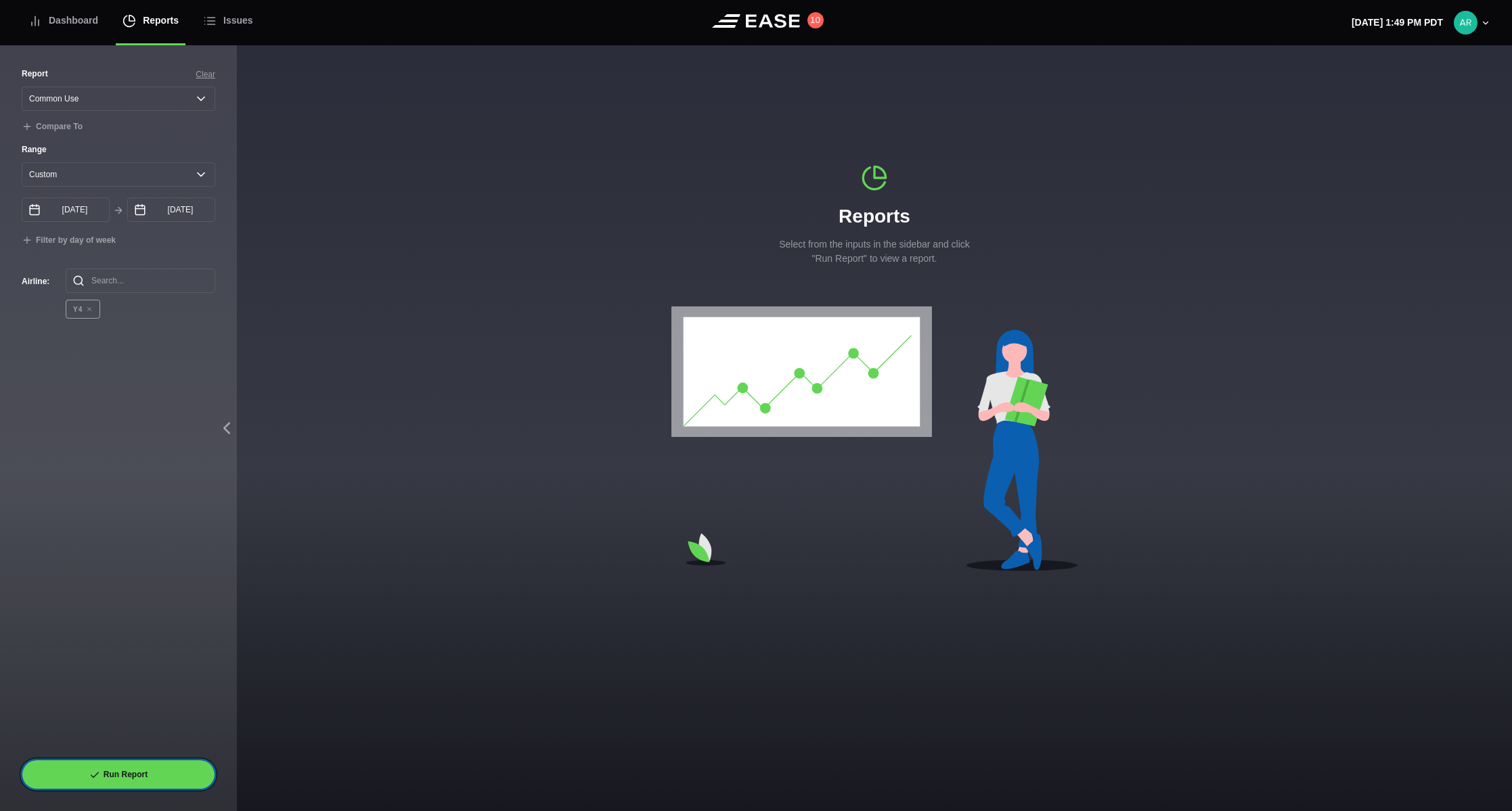
click at [134, 777] on button "Run Report" at bounding box center [118, 774] width 193 height 30
select select "Common Use"
select select "0"
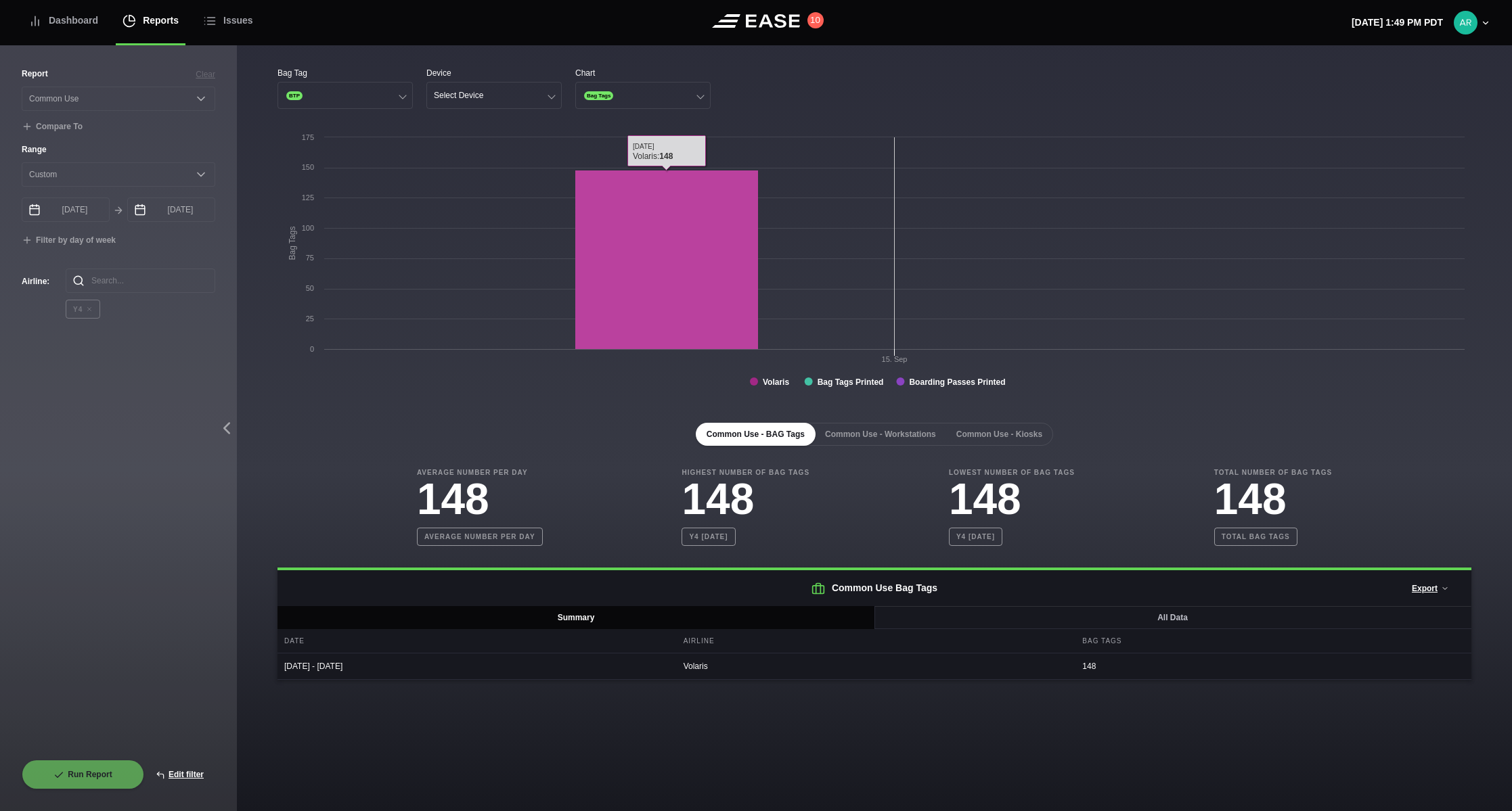
click at [664, 203] on rect at bounding box center [666, 260] width 183 height 179
